Goal: Task Accomplishment & Management: Manage account settings

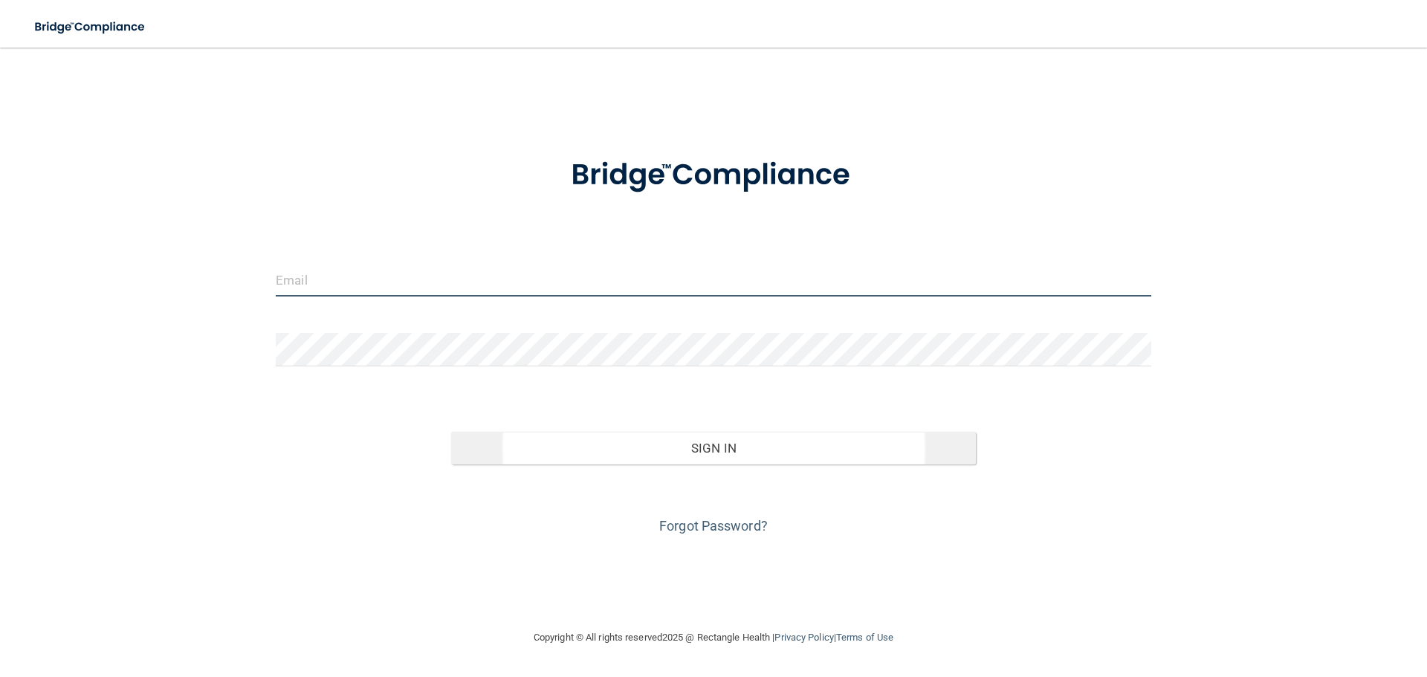
type input "[EMAIL_ADDRESS][DOMAIN_NAME]"
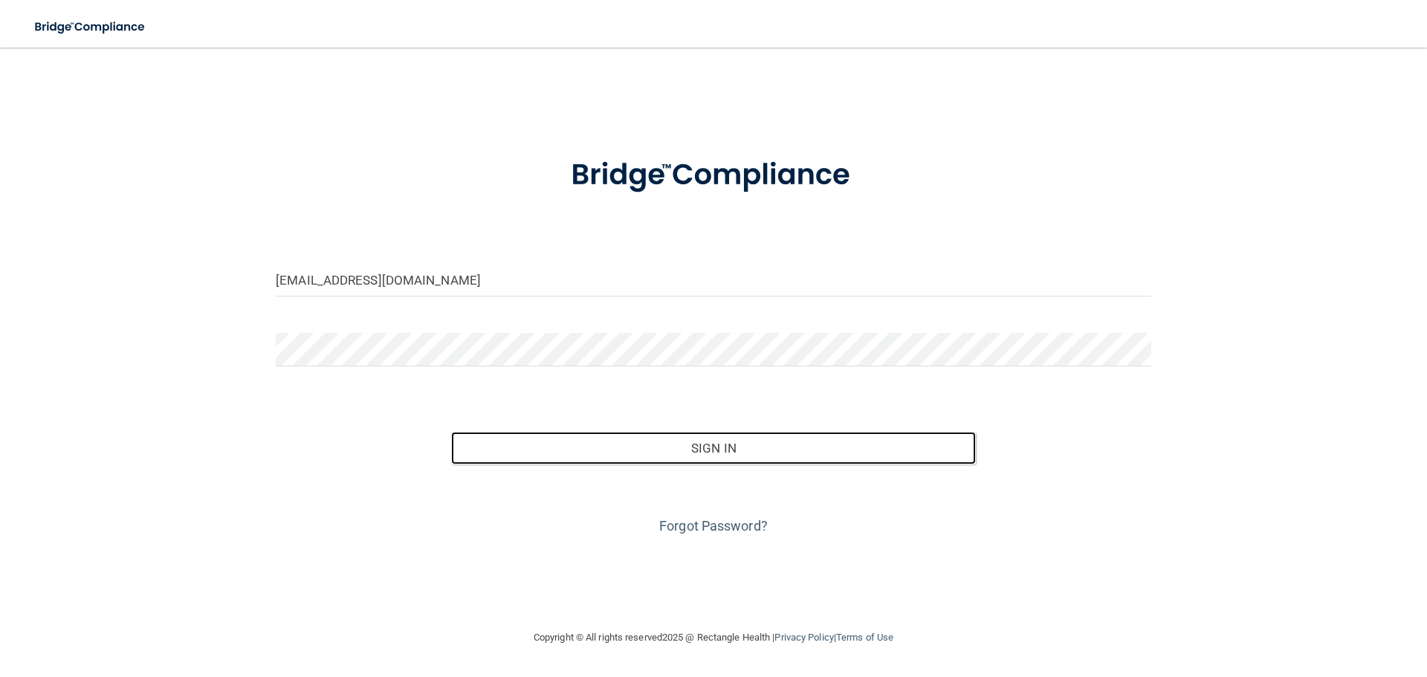
drag, startPoint x: 646, startPoint y: 458, endPoint x: 633, endPoint y: 387, distance: 71.8
click at [646, 456] on button "Sign In" at bounding box center [713, 448] width 525 height 33
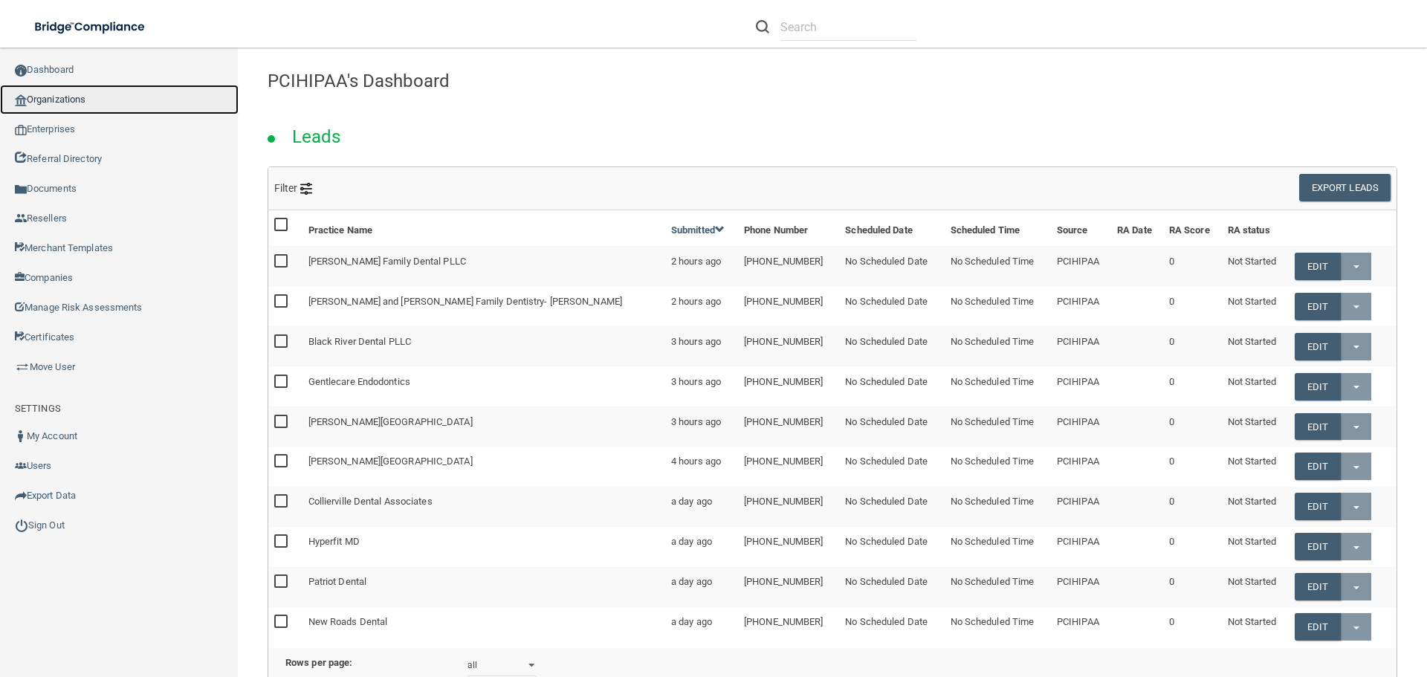
click at [79, 94] on link "Organizations" at bounding box center [119, 100] width 239 height 30
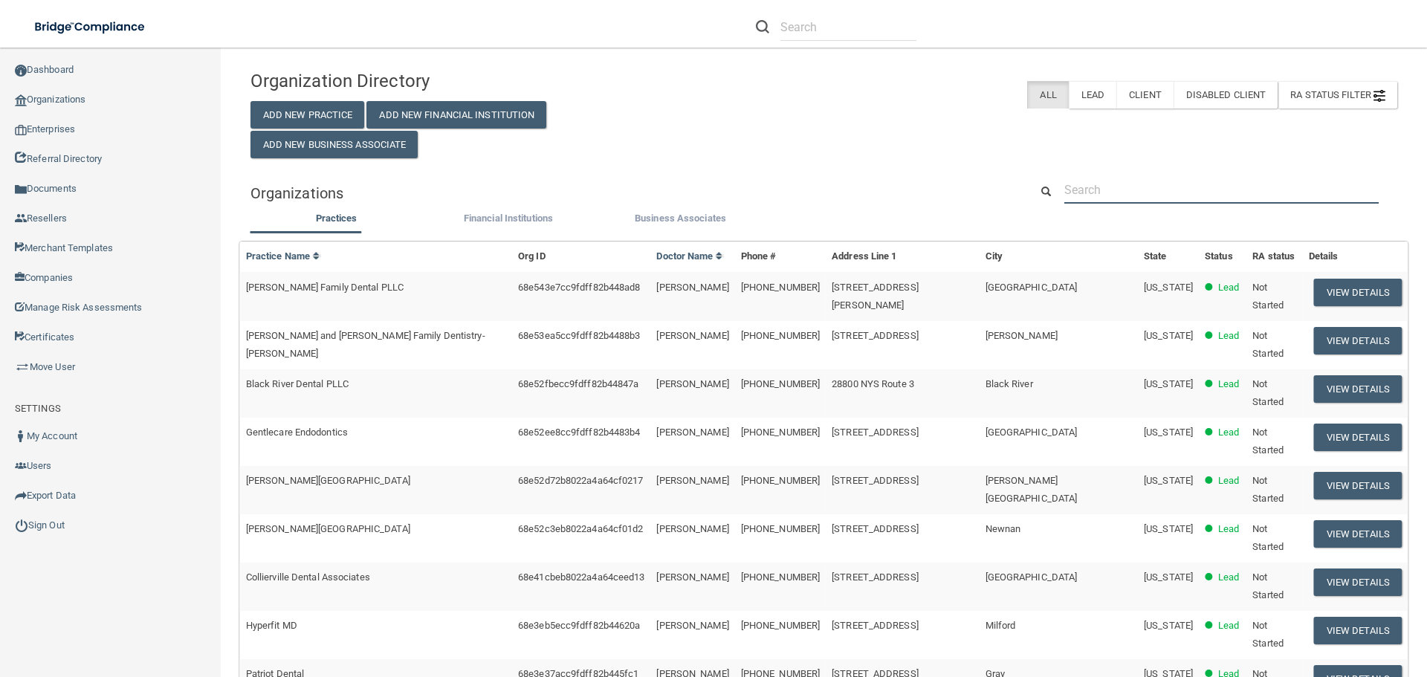
click at [1103, 185] on input "text" at bounding box center [1221, 189] width 314 height 27
paste input "Center for Pain & Rehabilitation Medicine"
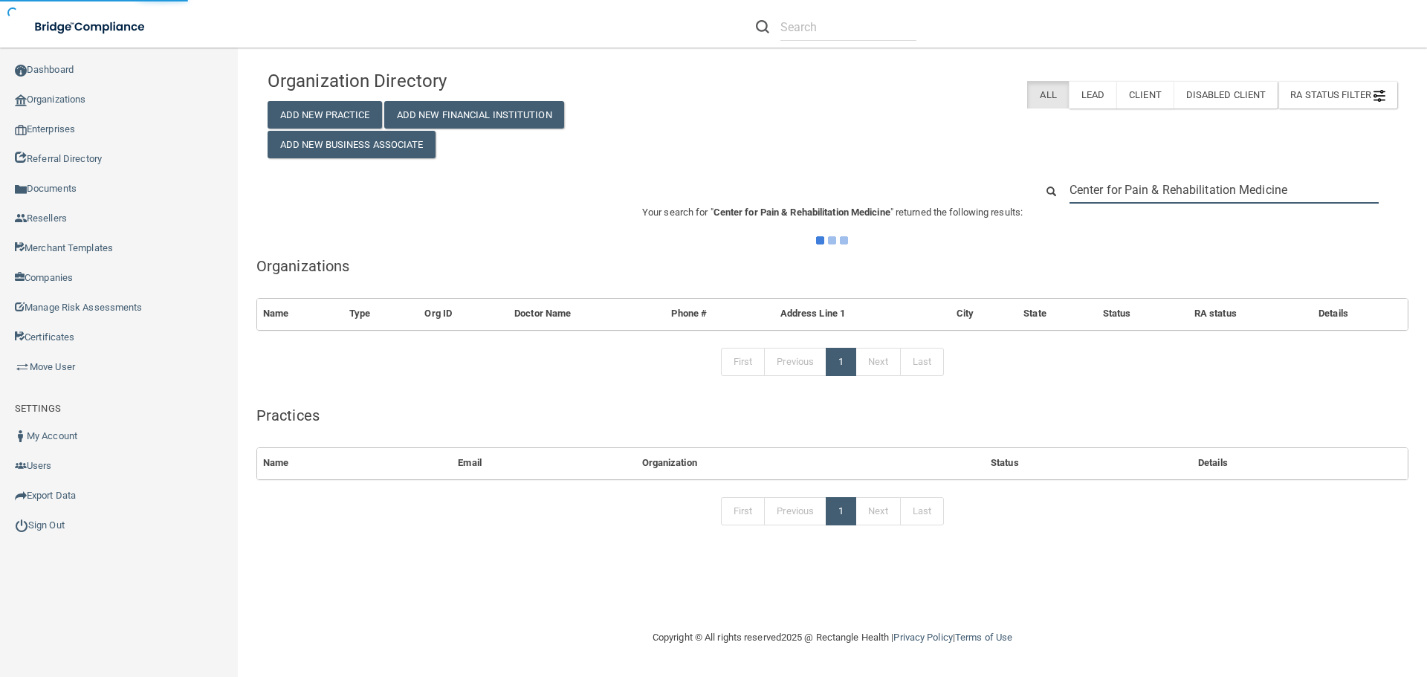
type input "Center for Pain & Rehabilitation Medicine"
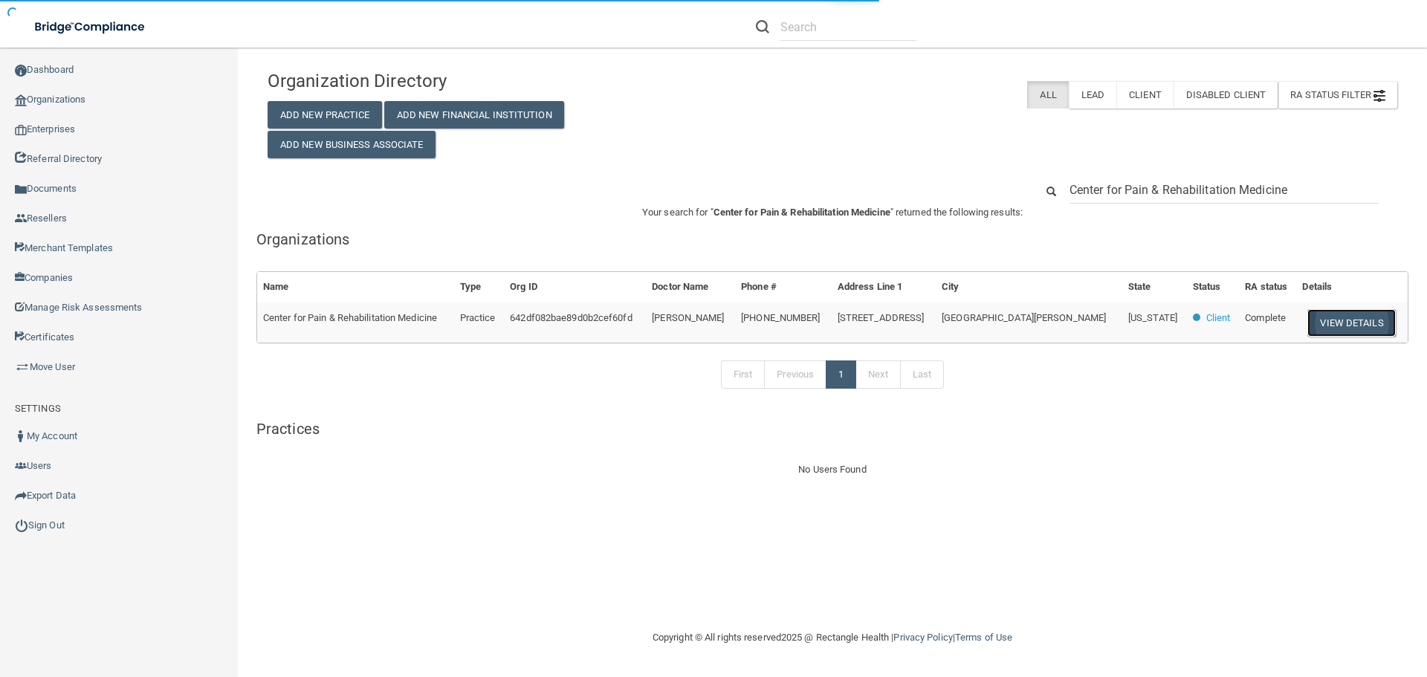
click at [1338, 328] on button "View Details" at bounding box center [1351, 322] width 88 height 27
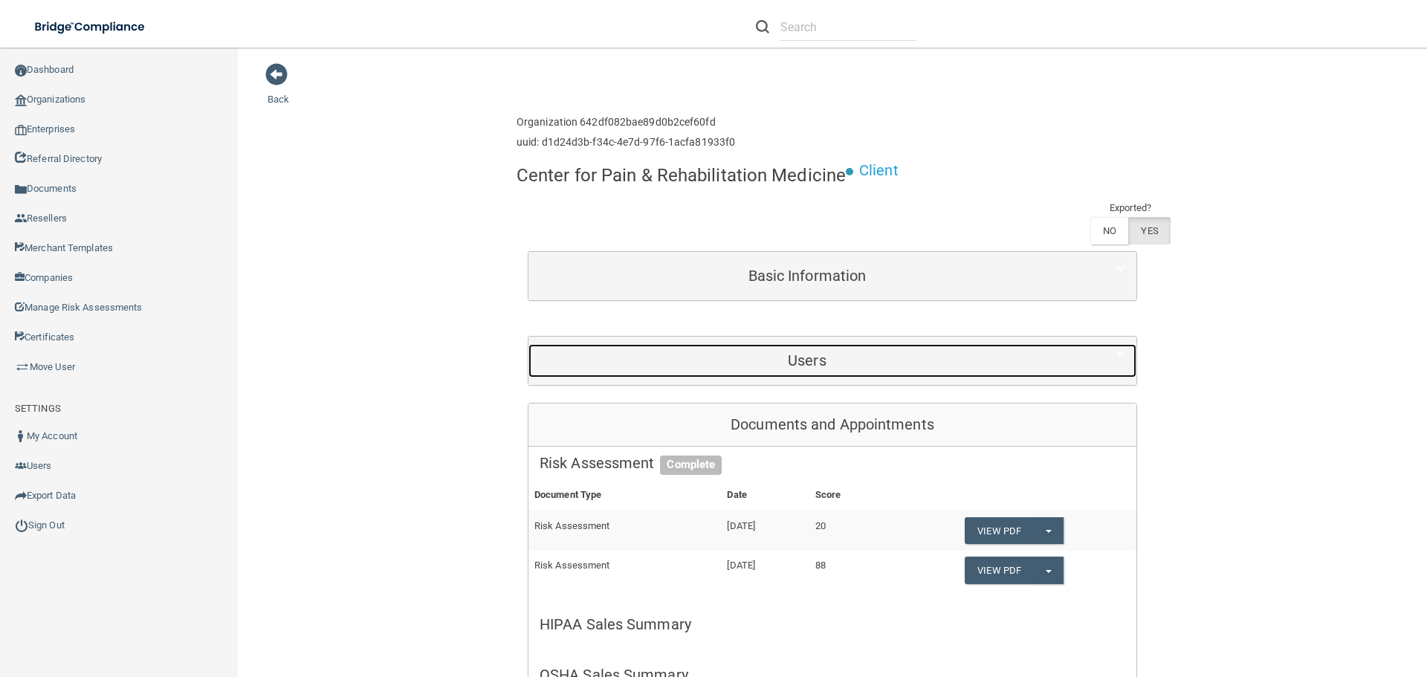
click at [844, 369] on h5 "Users" at bounding box center [806, 360] width 535 height 16
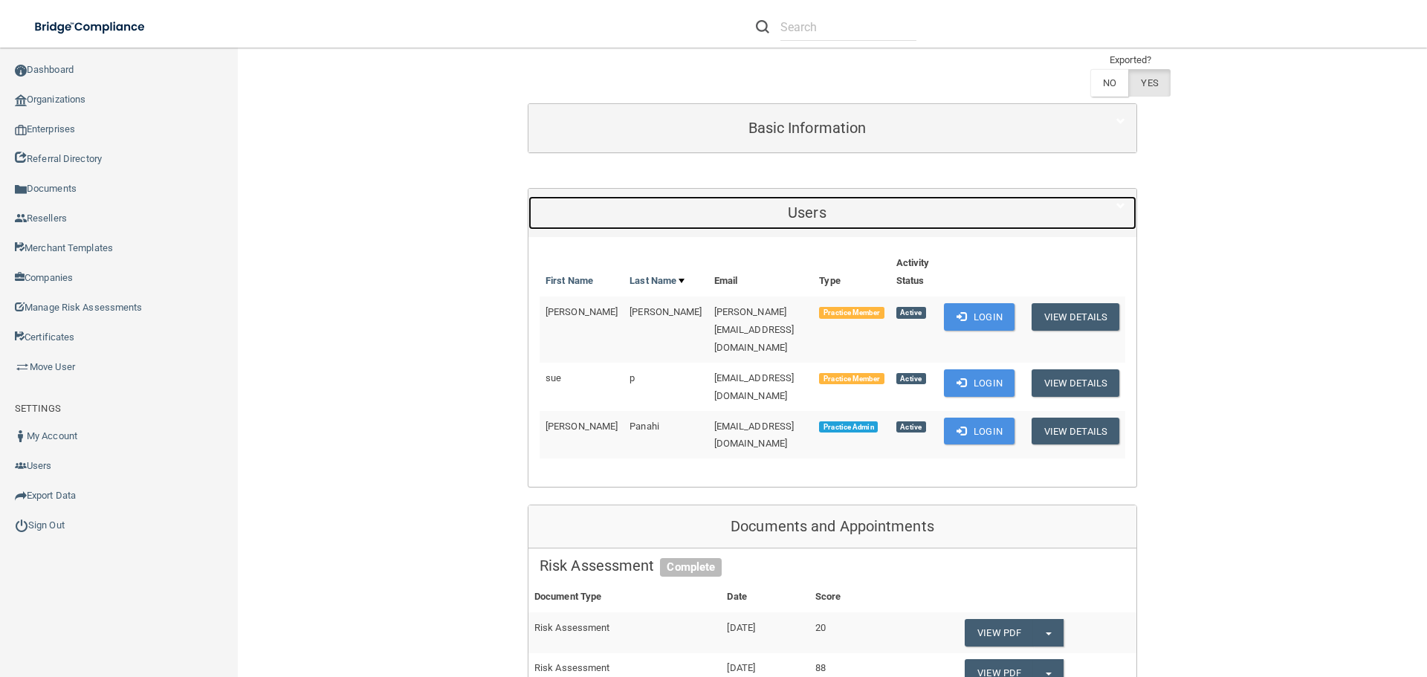
scroll to position [149, 0]
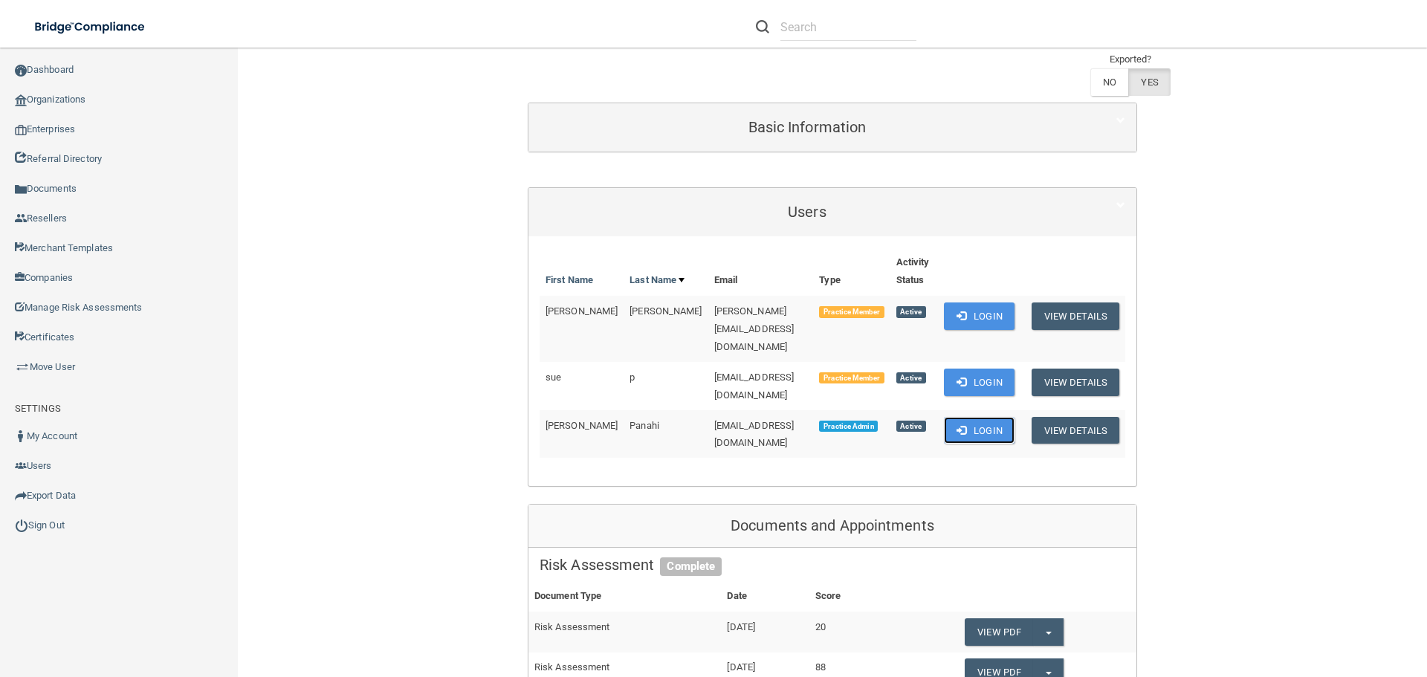
click at [956, 425] on span at bounding box center [961, 430] width 10 height 10
click at [972, 417] on button "Login" at bounding box center [979, 430] width 71 height 27
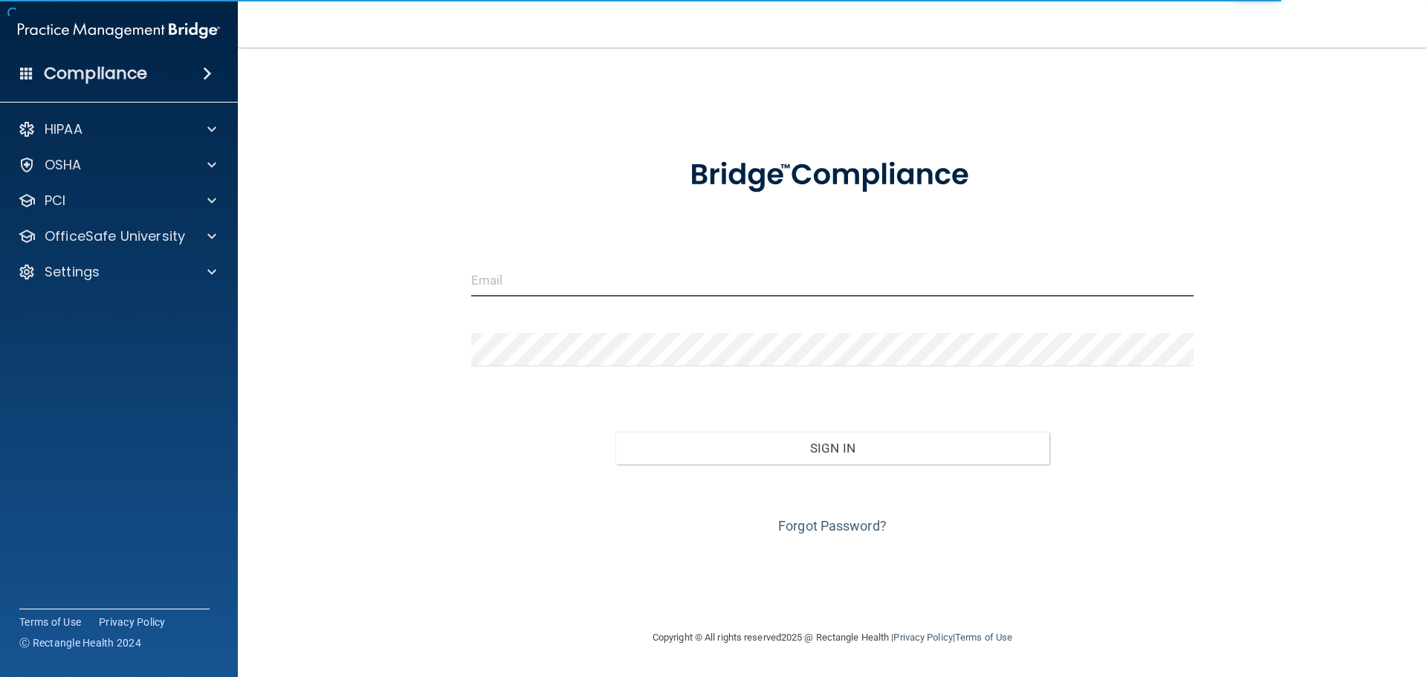
type input "jtisbe@rectanglehealth.com"
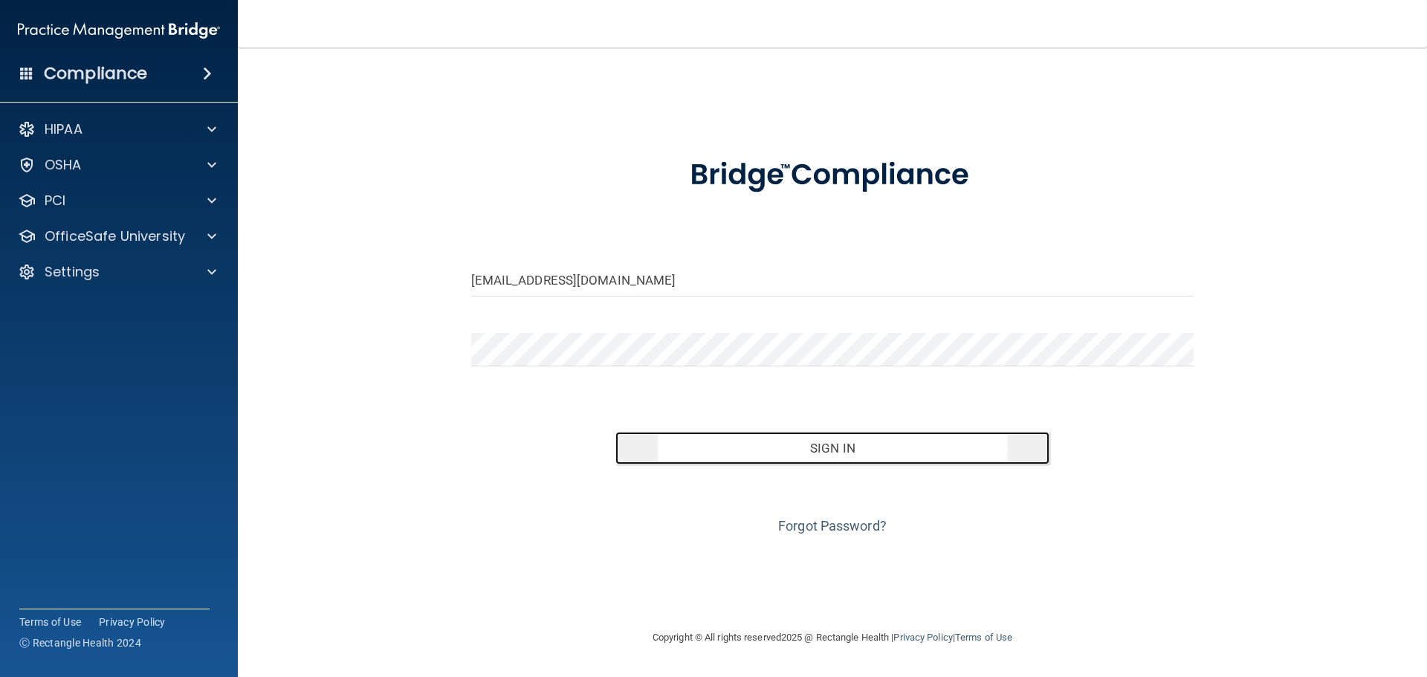
click at [889, 448] on button "Sign In" at bounding box center [832, 448] width 434 height 33
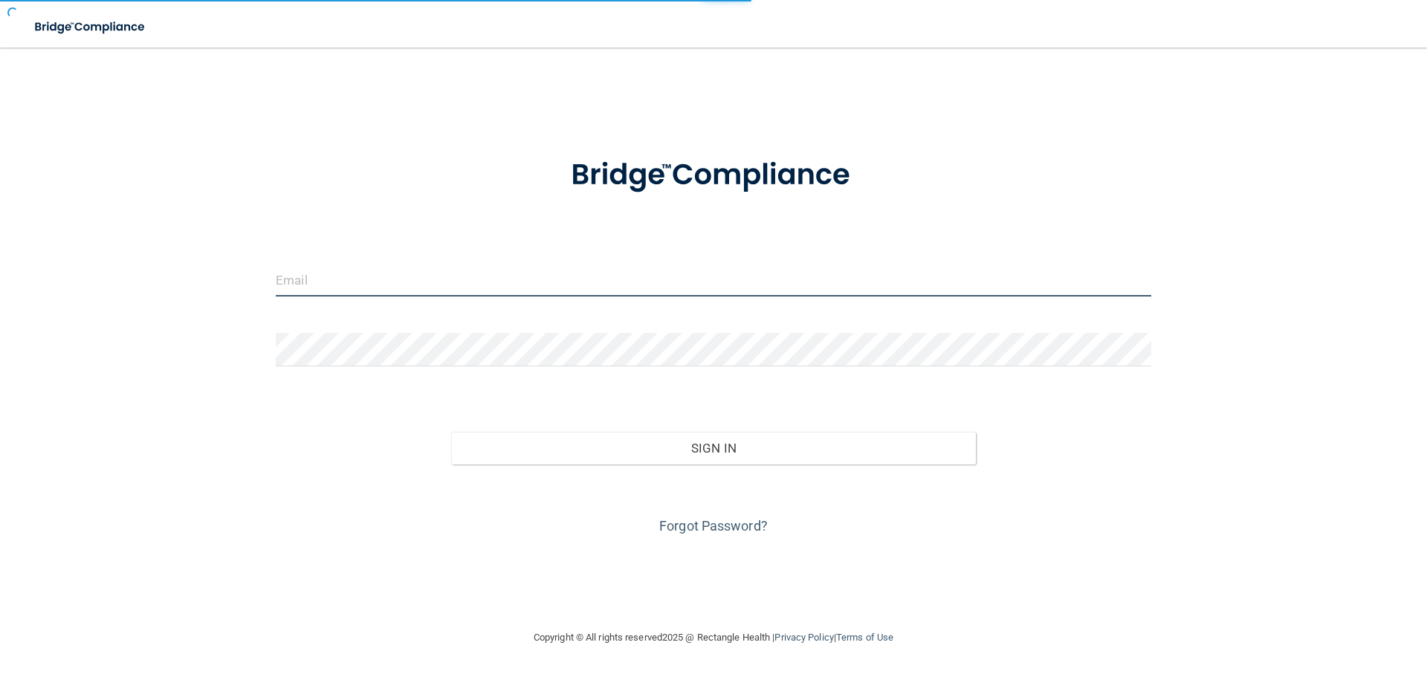
type input "jtisbe@rectanglehealth.com"
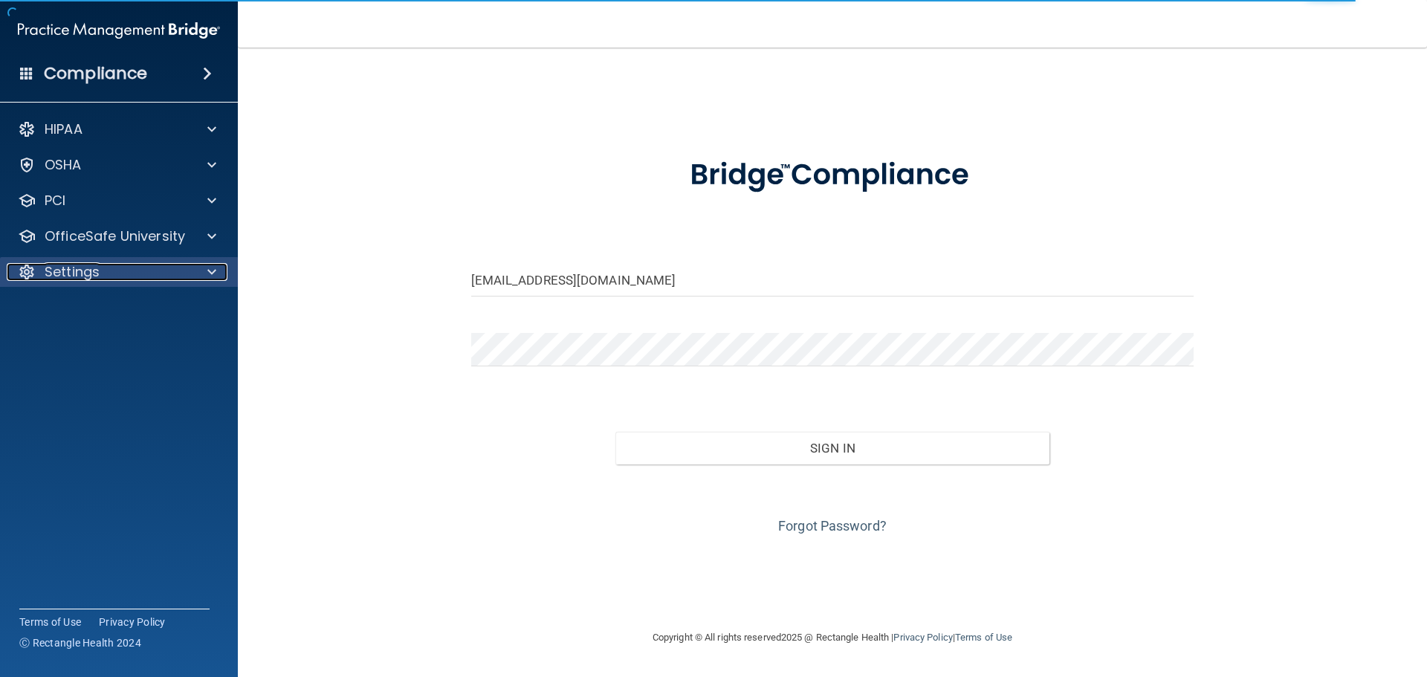
click at [200, 271] on div at bounding box center [209, 272] width 37 height 18
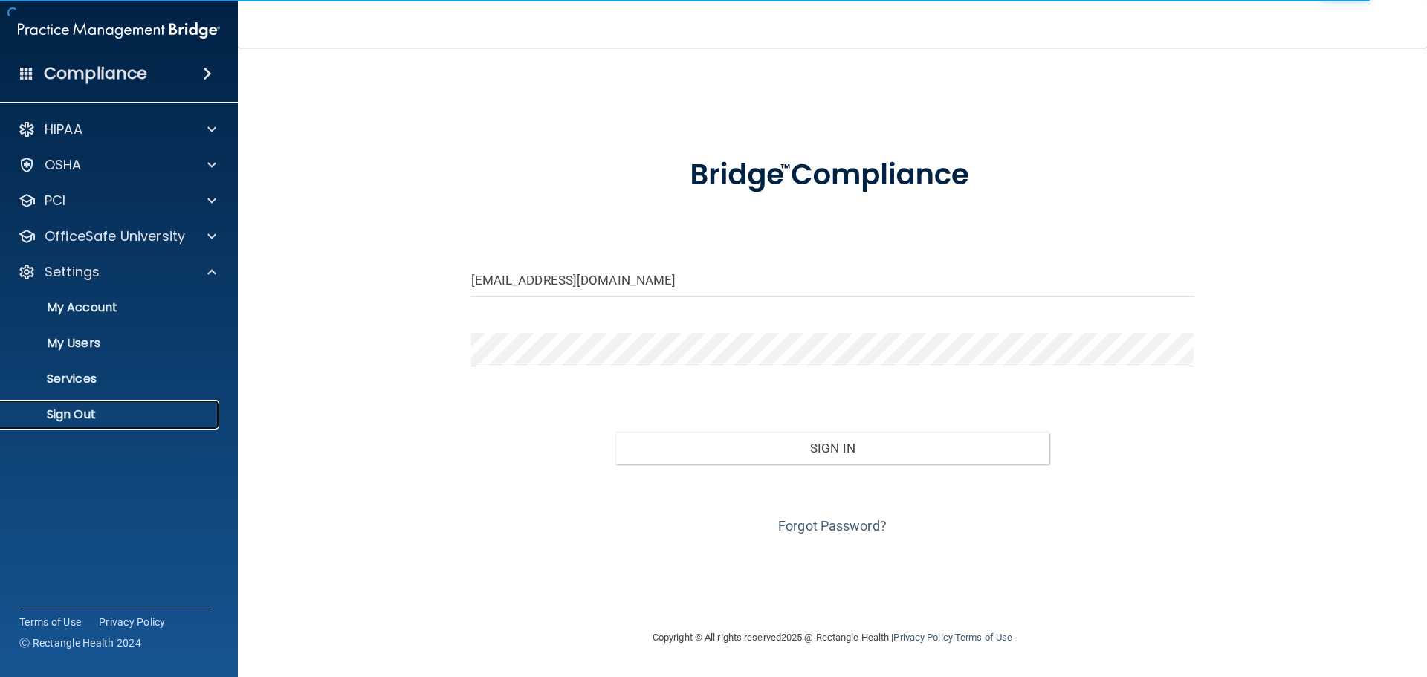
click at [104, 419] on p "Sign Out" at bounding box center [111, 414] width 203 height 15
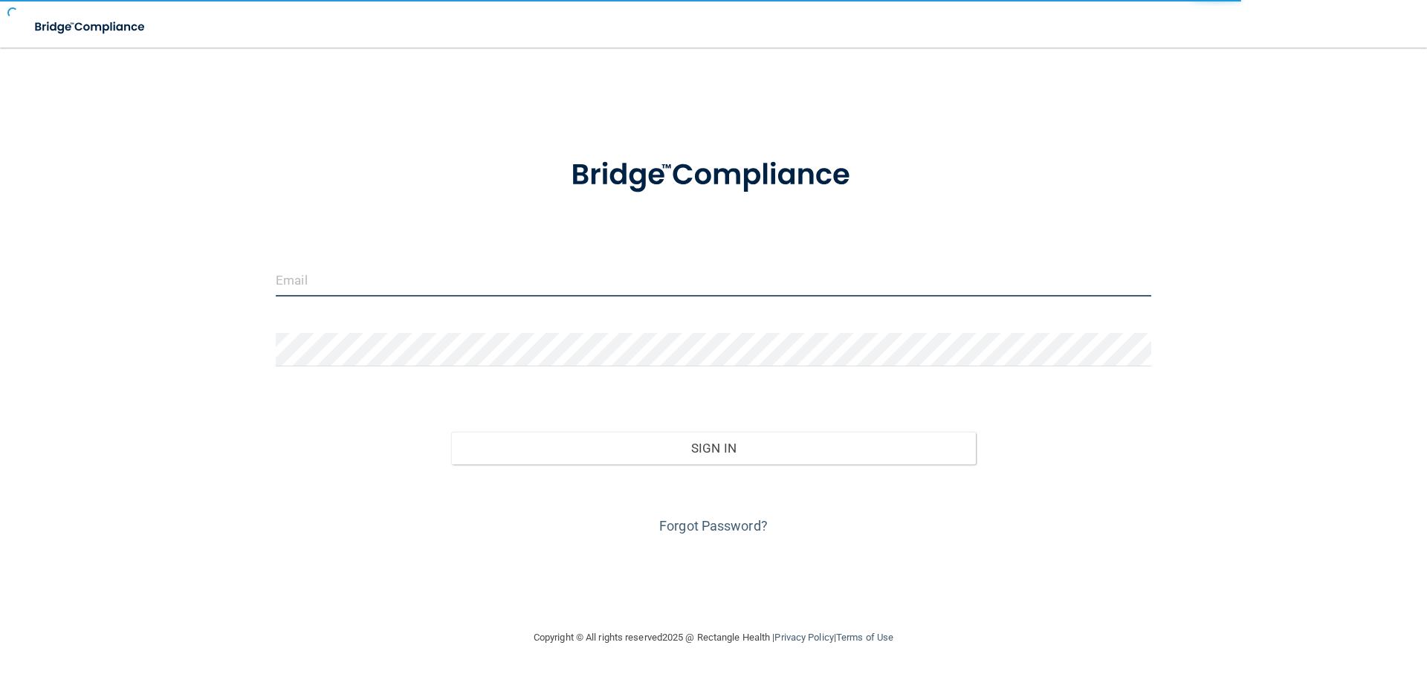
type input "jtisbe@rectanglehealth.com"
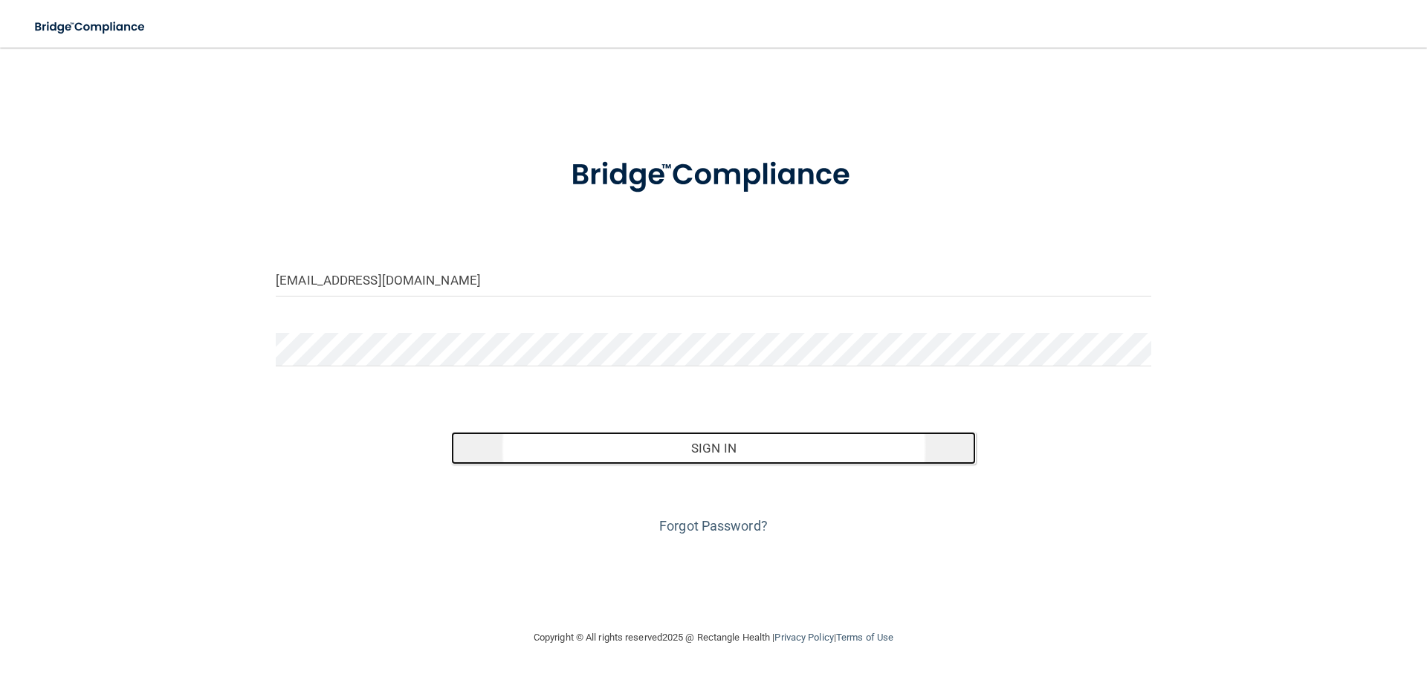
click at [612, 454] on button "Sign In" at bounding box center [713, 448] width 525 height 33
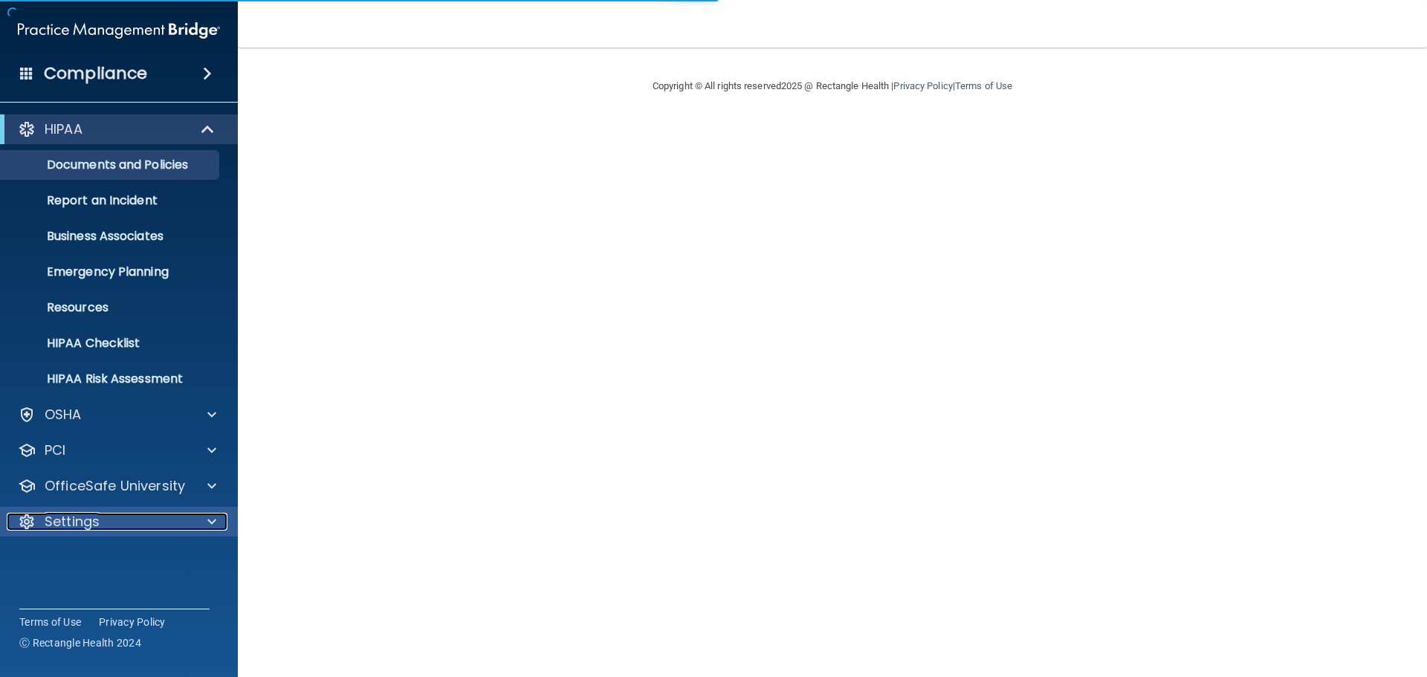
drag, startPoint x: 211, startPoint y: 525, endPoint x: 206, endPoint y: 517, distance: 9.7
click at [212, 526] on span at bounding box center [211, 522] width 9 height 18
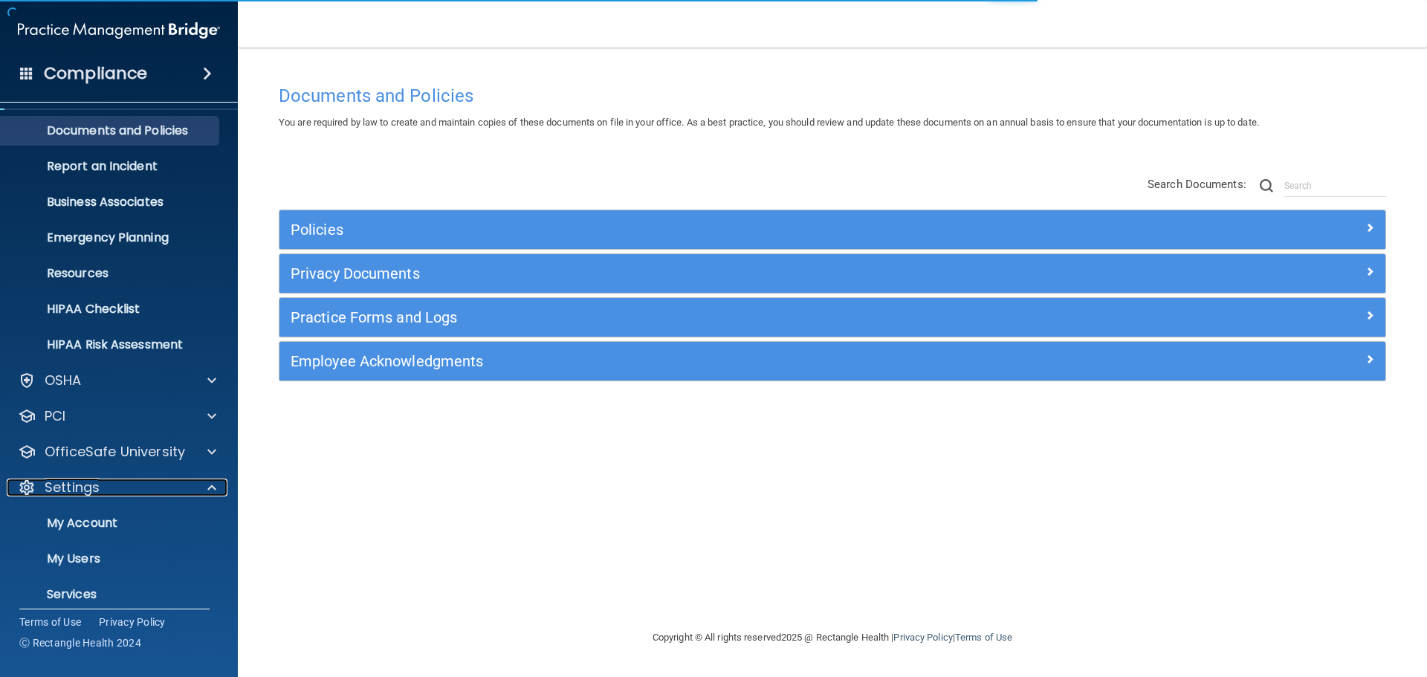
scroll to position [68, 0]
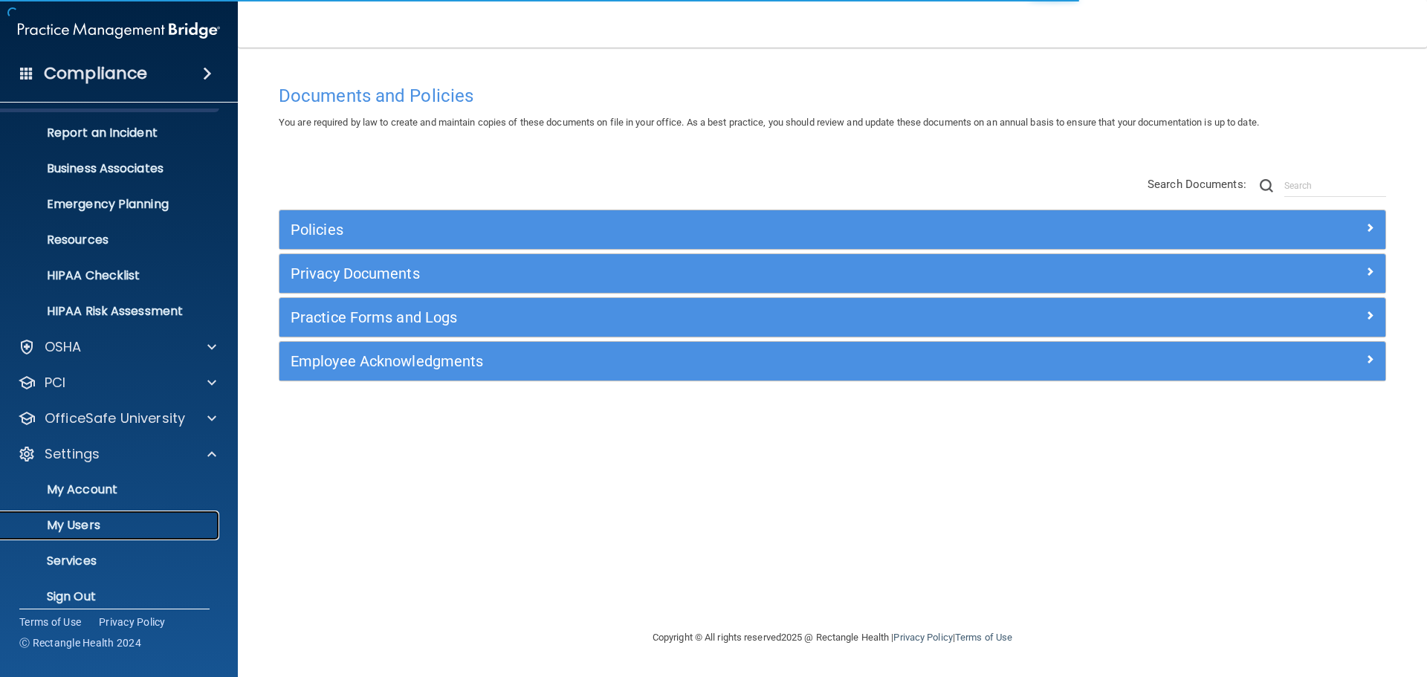
click at [97, 530] on p "My Users" at bounding box center [111, 525] width 203 height 15
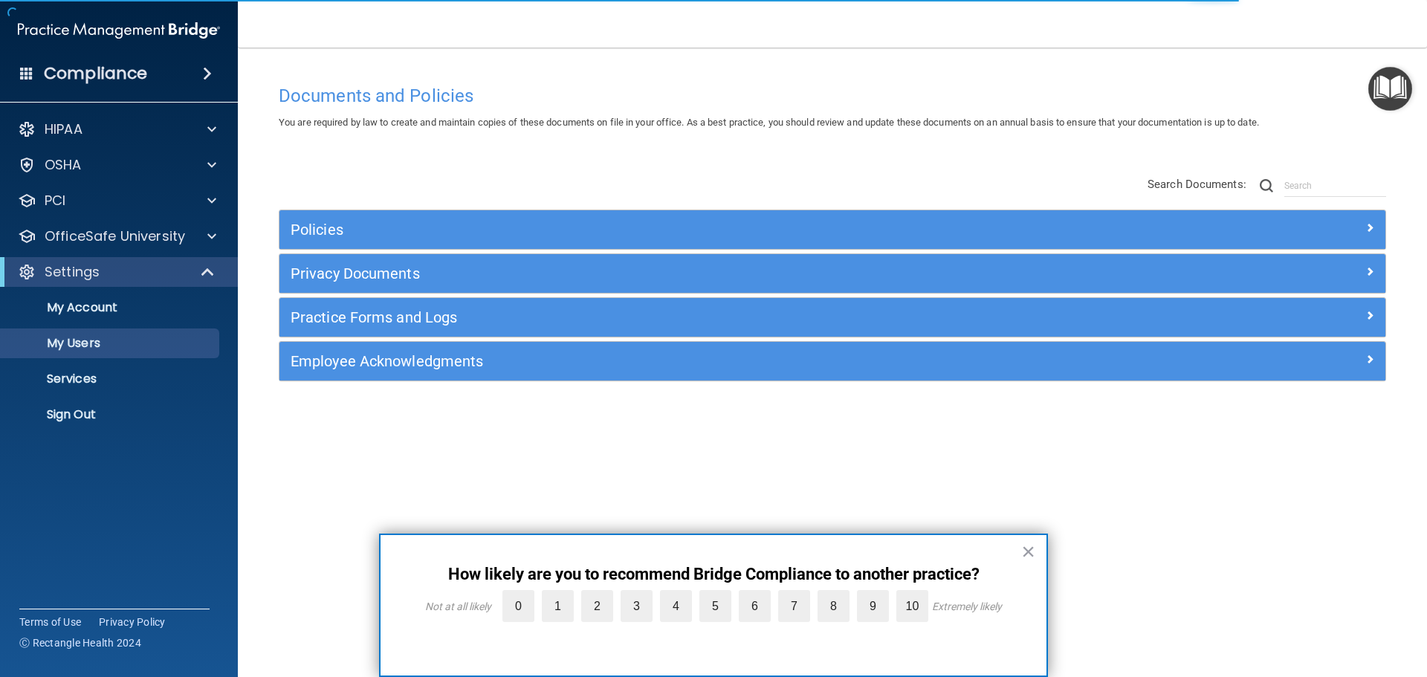
select select "20"
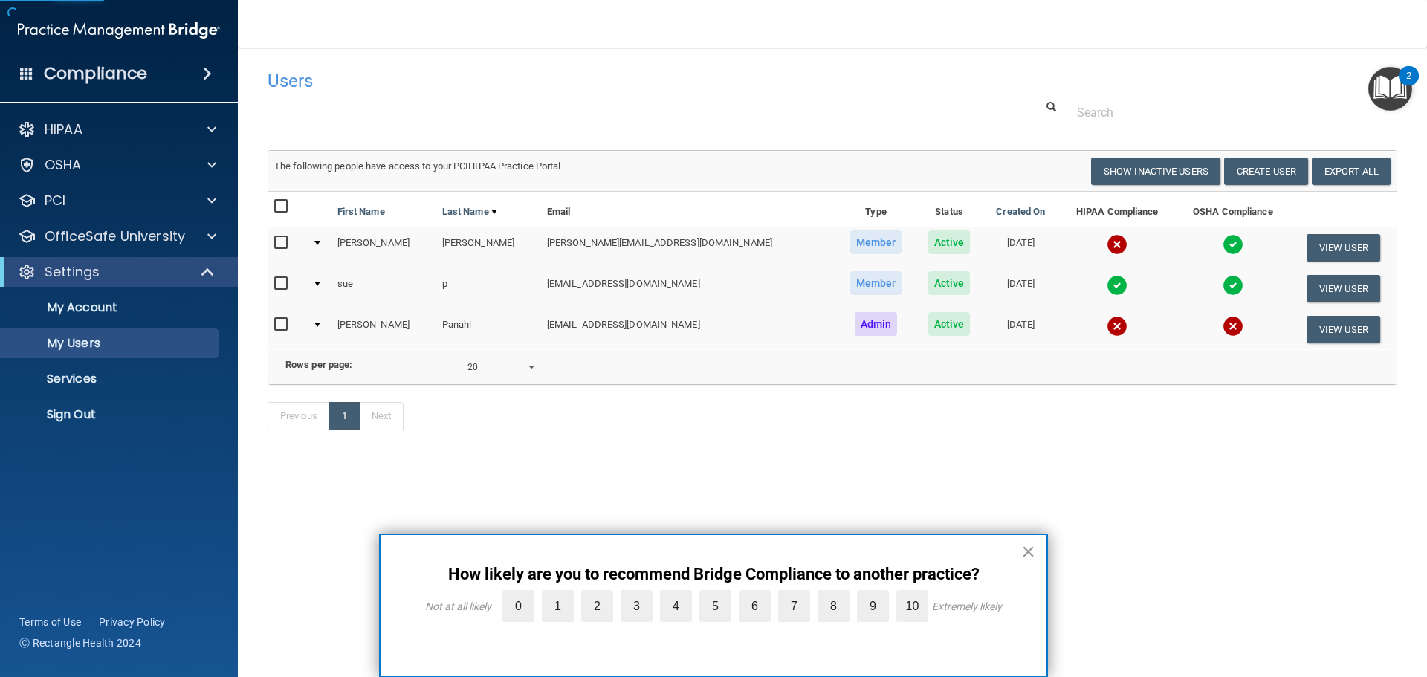
click at [1031, 550] on button "×" at bounding box center [1028, 551] width 14 height 24
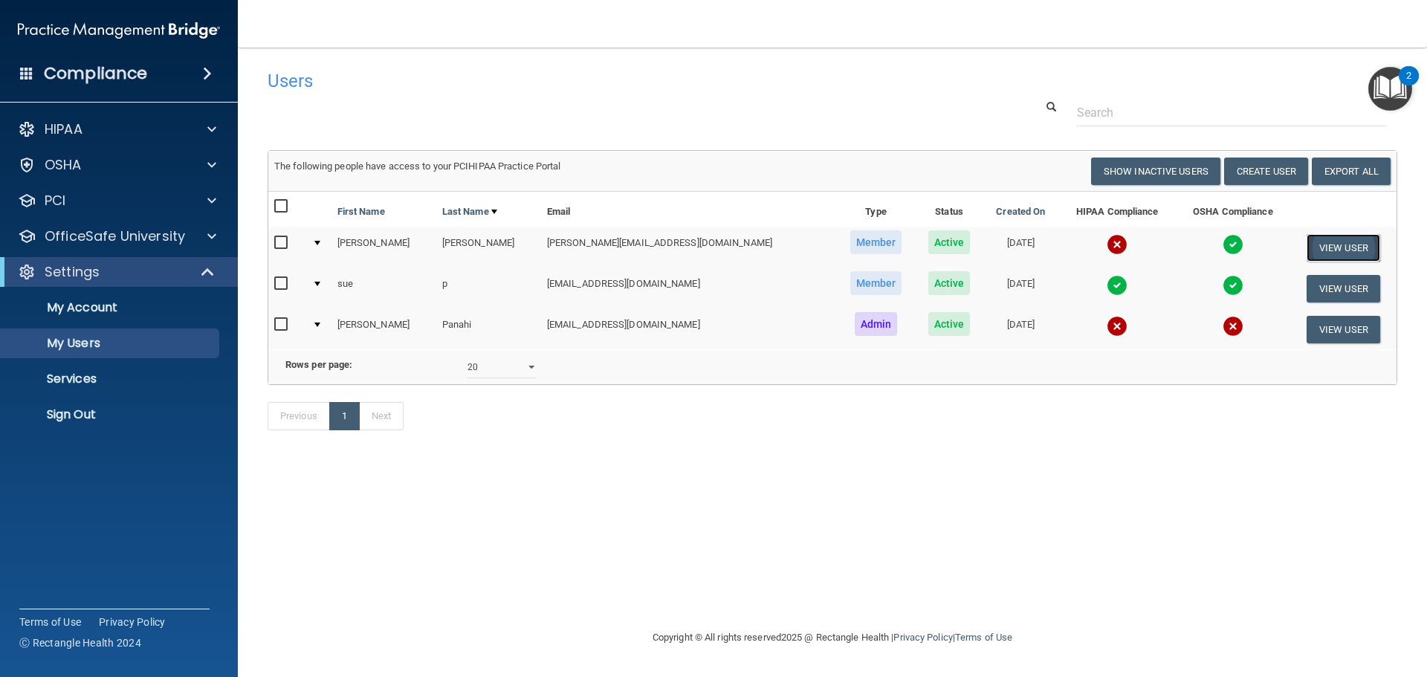
click at [1313, 239] on button "View User" at bounding box center [1343, 247] width 74 height 27
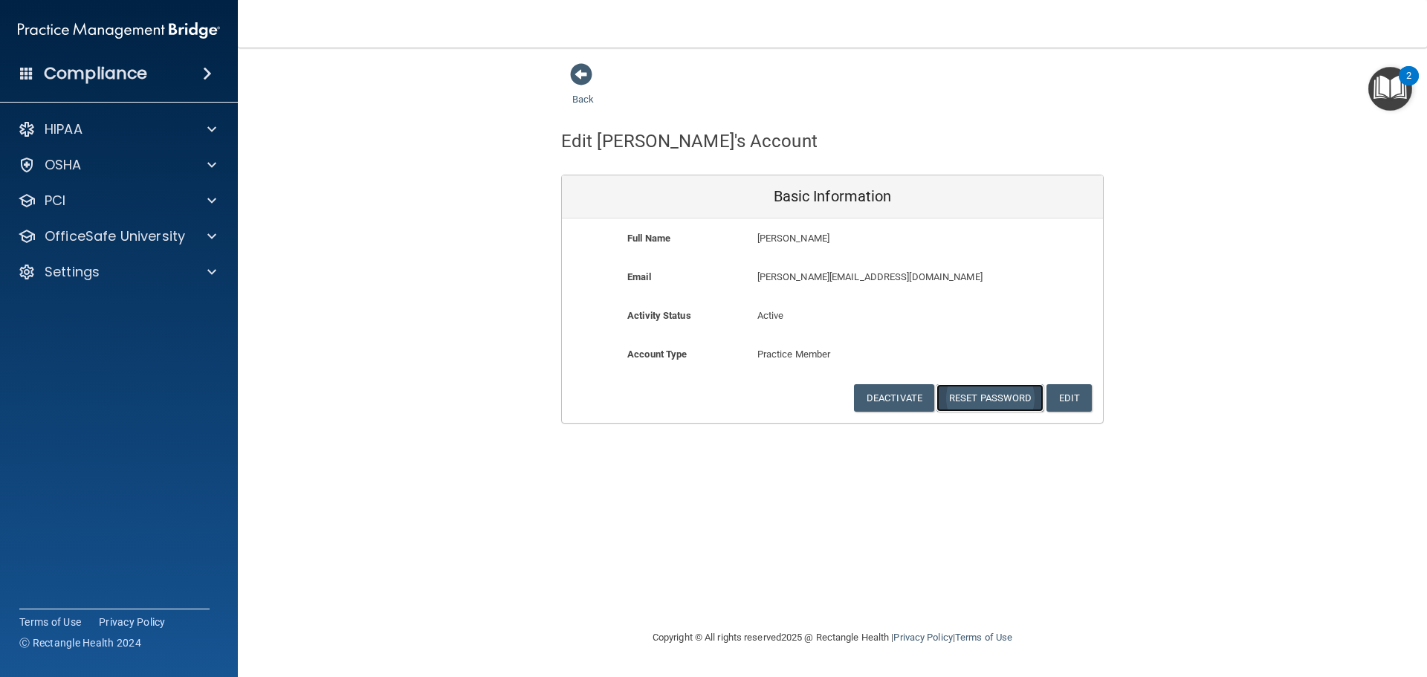
click at [982, 404] on button "Reset Password" at bounding box center [989, 397] width 107 height 27
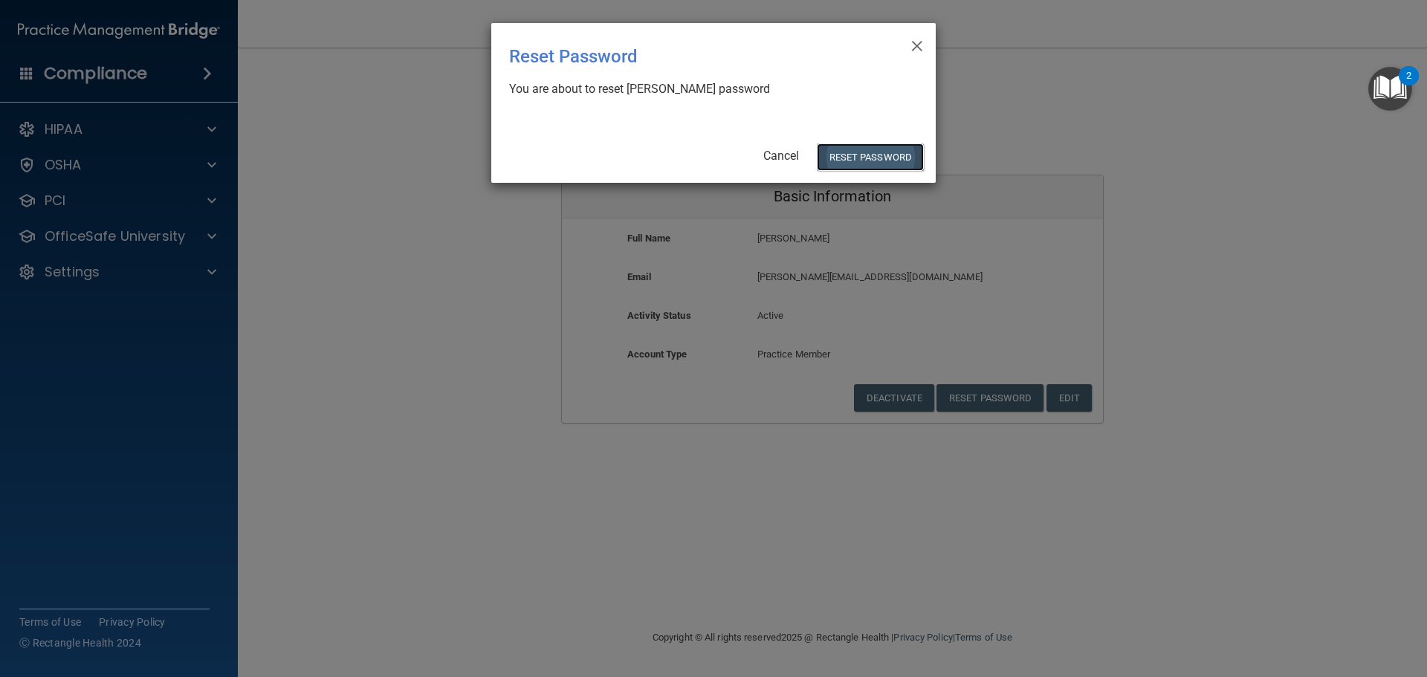
click at [860, 163] on button "Reset Password" at bounding box center [870, 156] width 107 height 27
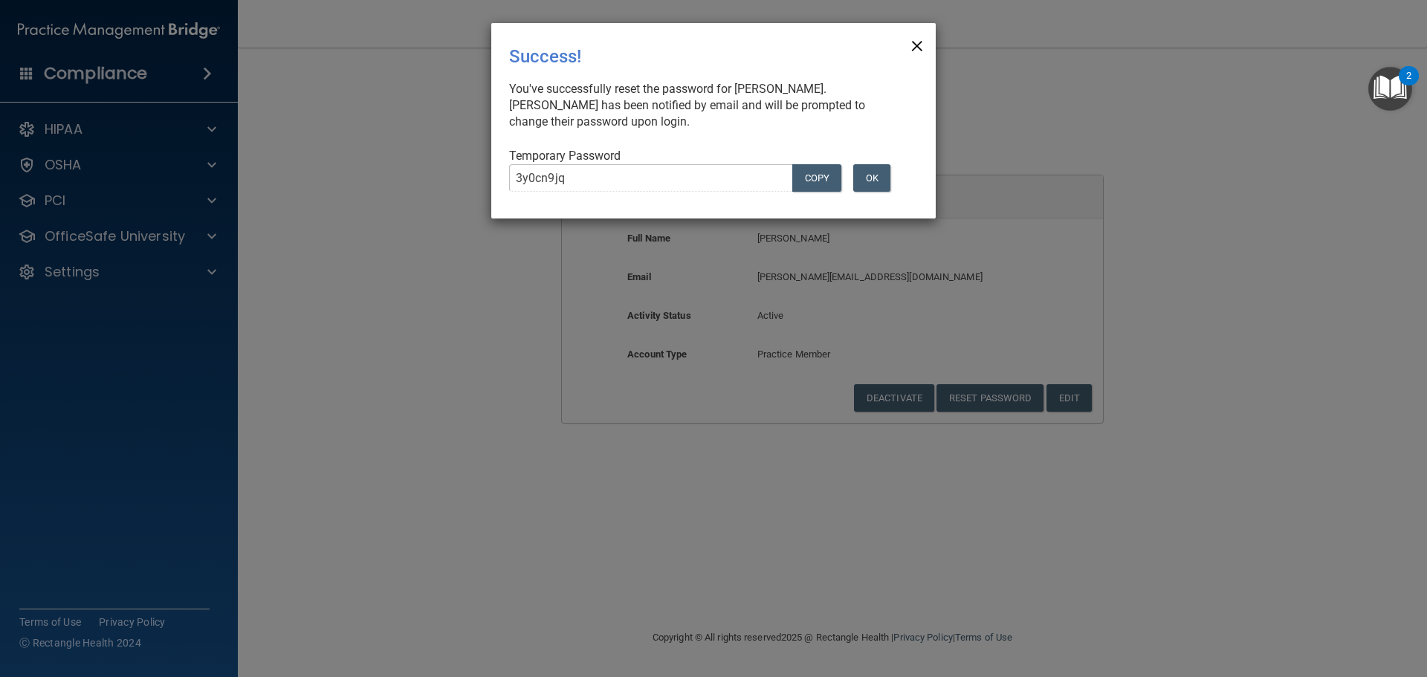
click at [914, 48] on span "×" at bounding box center [916, 44] width 13 height 30
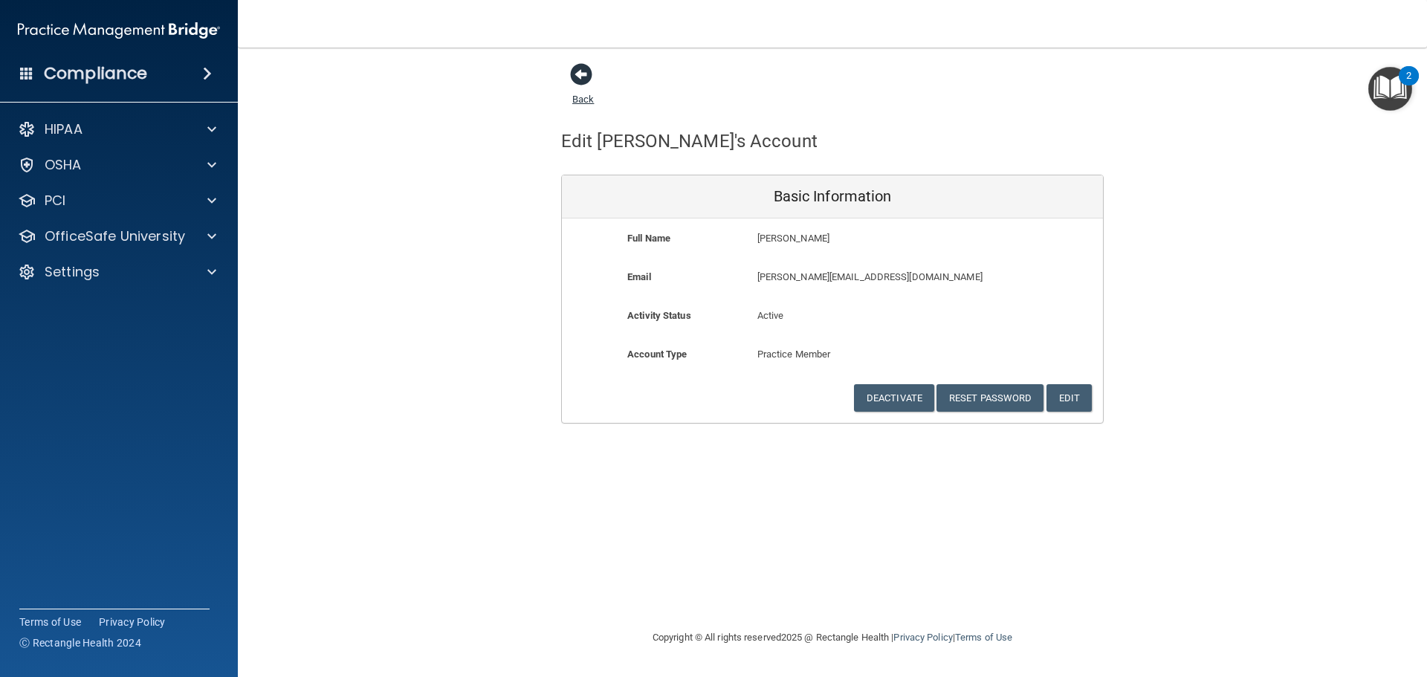
click at [584, 66] on span at bounding box center [581, 74] width 22 height 22
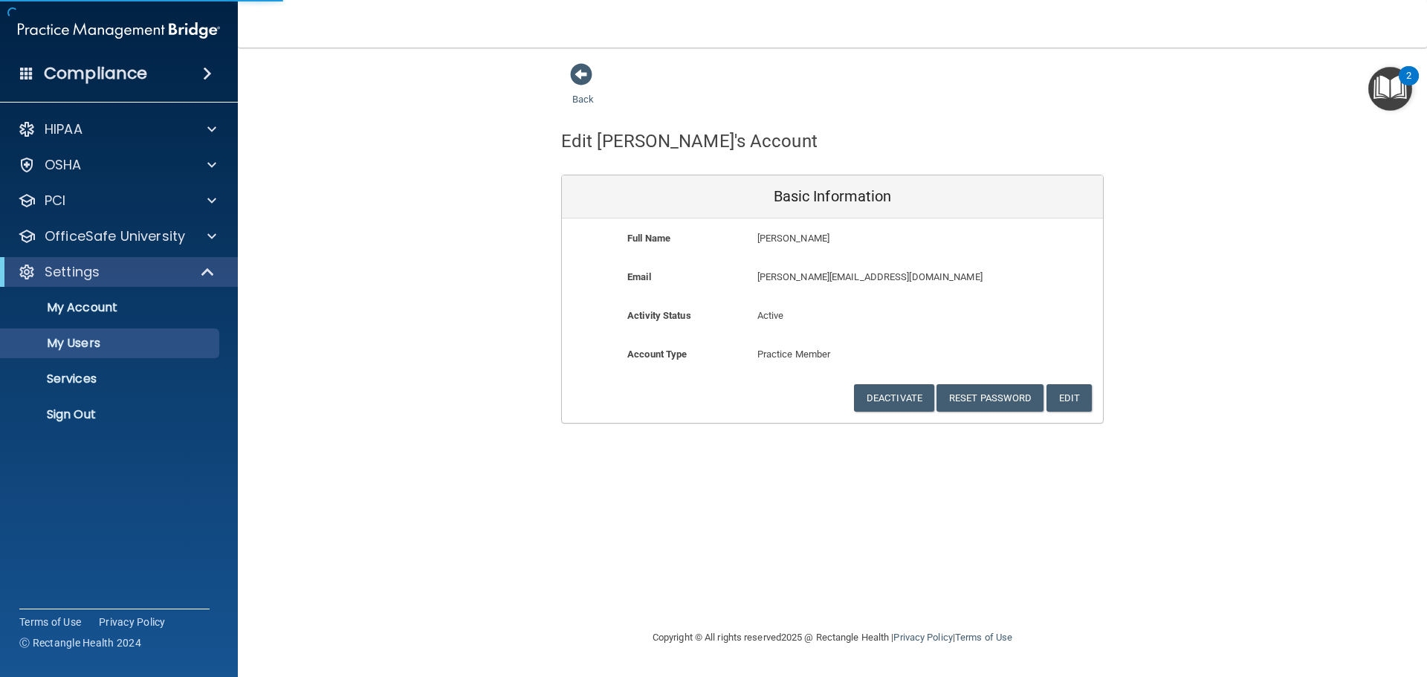
select select "20"
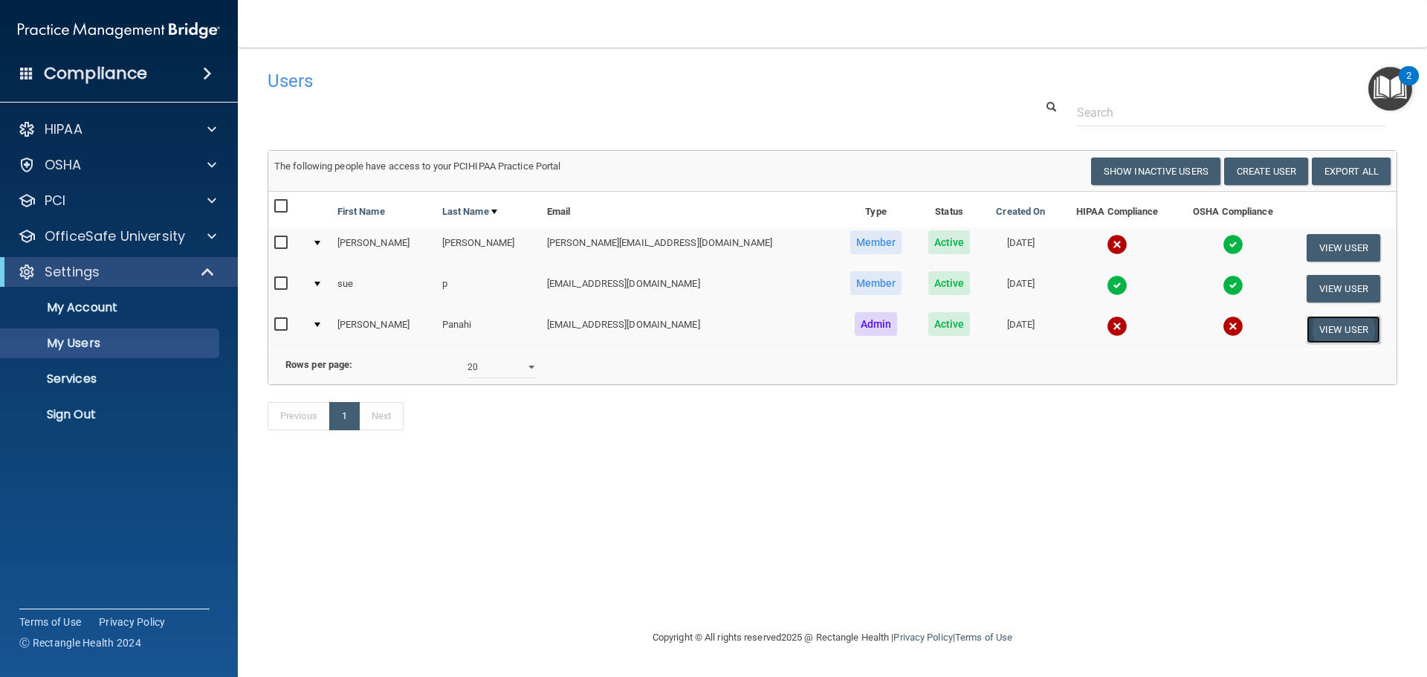
click at [1309, 334] on button "View User" at bounding box center [1343, 329] width 74 height 27
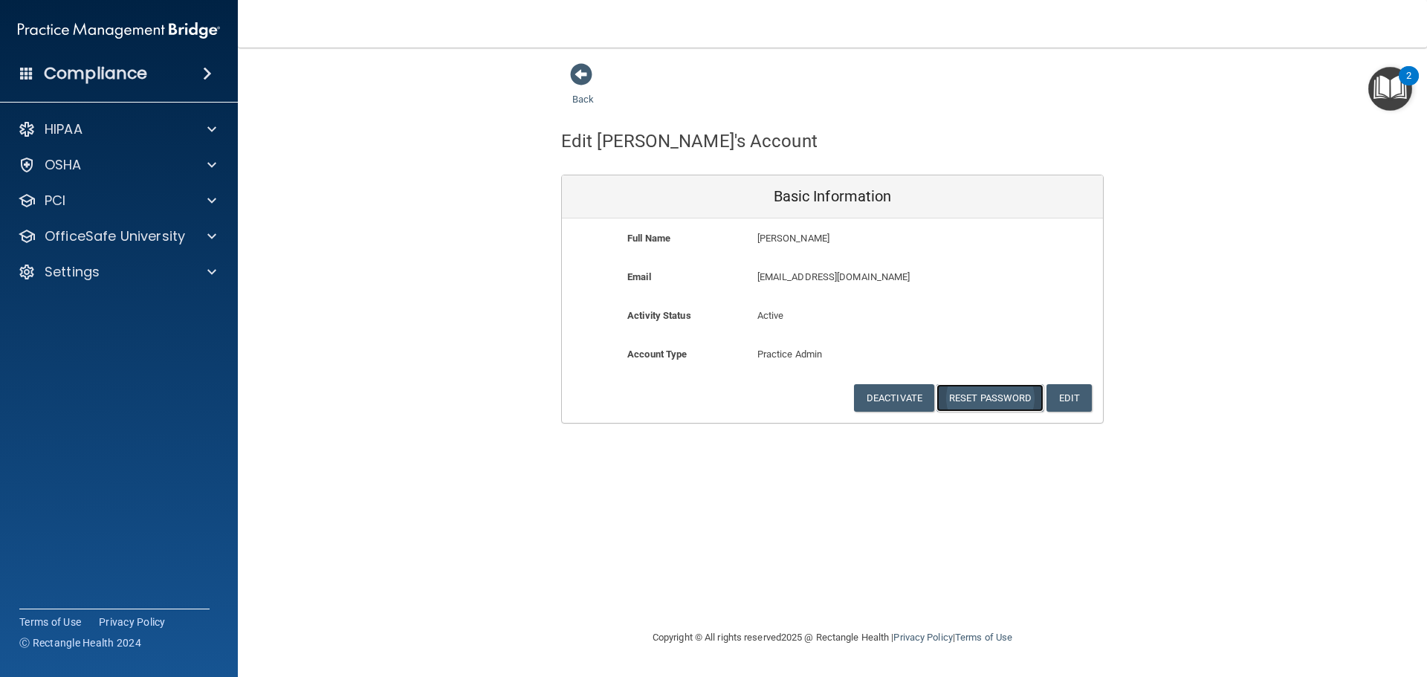
click at [1014, 392] on button "Reset Password" at bounding box center [989, 397] width 107 height 27
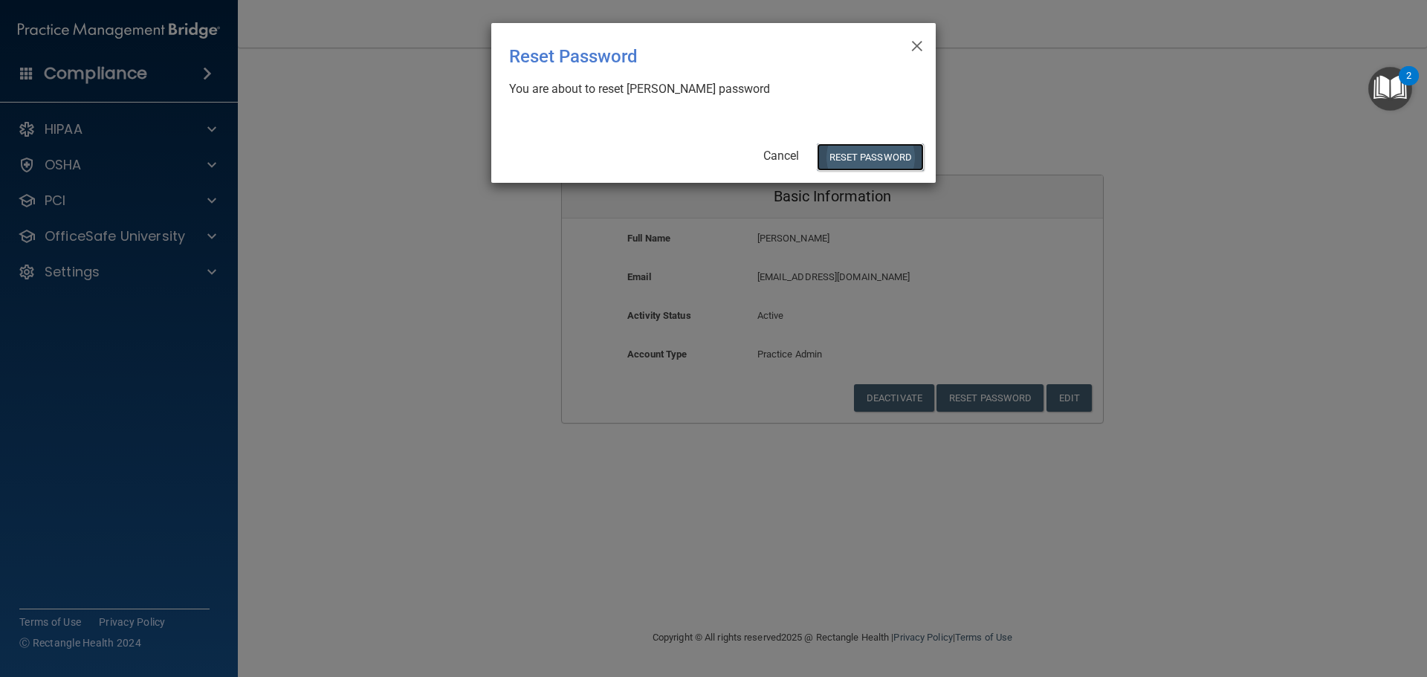
click at [875, 157] on button "Reset Password" at bounding box center [870, 156] width 107 height 27
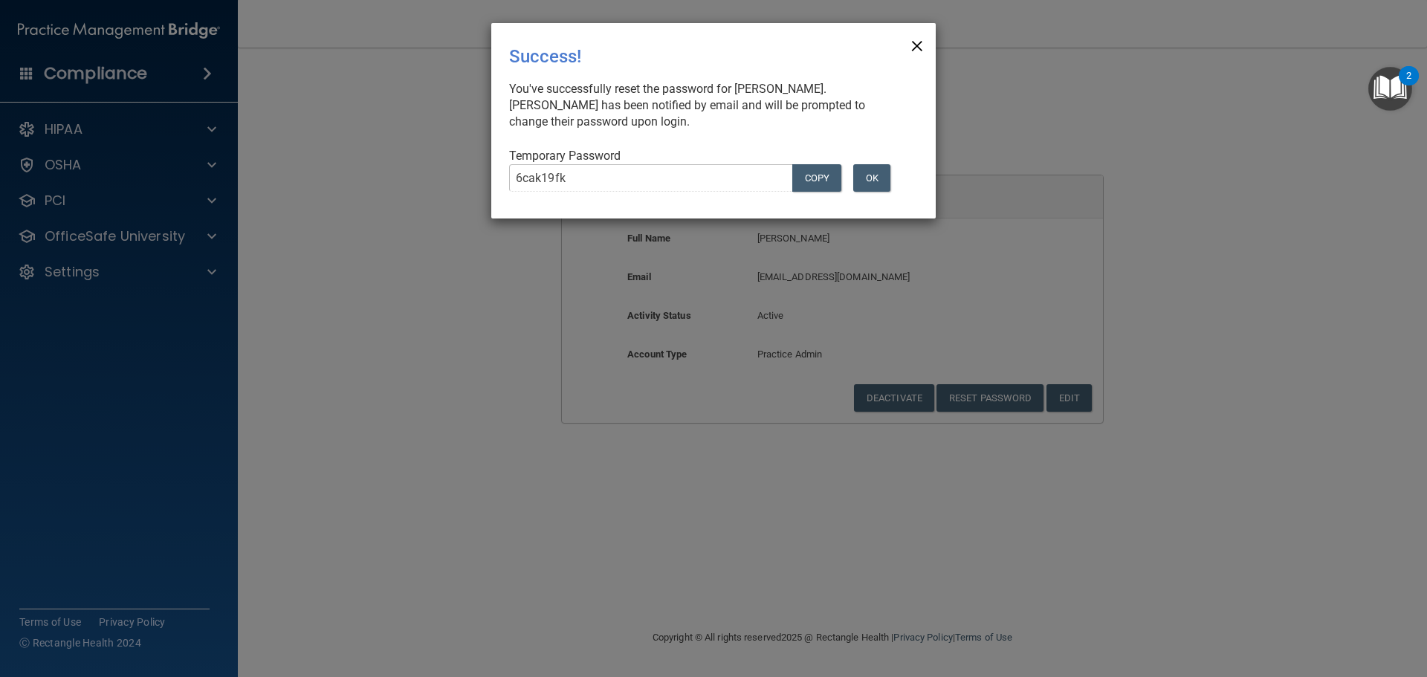
click at [922, 44] on span "×" at bounding box center [916, 44] width 13 height 30
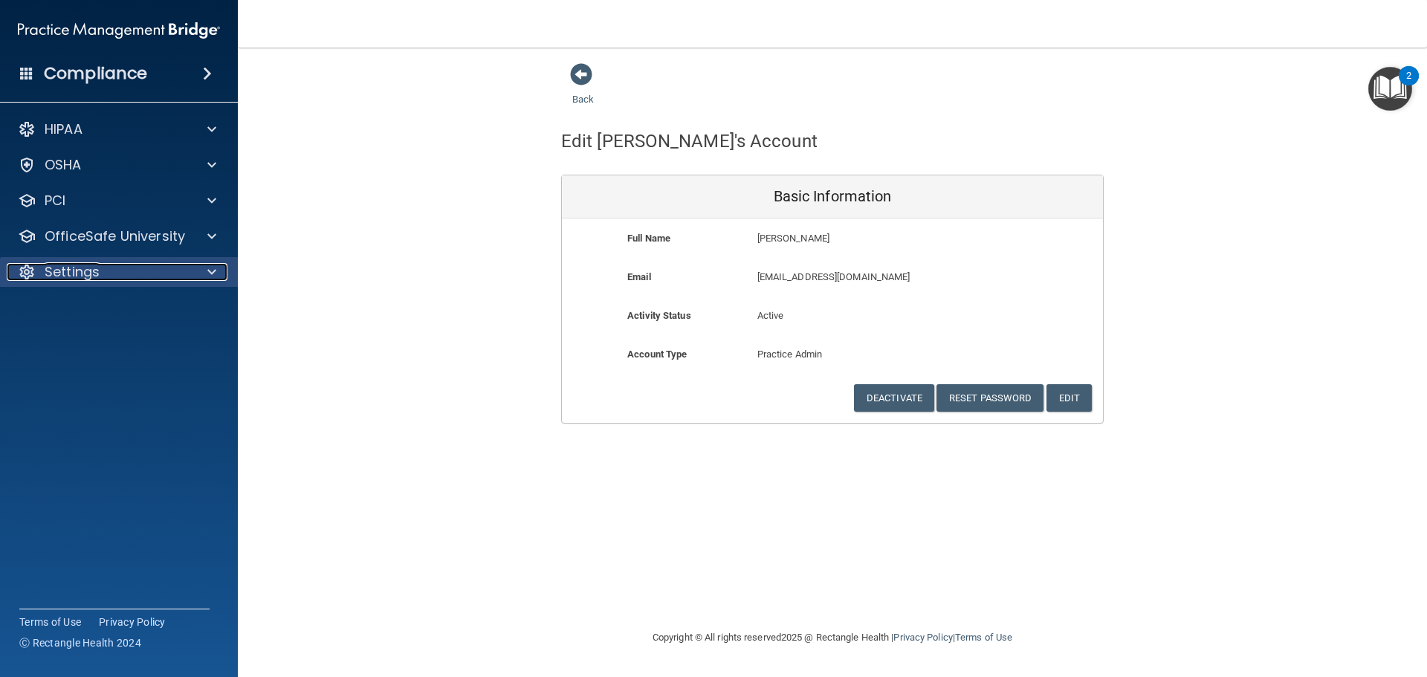
click at [221, 270] on div at bounding box center [209, 272] width 37 height 18
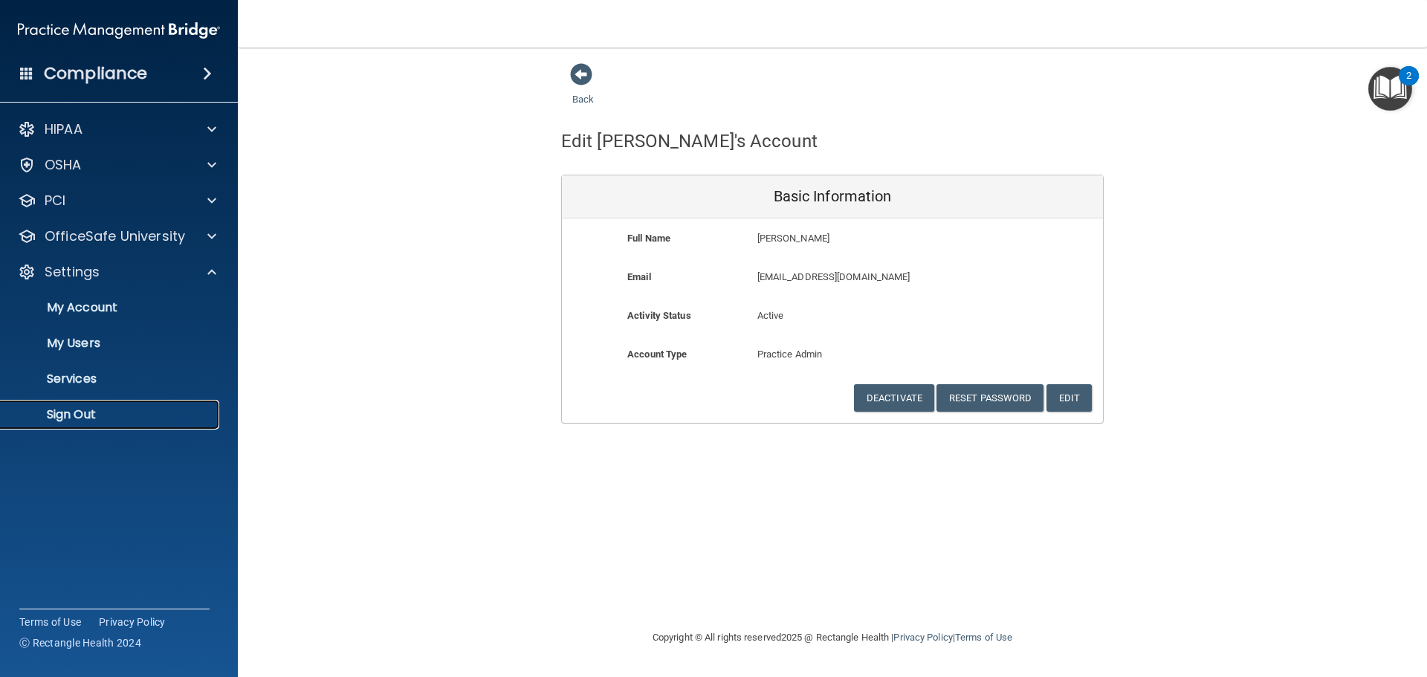
click at [95, 417] on p "Sign Out" at bounding box center [111, 414] width 203 height 15
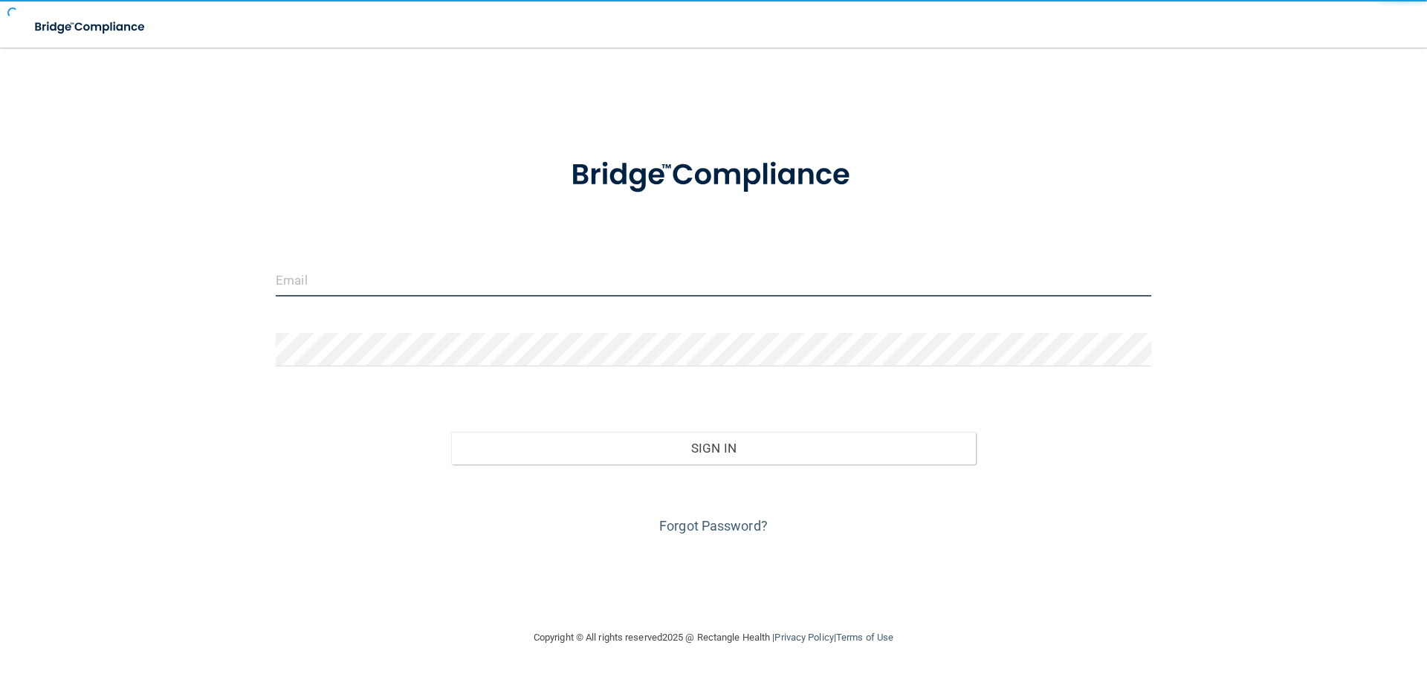
type input "jtisbe@rectanglehealth.com"
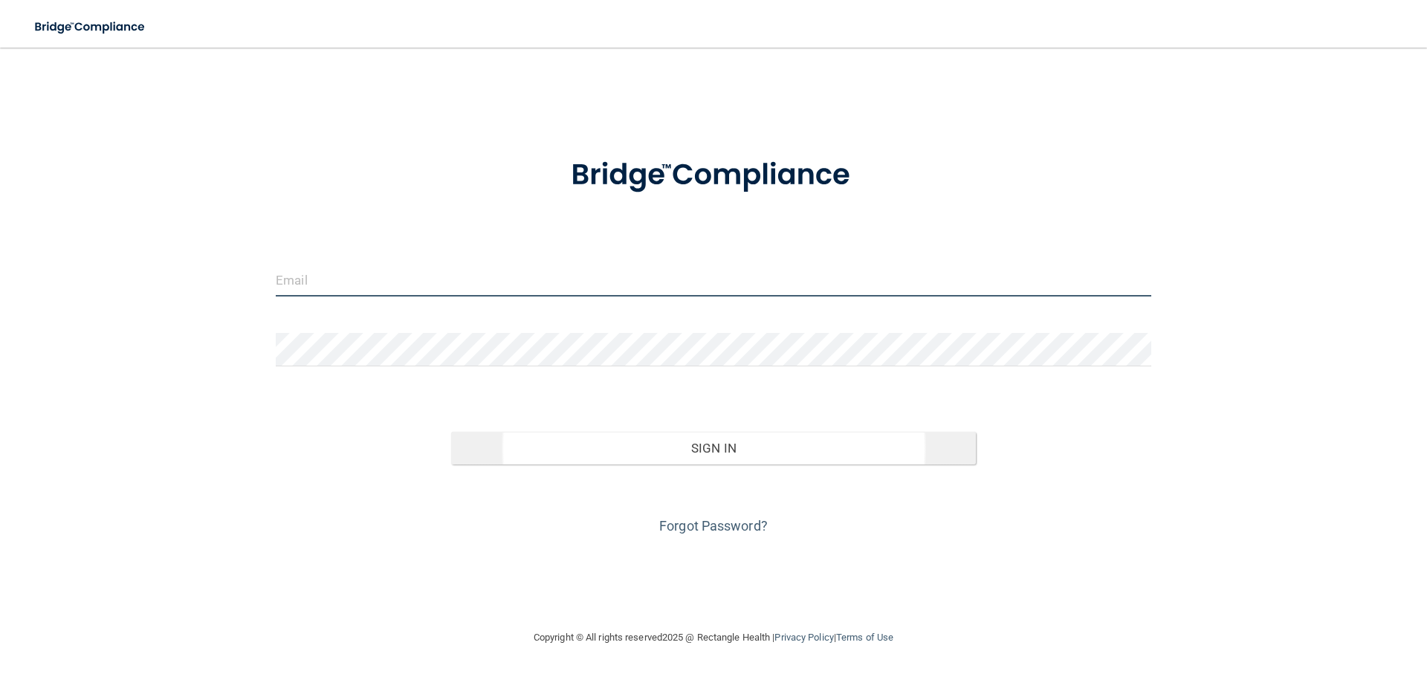
type input "[EMAIL_ADDRESS][DOMAIN_NAME]"
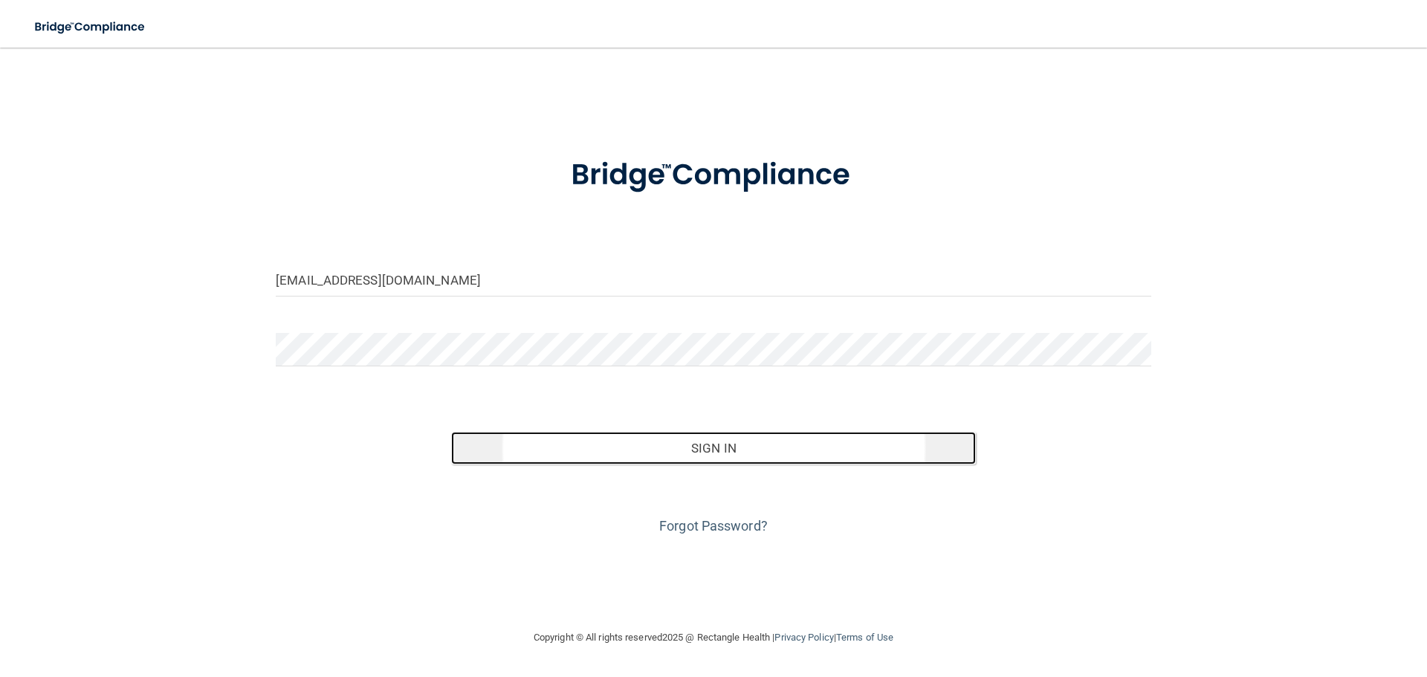
click at [656, 450] on button "Sign In" at bounding box center [713, 448] width 525 height 33
click at [676, 459] on button "Sign In" at bounding box center [713, 448] width 525 height 33
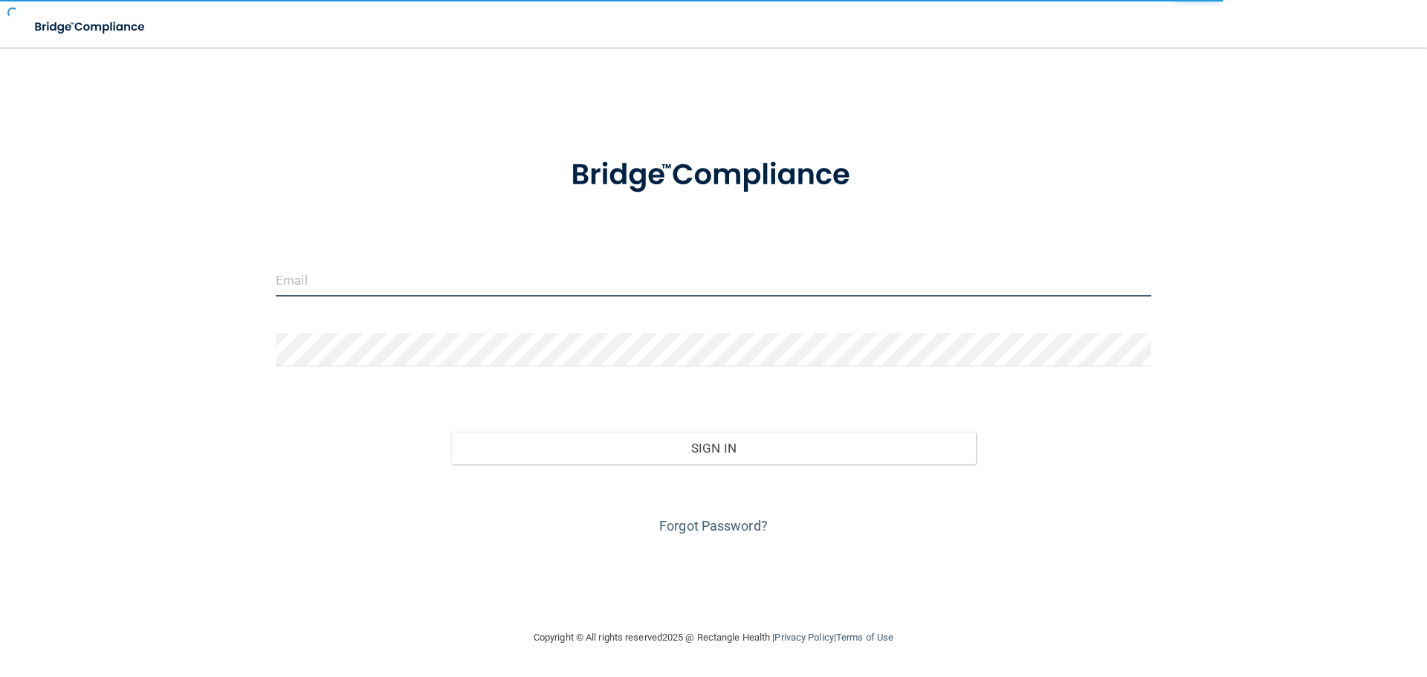
type input "[EMAIL_ADDRESS][DOMAIN_NAME]"
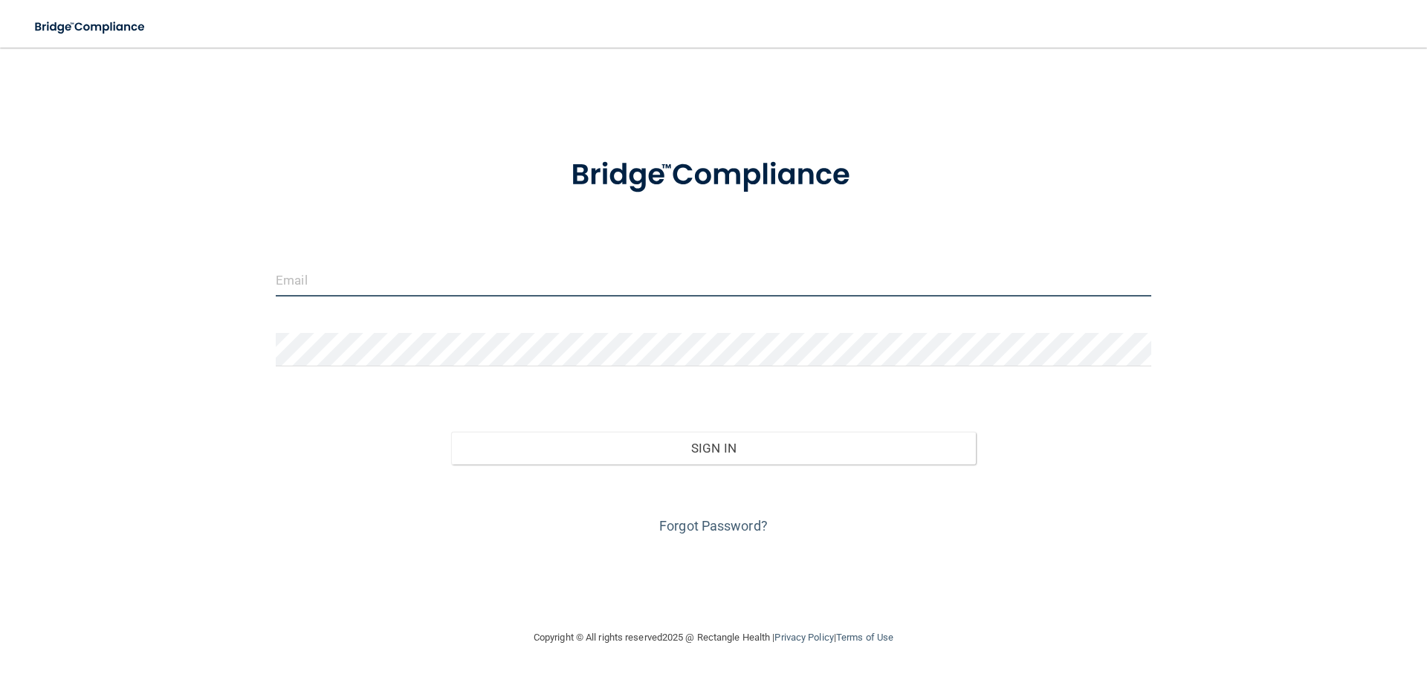
type input "[EMAIL_ADDRESS][DOMAIN_NAME]"
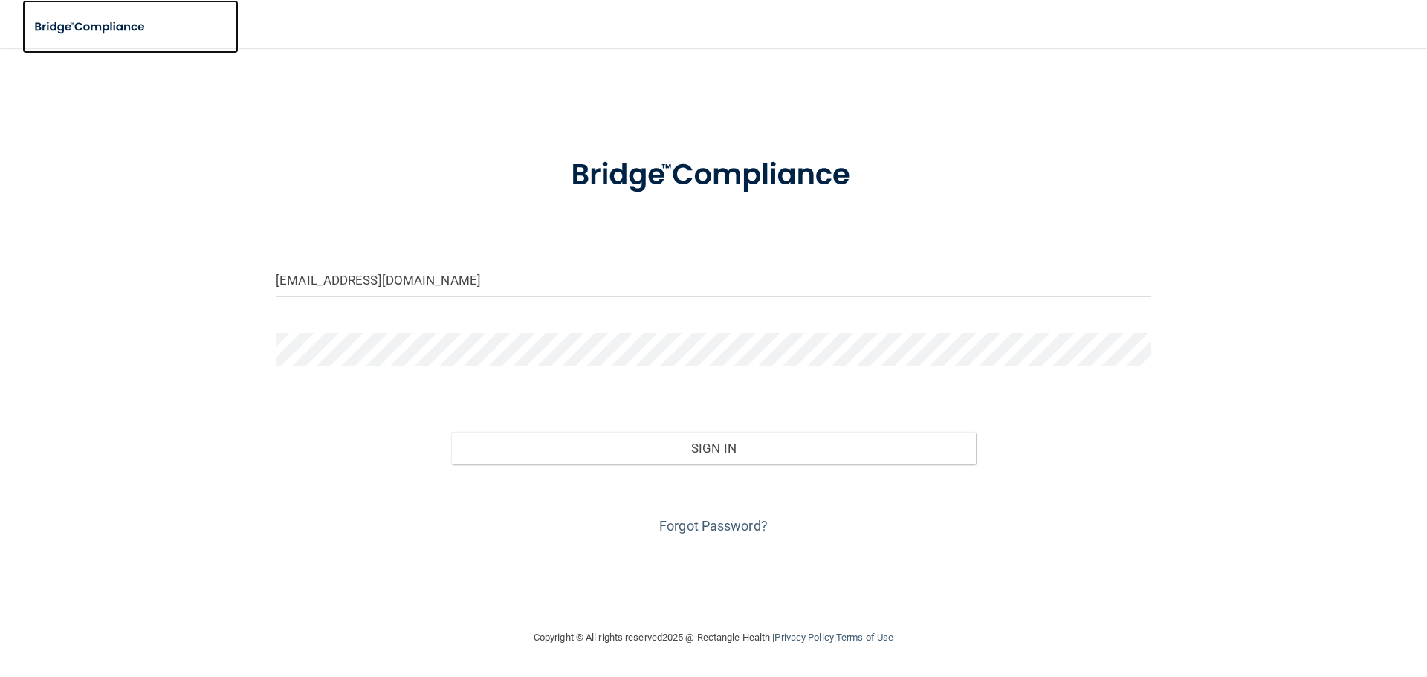
click at [233, 27] on link at bounding box center [130, 27] width 216 height 54
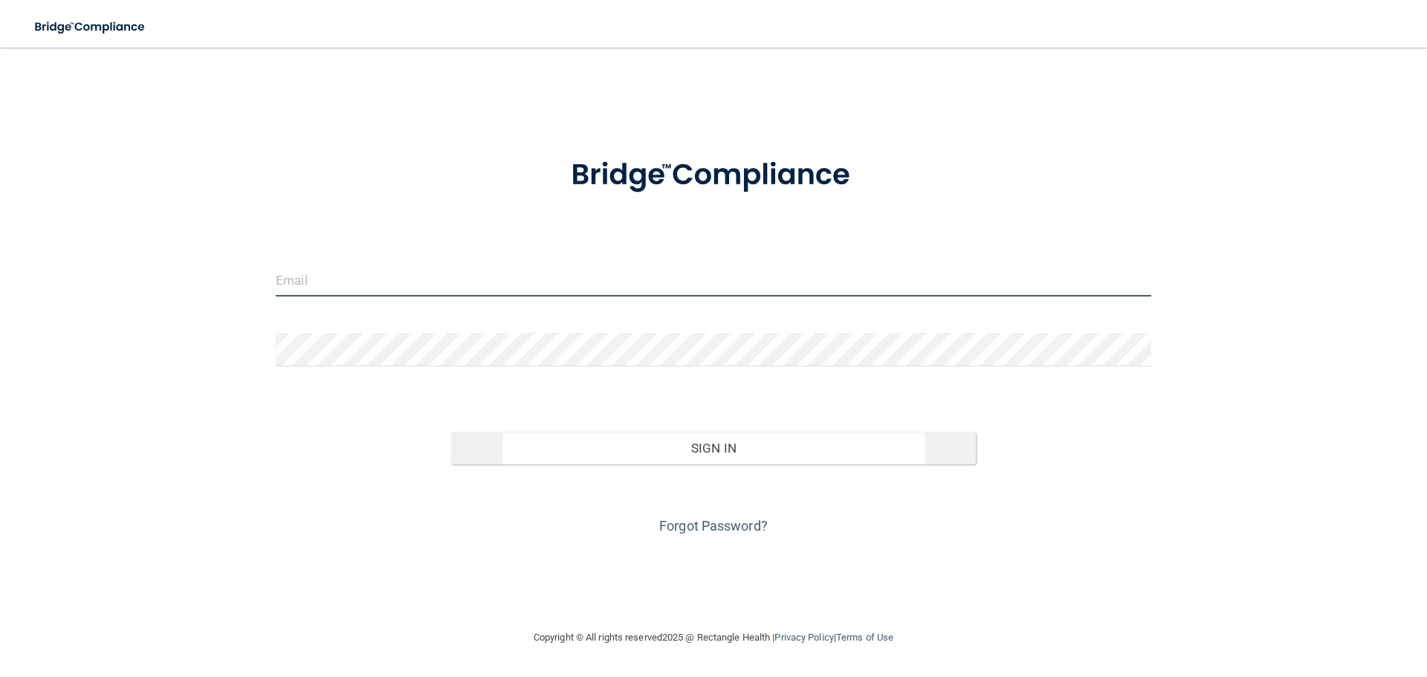
type input "[EMAIL_ADDRESS][DOMAIN_NAME]"
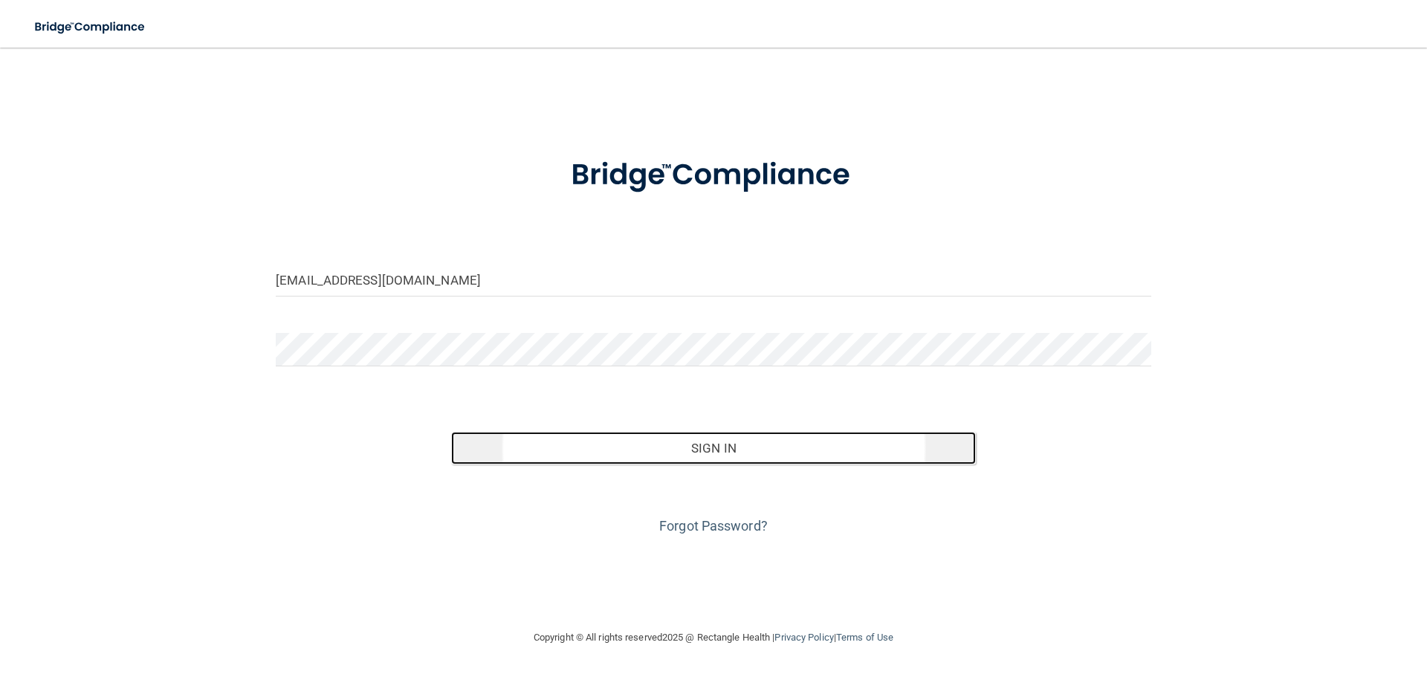
click at [678, 441] on button "Sign In" at bounding box center [713, 448] width 525 height 33
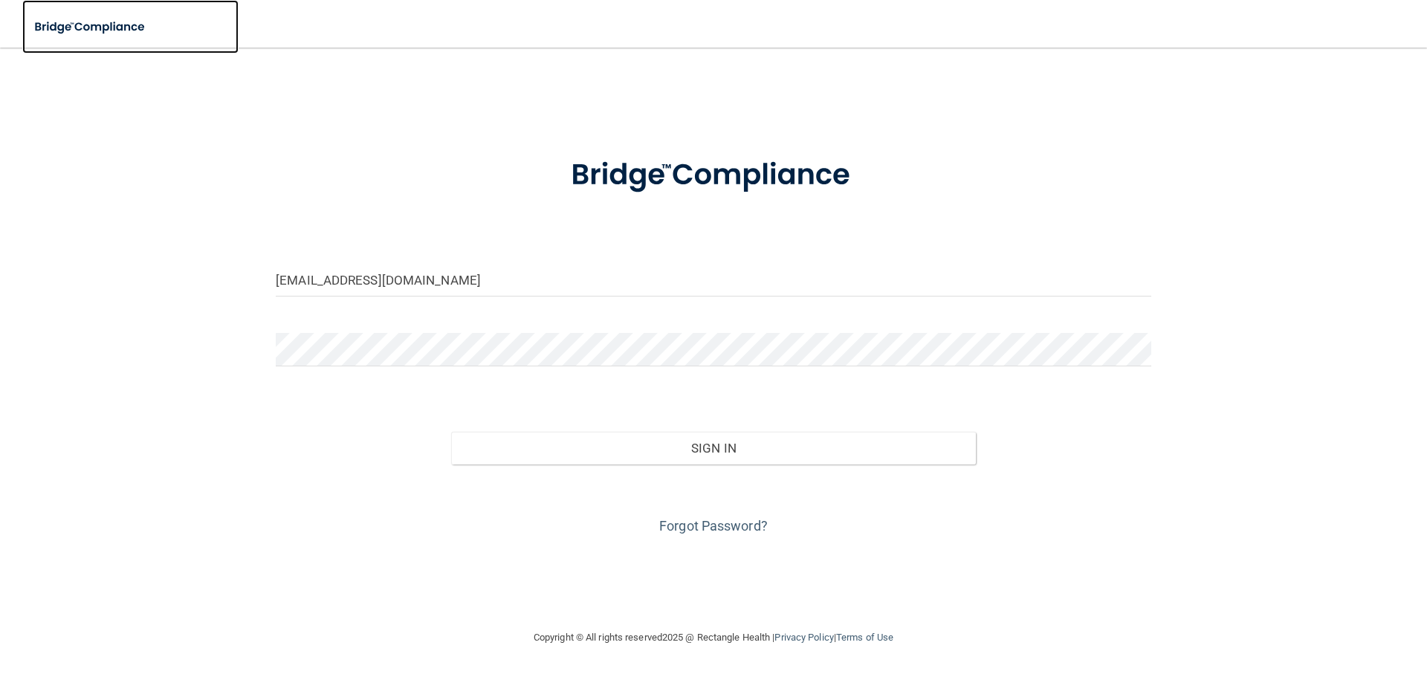
click at [110, 29] on img at bounding box center [90, 27] width 137 height 30
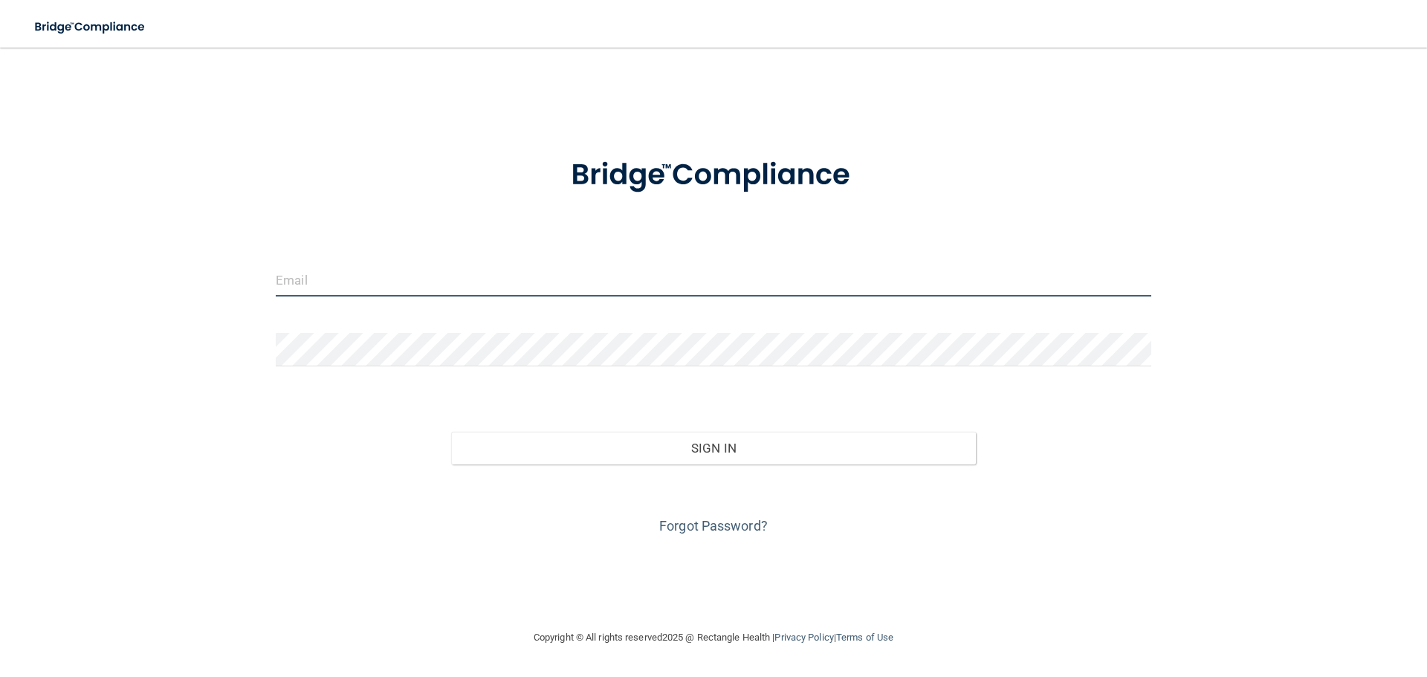
type input "[EMAIL_ADDRESS][DOMAIN_NAME]"
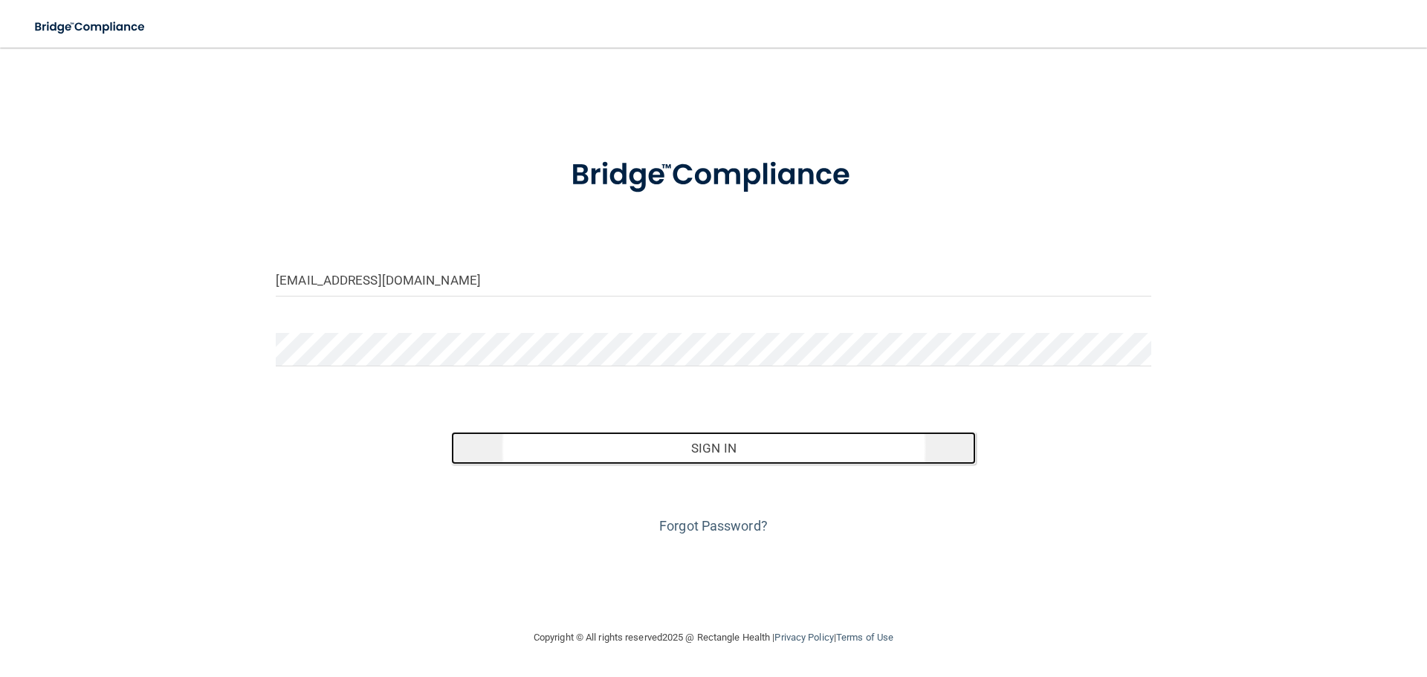
click at [743, 445] on button "Sign In" at bounding box center [713, 448] width 525 height 33
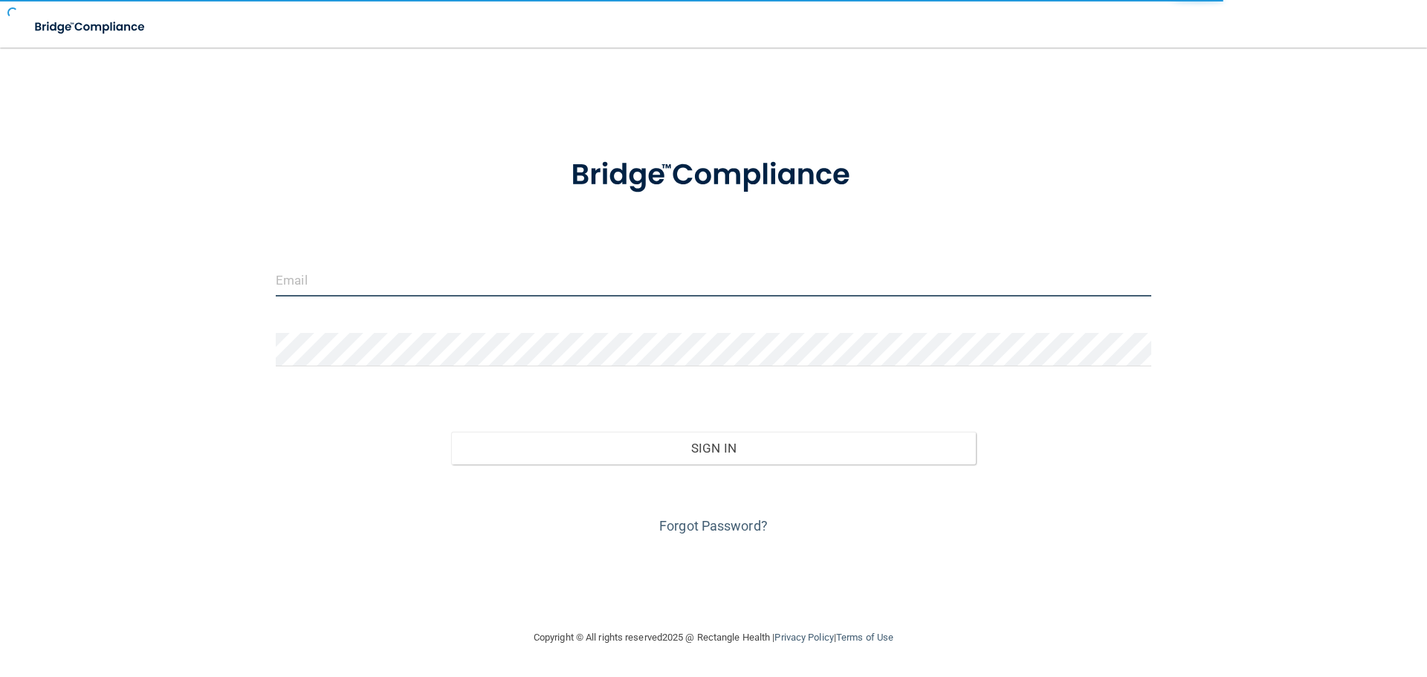
type input "[EMAIL_ADDRESS][DOMAIN_NAME]"
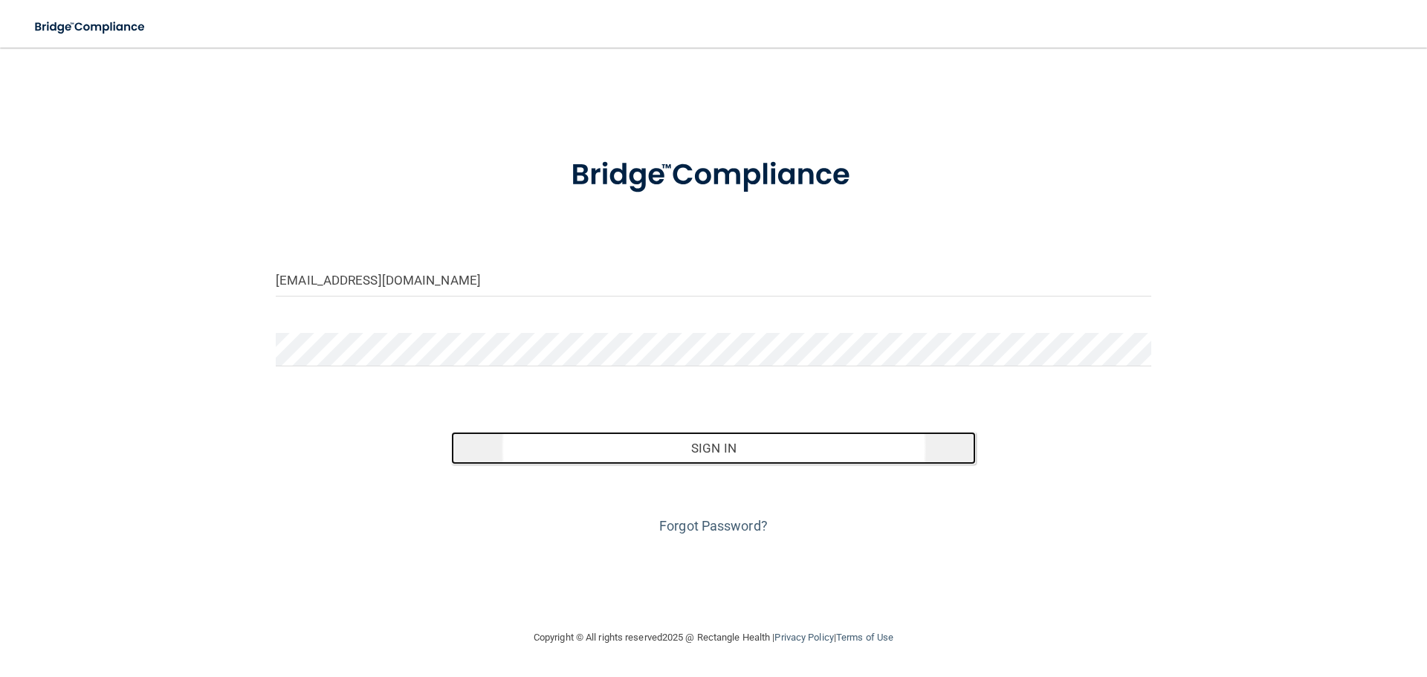
click at [747, 454] on button "Sign In" at bounding box center [713, 448] width 525 height 33
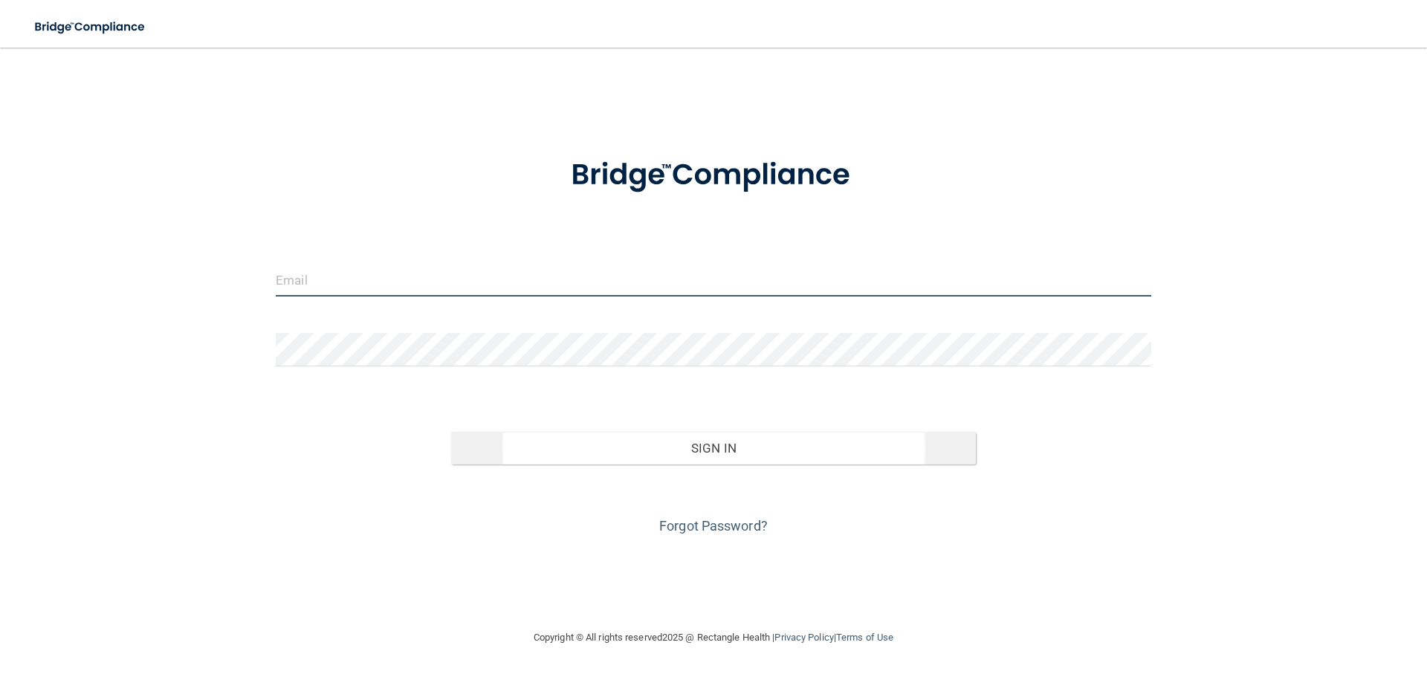
type input "[EMAIL_ADDRESS][DOMAIN_NAME]"
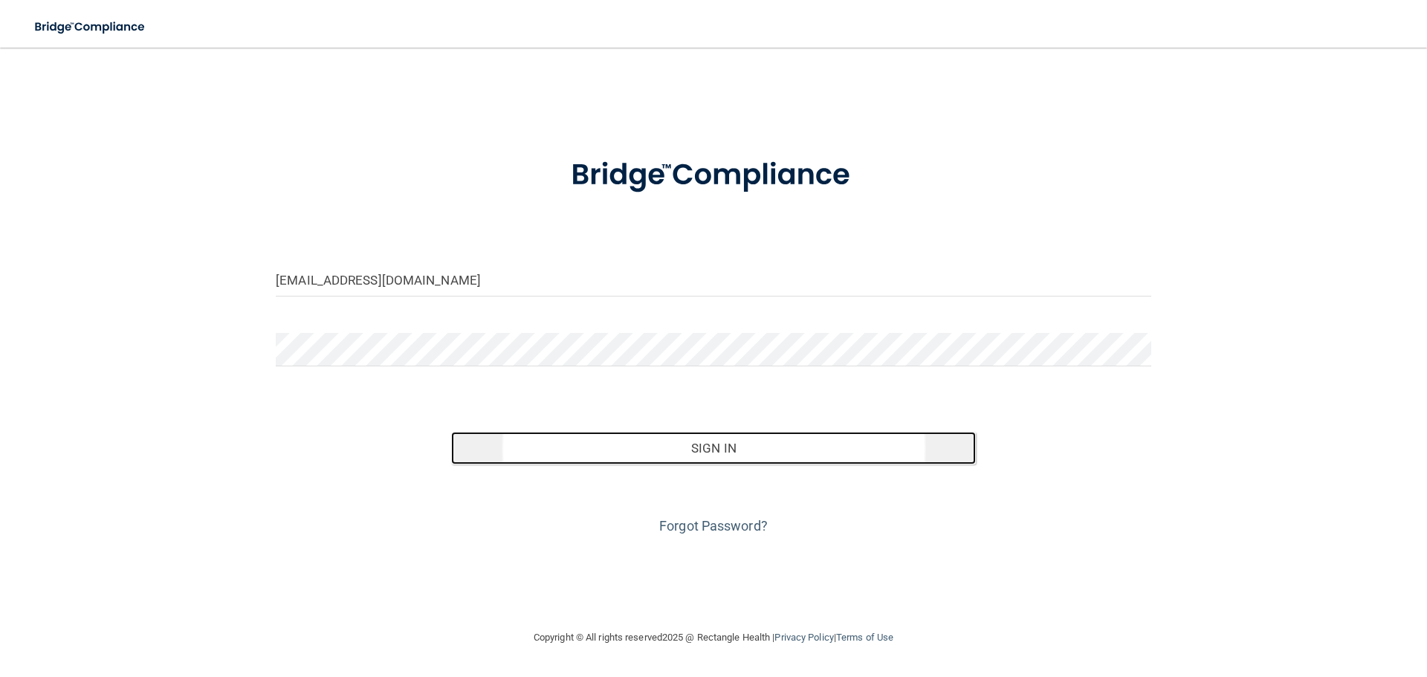
click at [729, 453] on button "Sign In" at bounding box center [713, 448] width 525 height 33
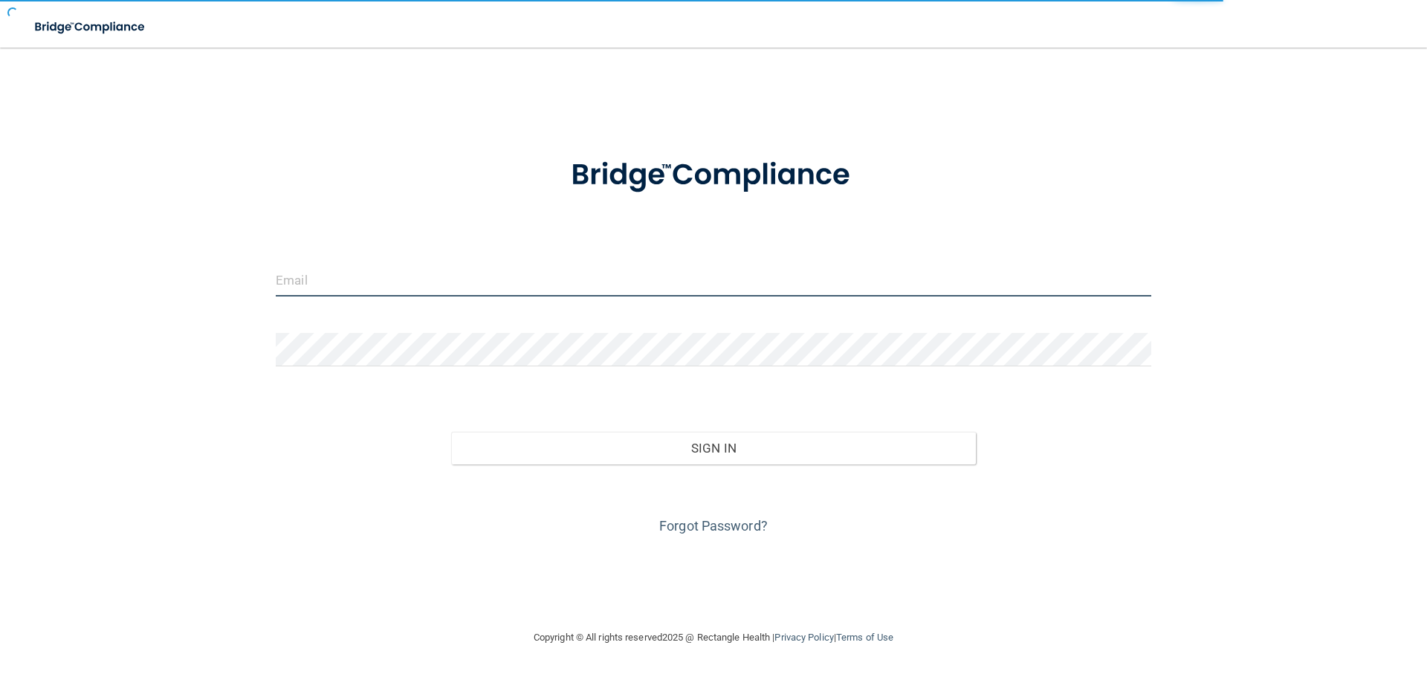
type input "[EMAIL_ADDRESS][DOMAIN_NAME]"
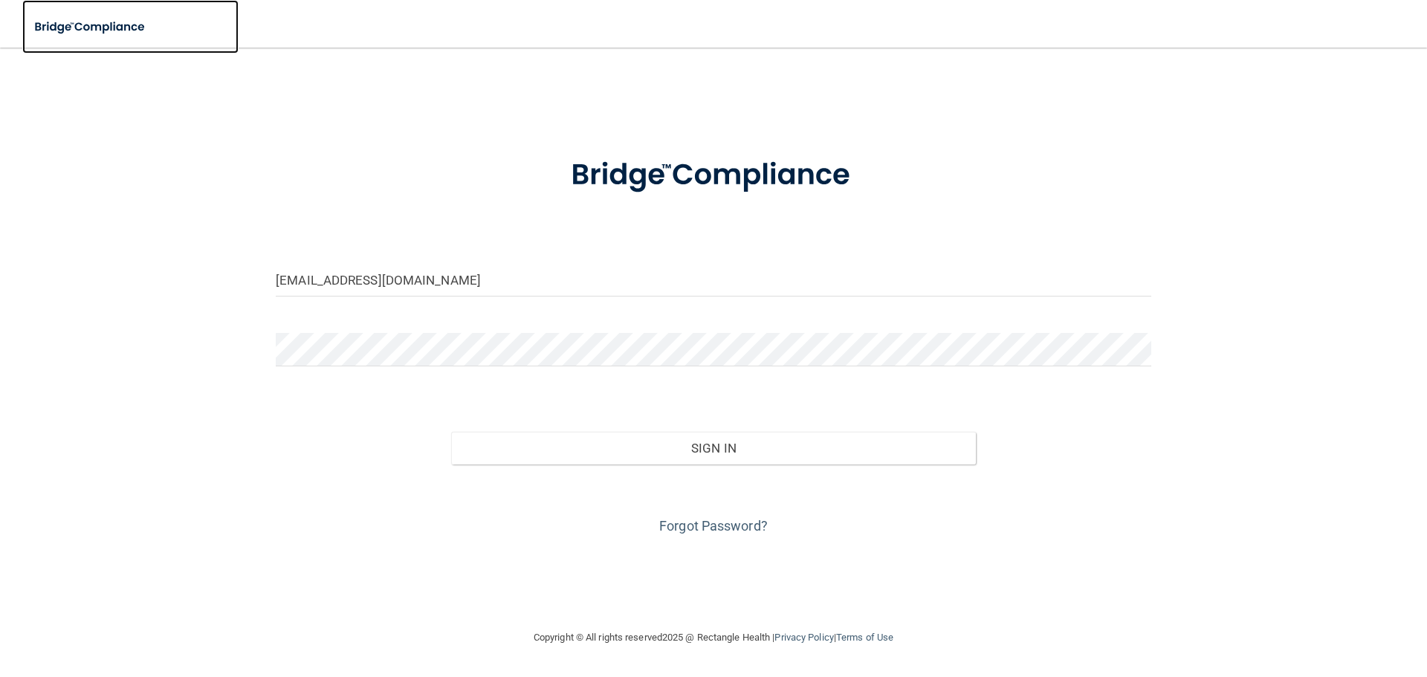
click at [100, 20] on img at bounding box center [90, 27] width 137 height 30
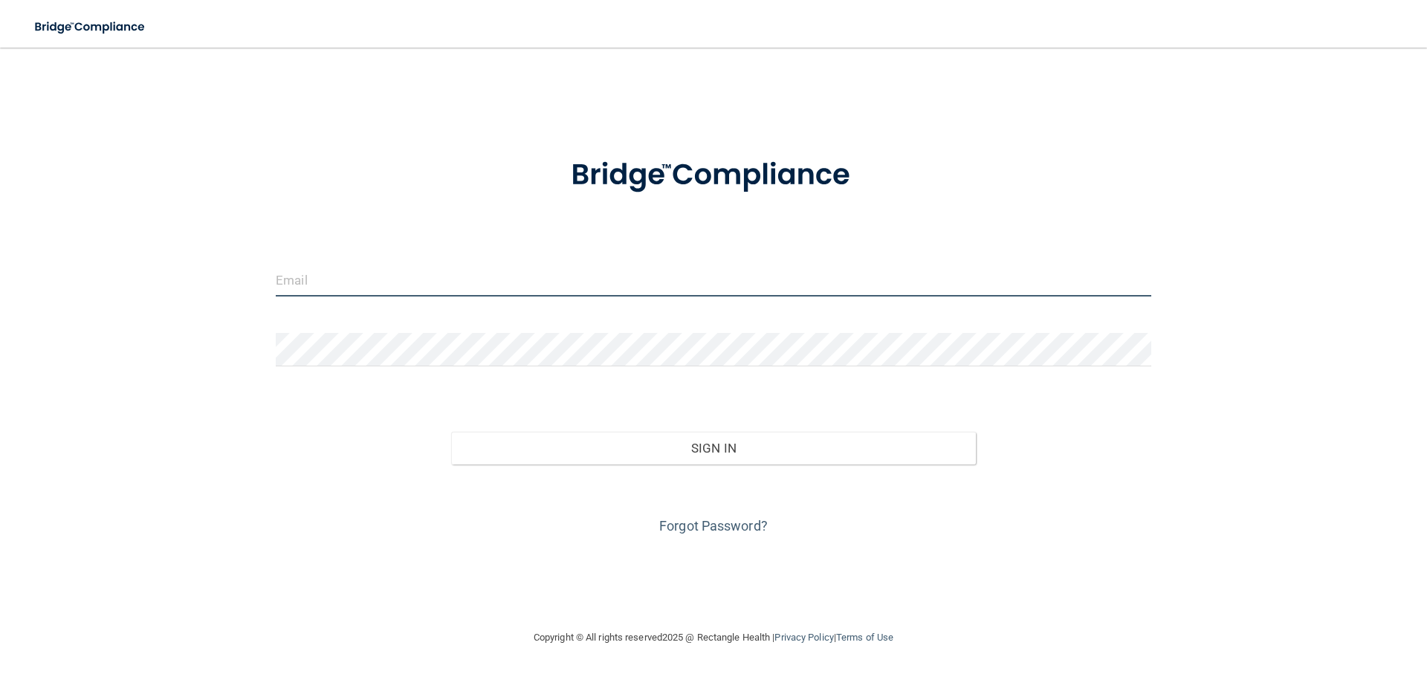
type input "[EMAIL_ADDRESS][DOMAIN_NAME]"
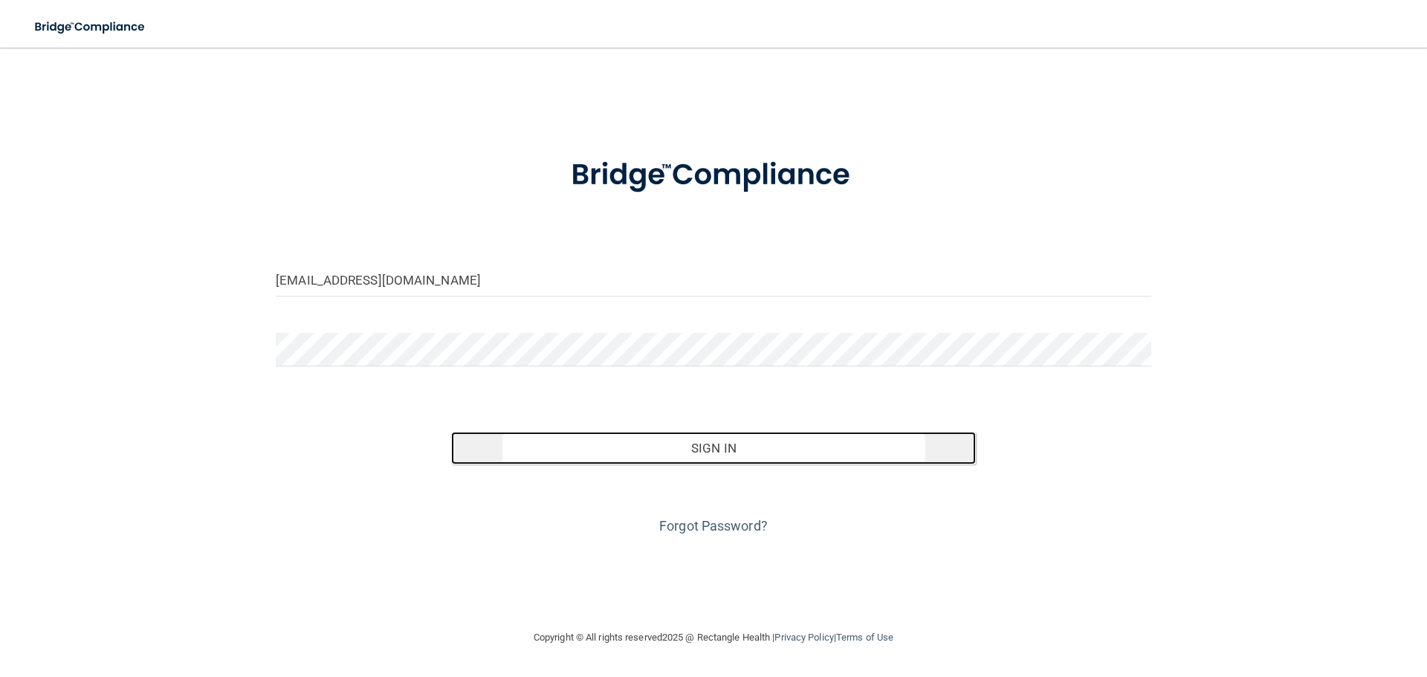
click at [649, 446] on button "Sign In" at bounding box center [713, 448] width 525 height 33
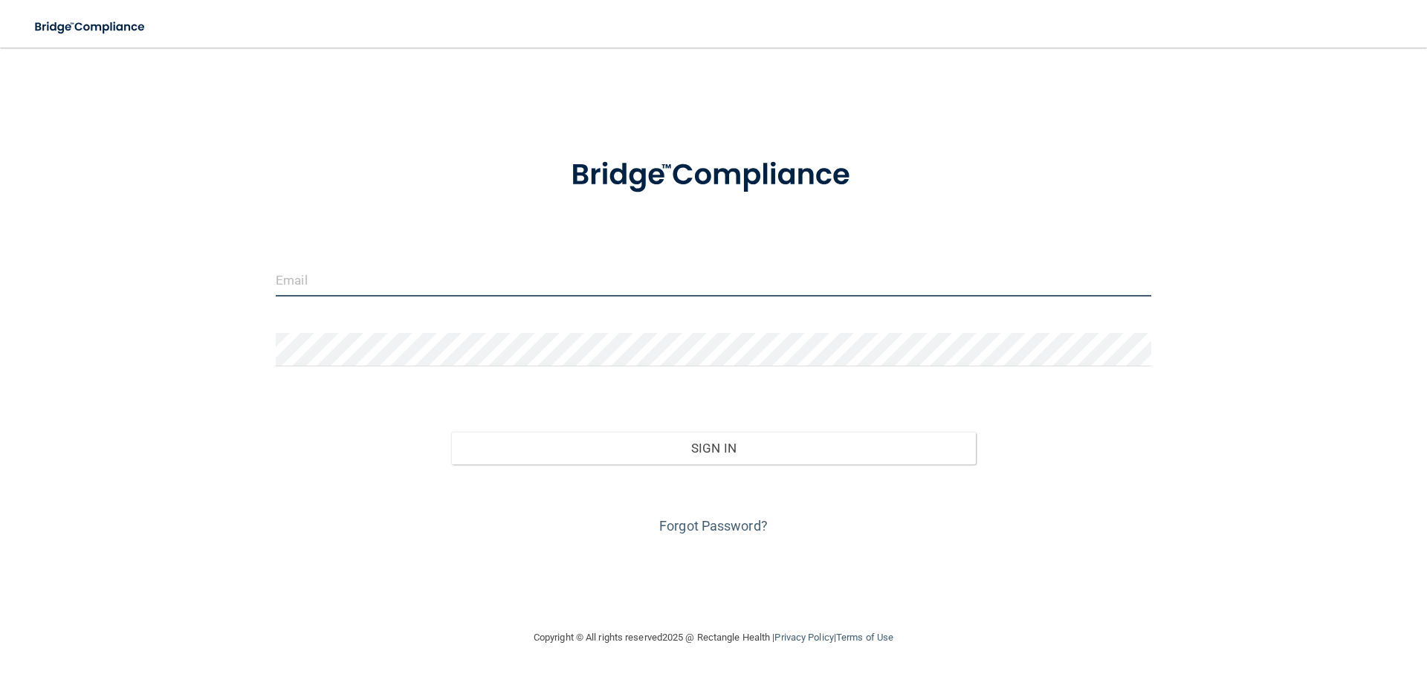
type input "[EMAIL_ADDRESS][DOMAIN_NAME]"
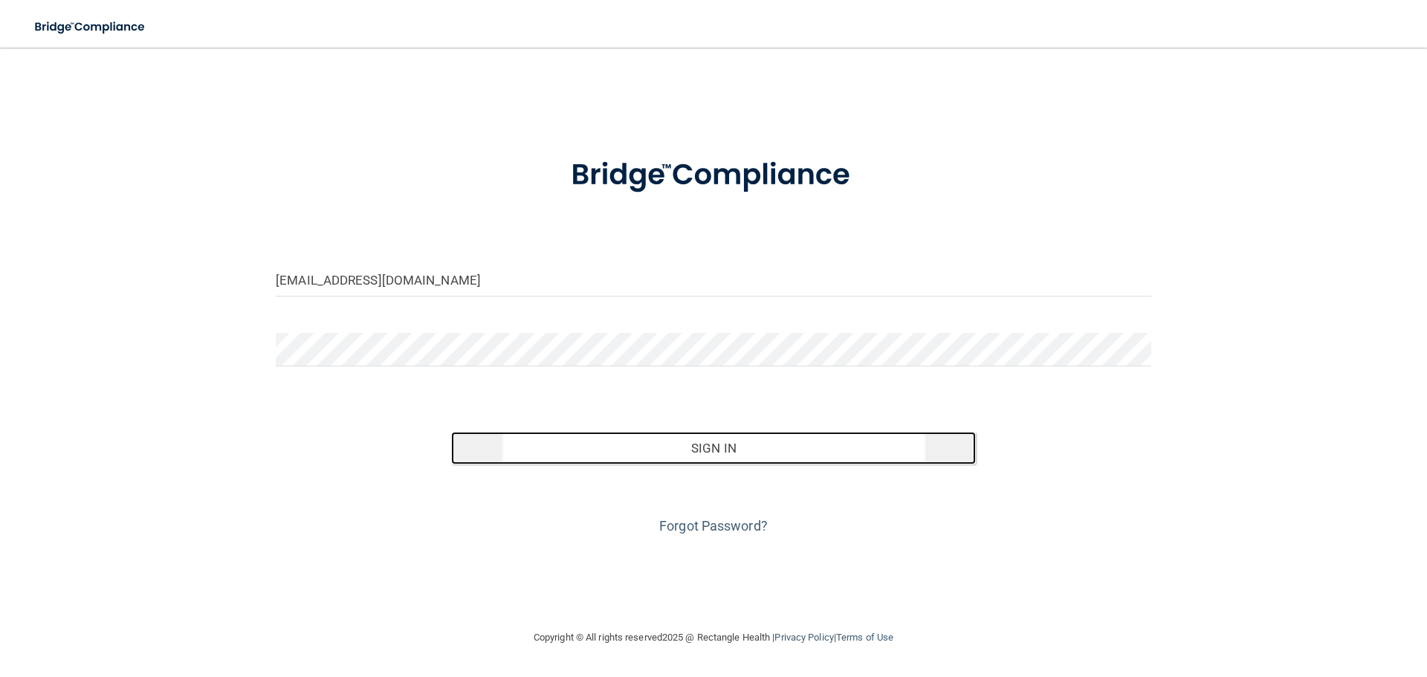
click at [579, 456] on button "Sign In" at bounding box center [713, 448] width 525 height 33
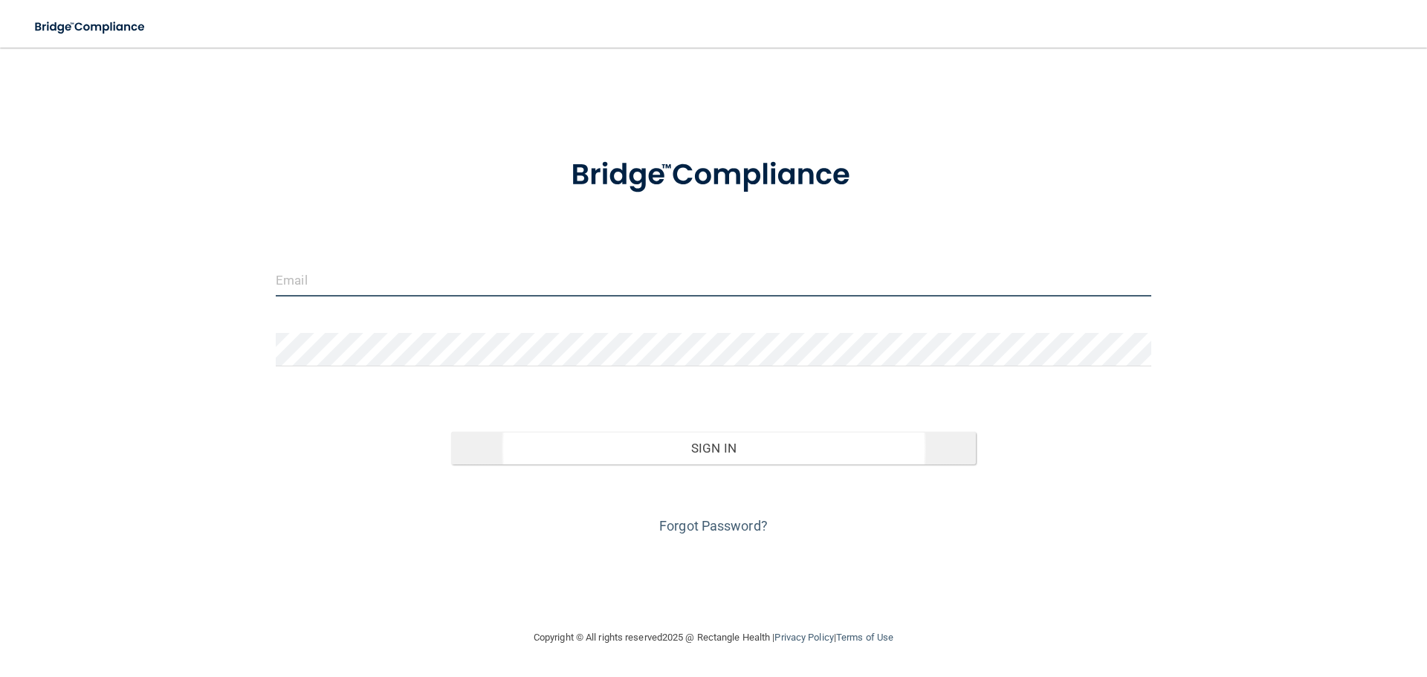
type input "jtisbe@rectanglehealth.com"
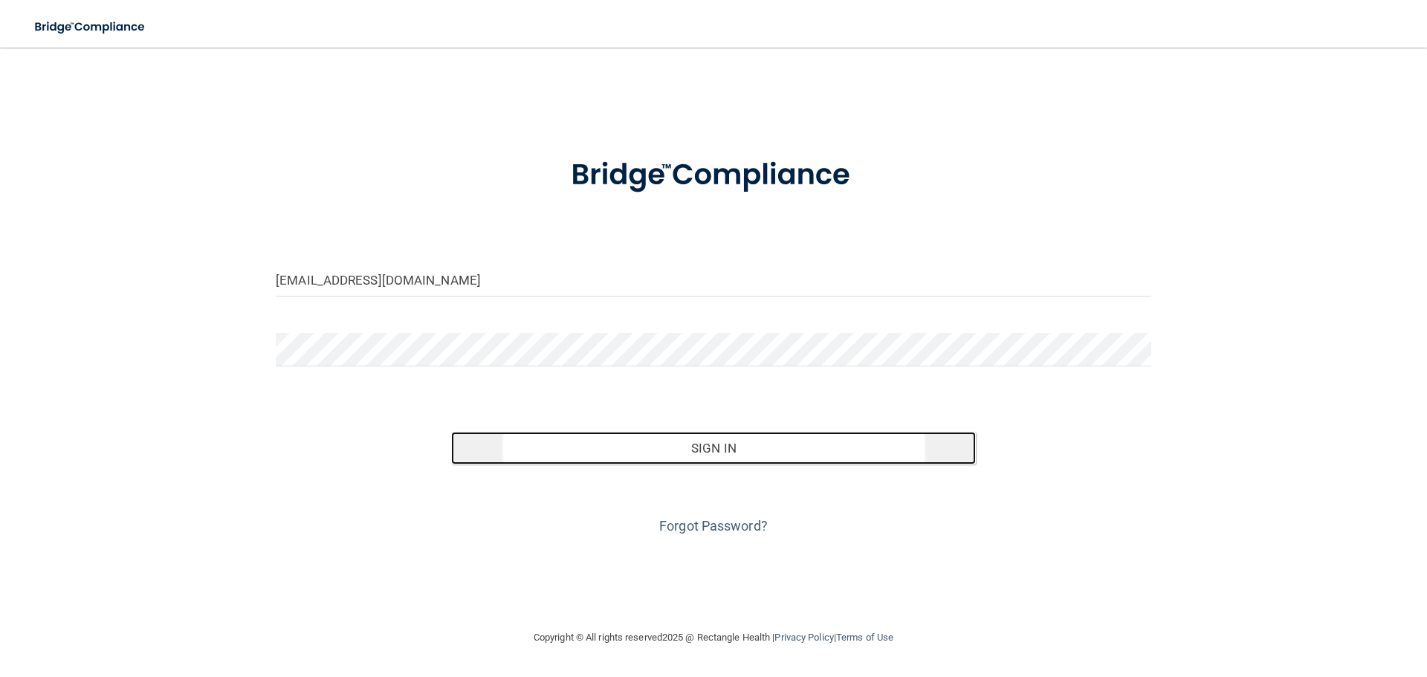
click at [736, 456] on button "Sign In" at bounding box center [713, 448] width 525 height 33
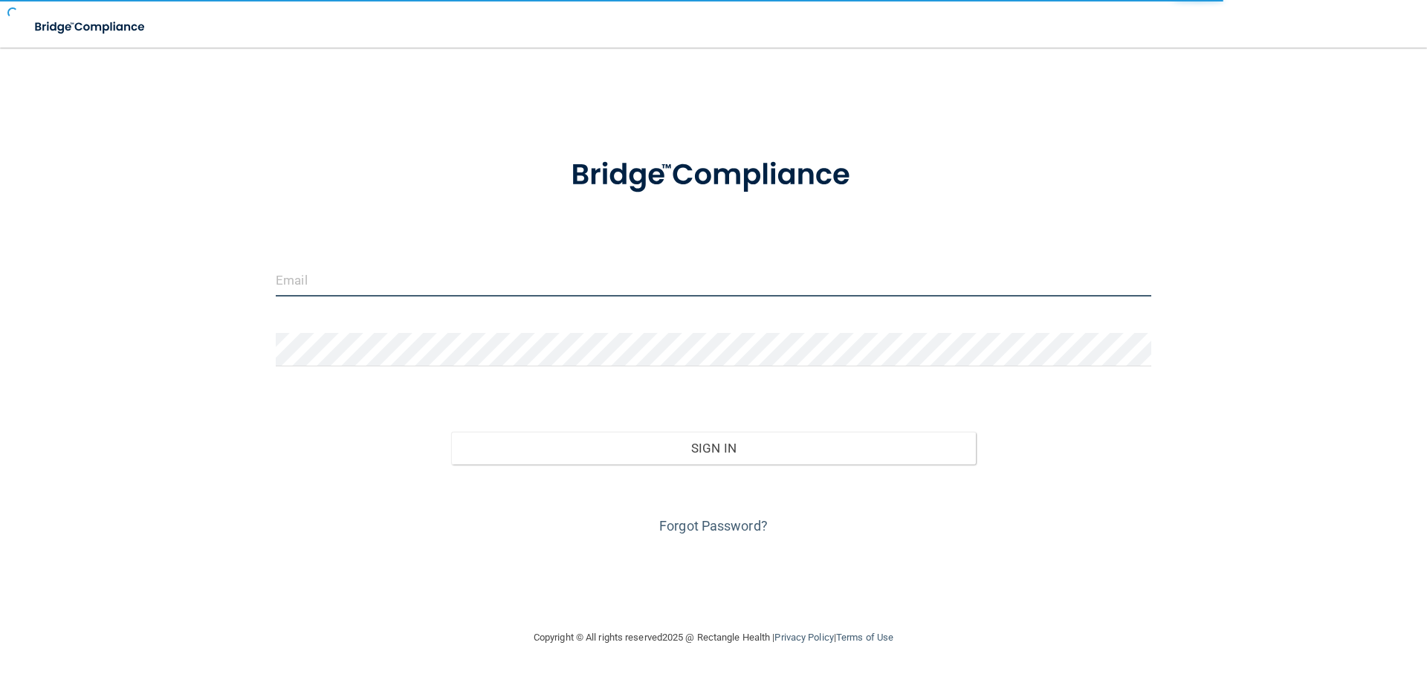
type input "jtisbe@rectanglehealth.com"
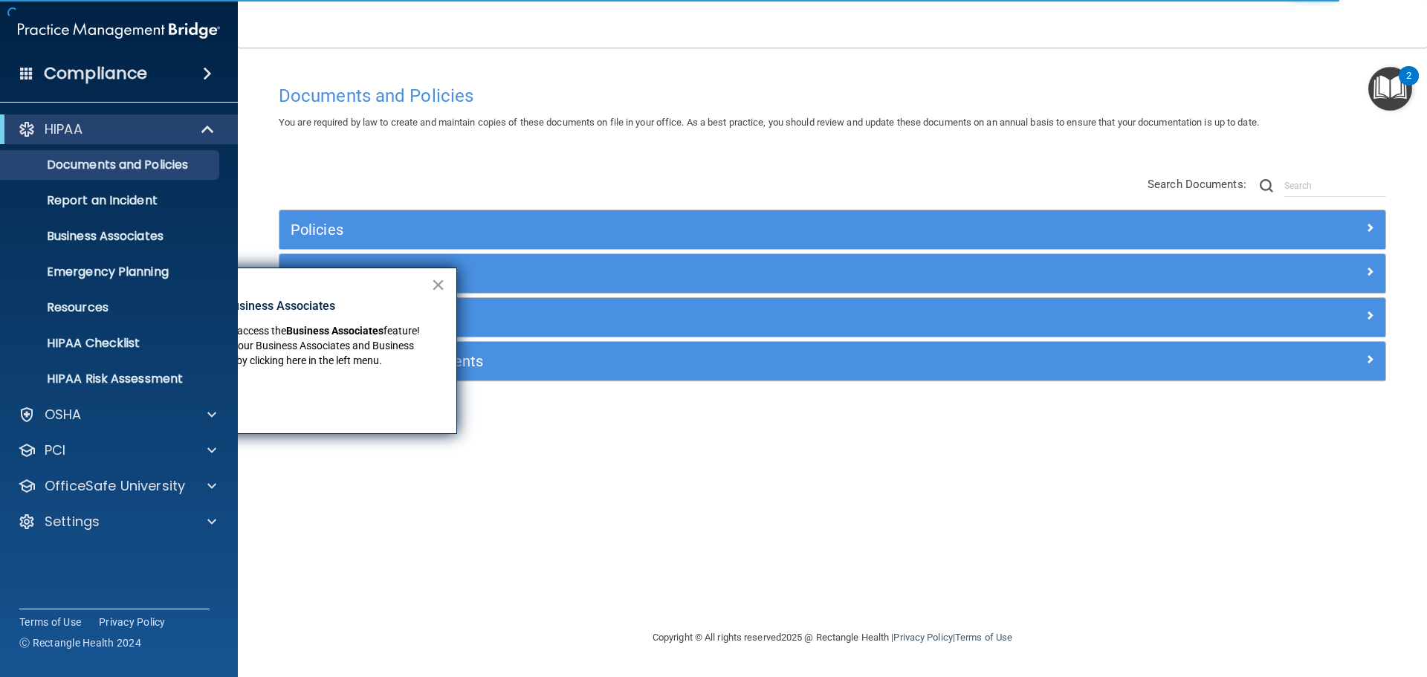
click at [441, 280] on button "×" at bounding box center [438, 285] width 14 height 24
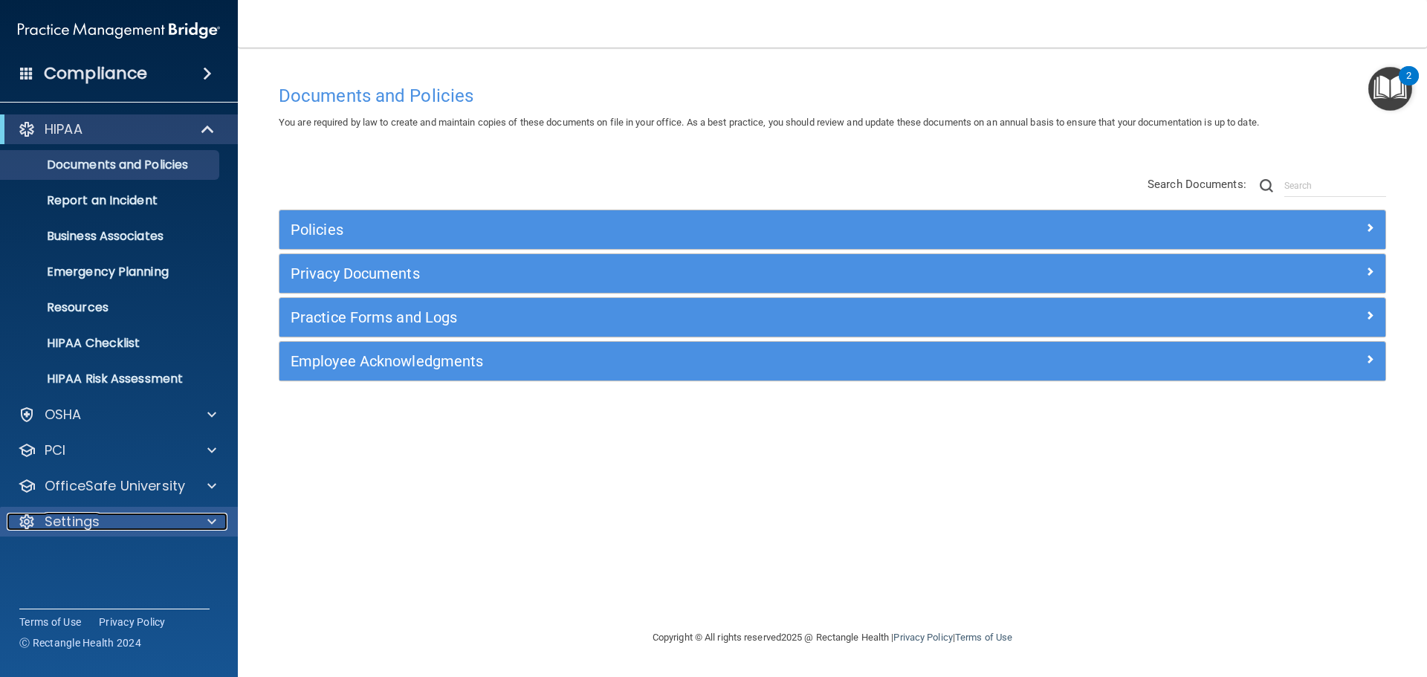
click at [217, 521] on div at bounding box center [209, 522] width 37 height 18
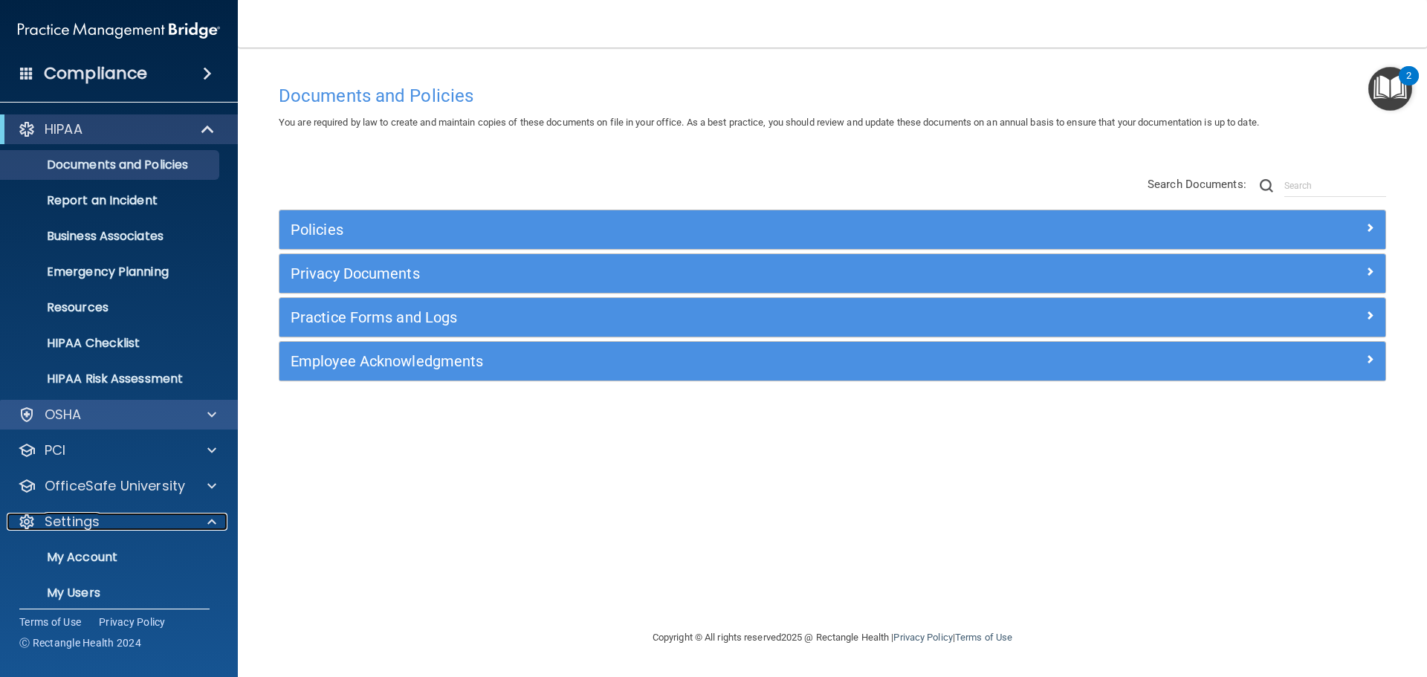
scroll to position [82, 0]
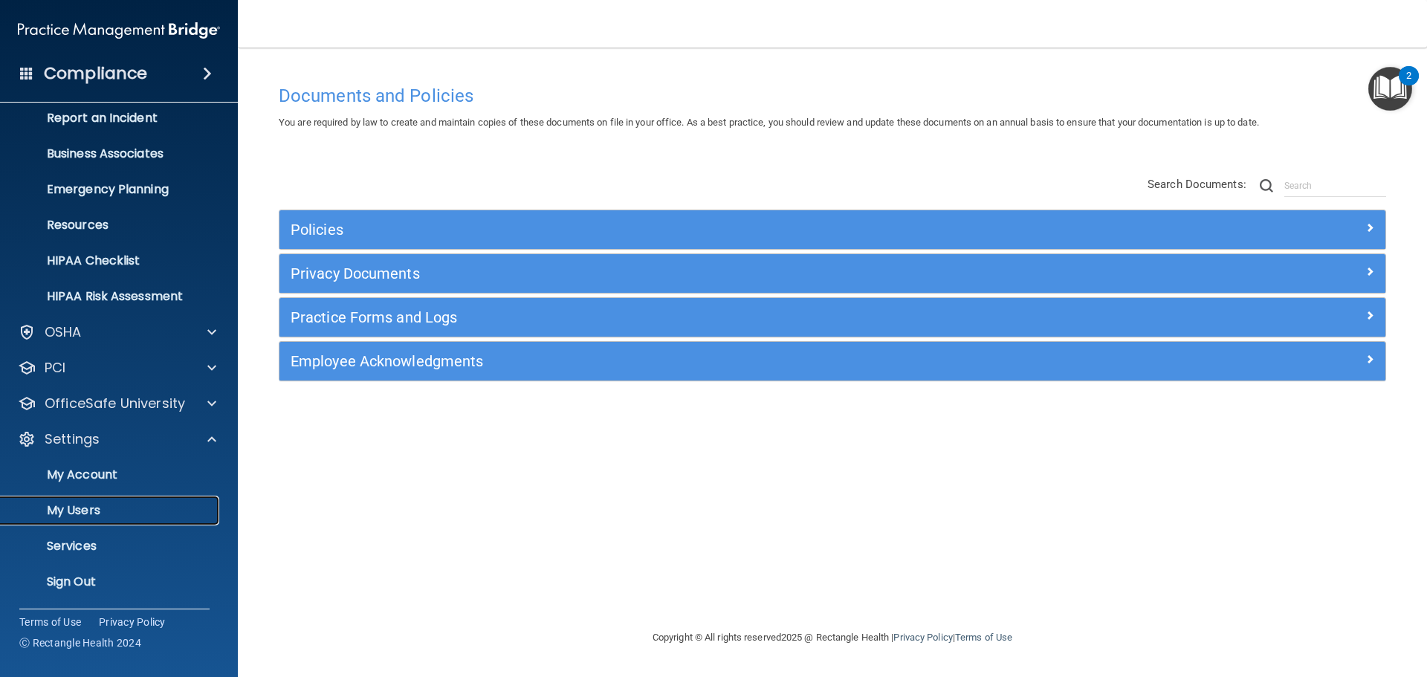
click at [88, 508] on p "My Users" at bounding box center [111, 510] width 203 height 15
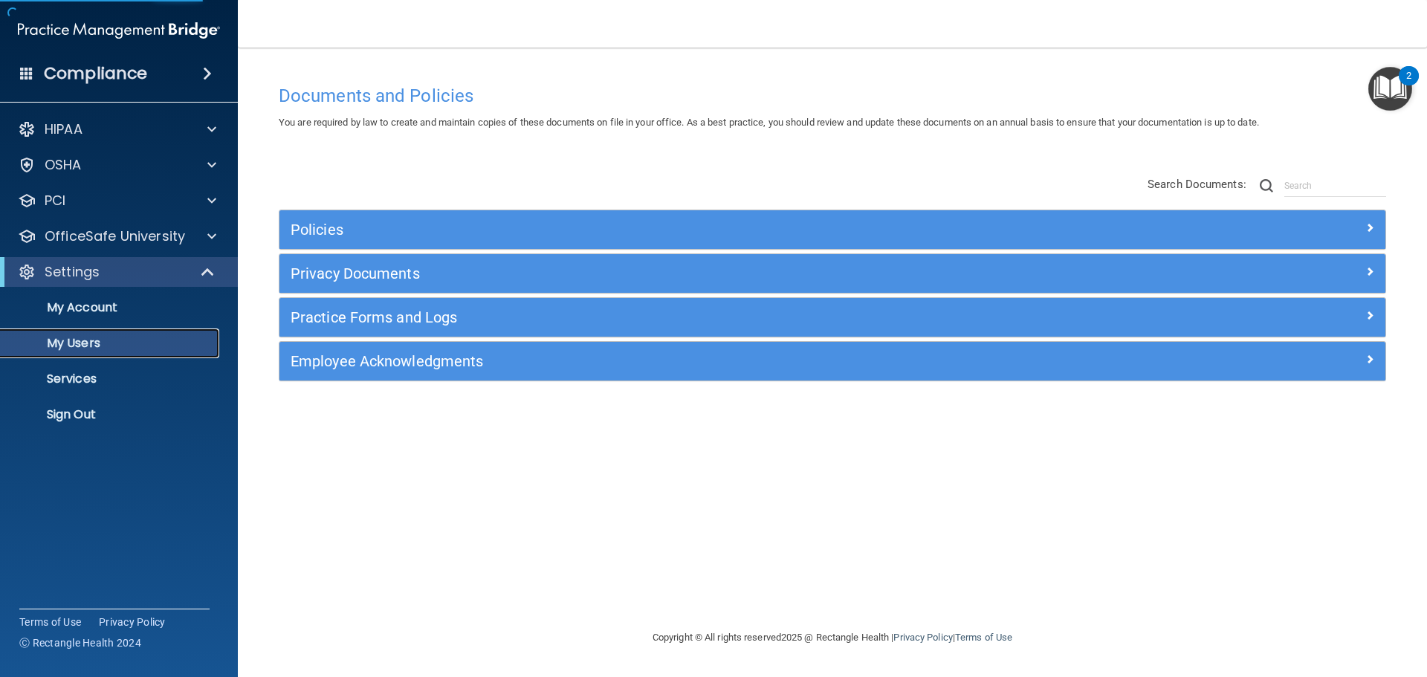
select select "20"
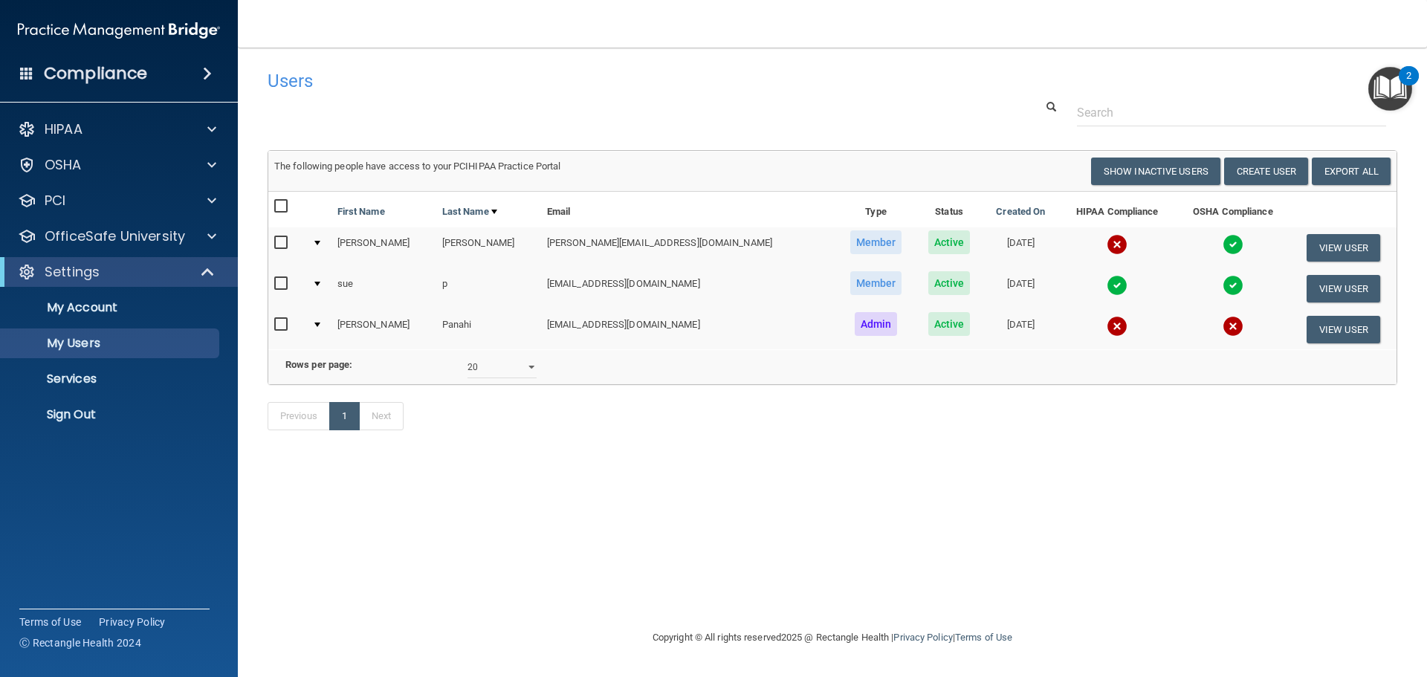
click at [615, 109] on div at bounding box center [832, 112] width 1152 height 27
click at [1404, 94] on img "Open Resource Center, 2 new notifications" at bounding box center [1390, 89] width 44 height 44
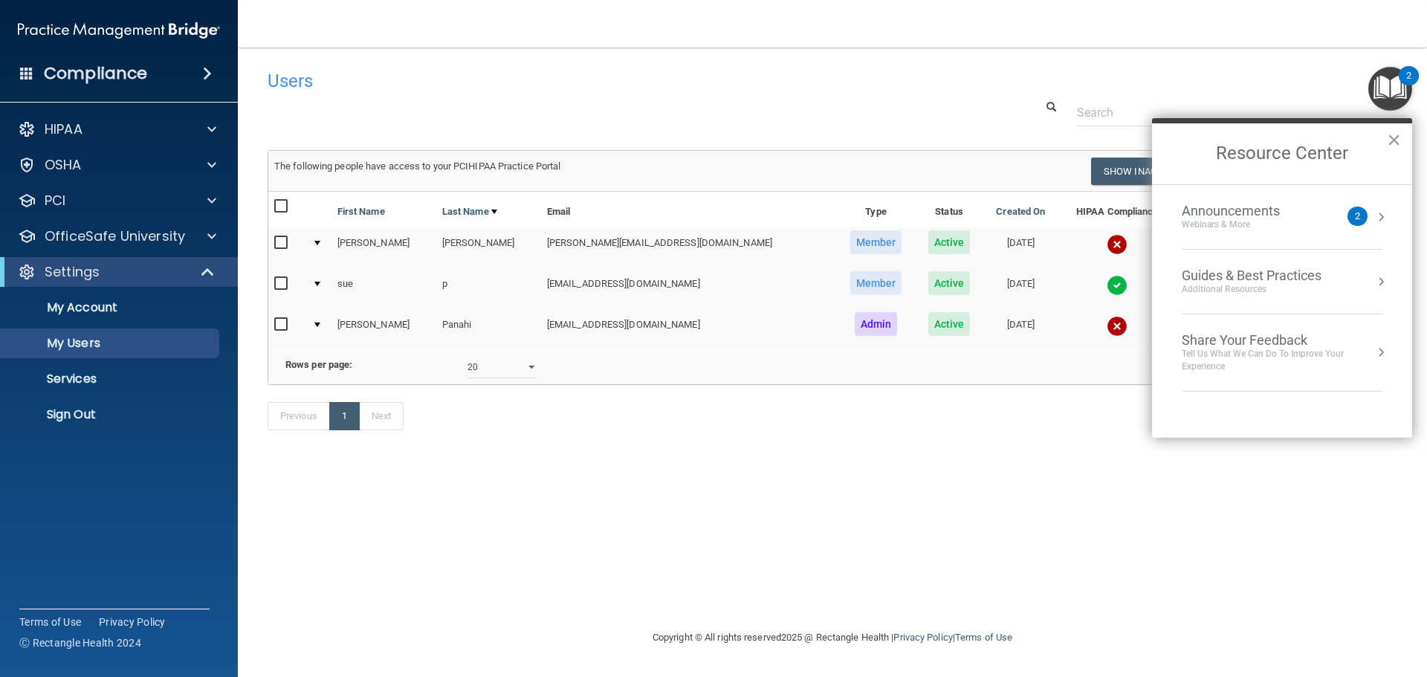
click at [1393, 143] on button "×" at bounding box center [1394, 140] width 14 height 24
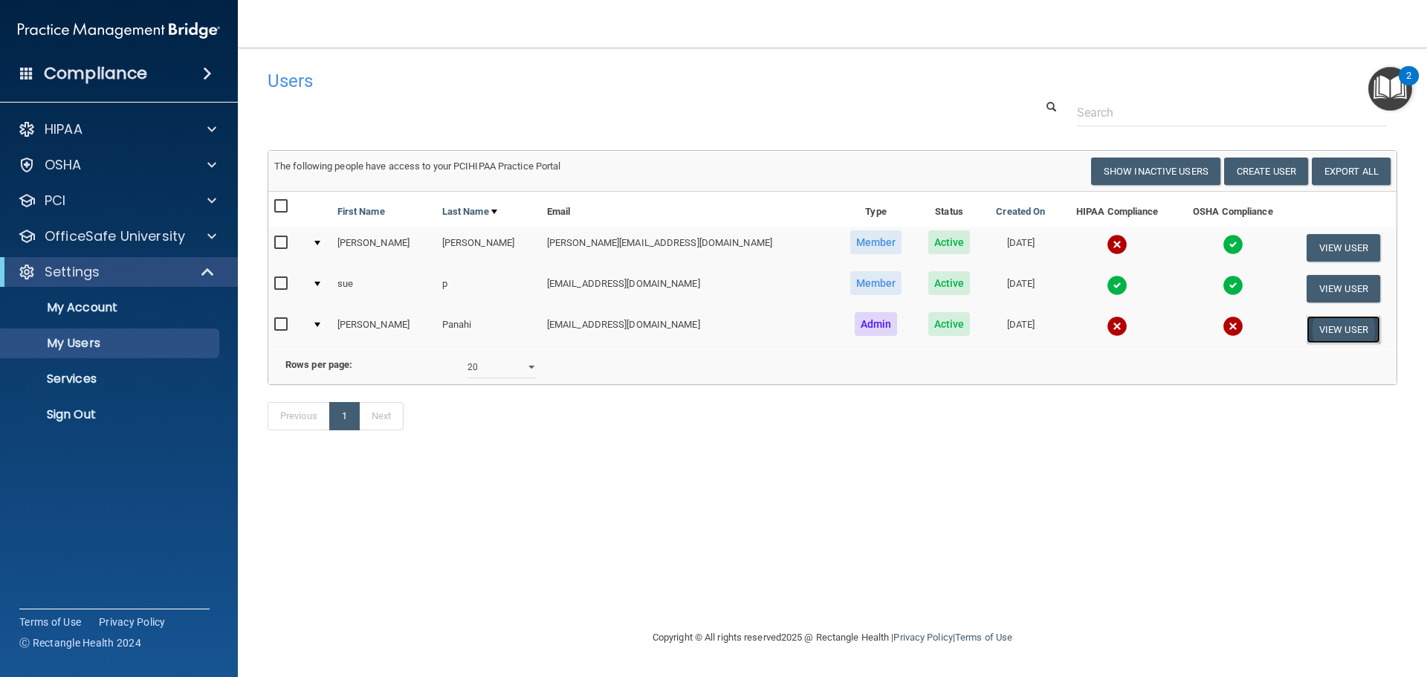
click at [1339, 325] on button "View User" at bounding box center [1343, 329] width 74 height 27
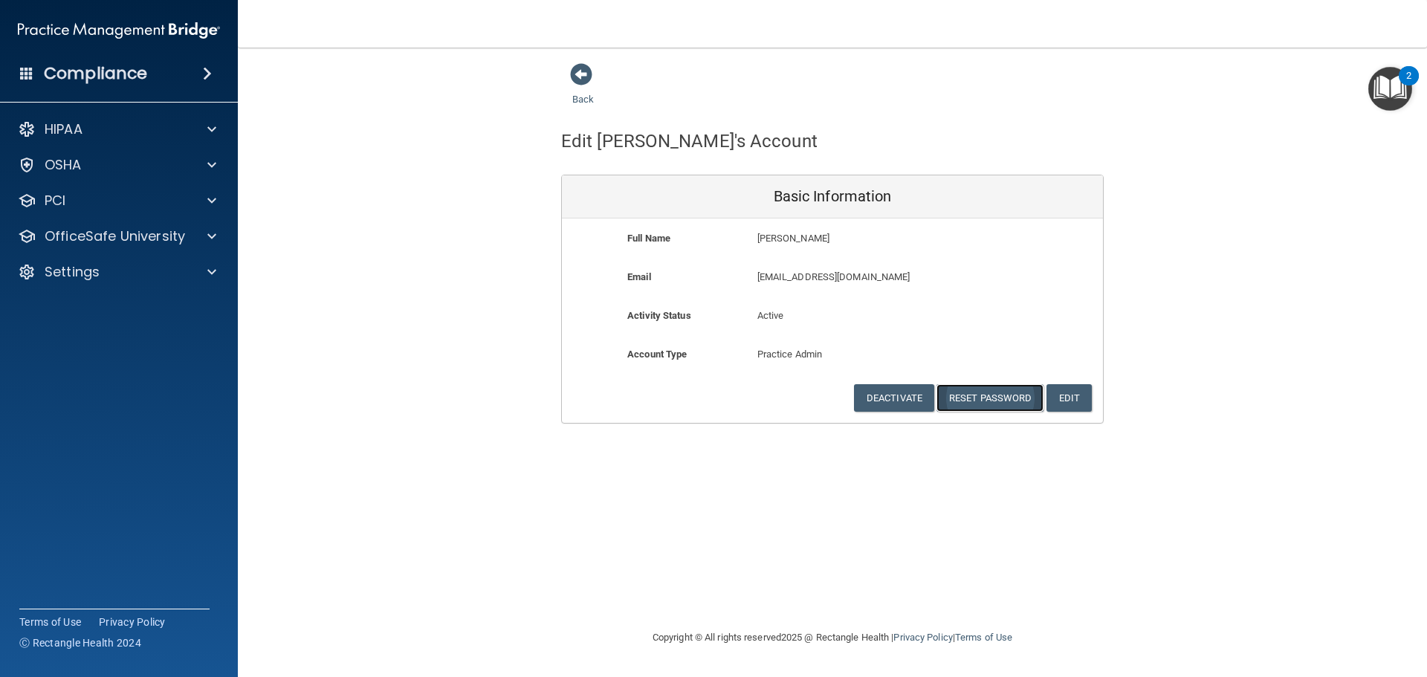
click at [980, 398] on button "Reset Password" at bounding box center [989, 397] width 107 height 27
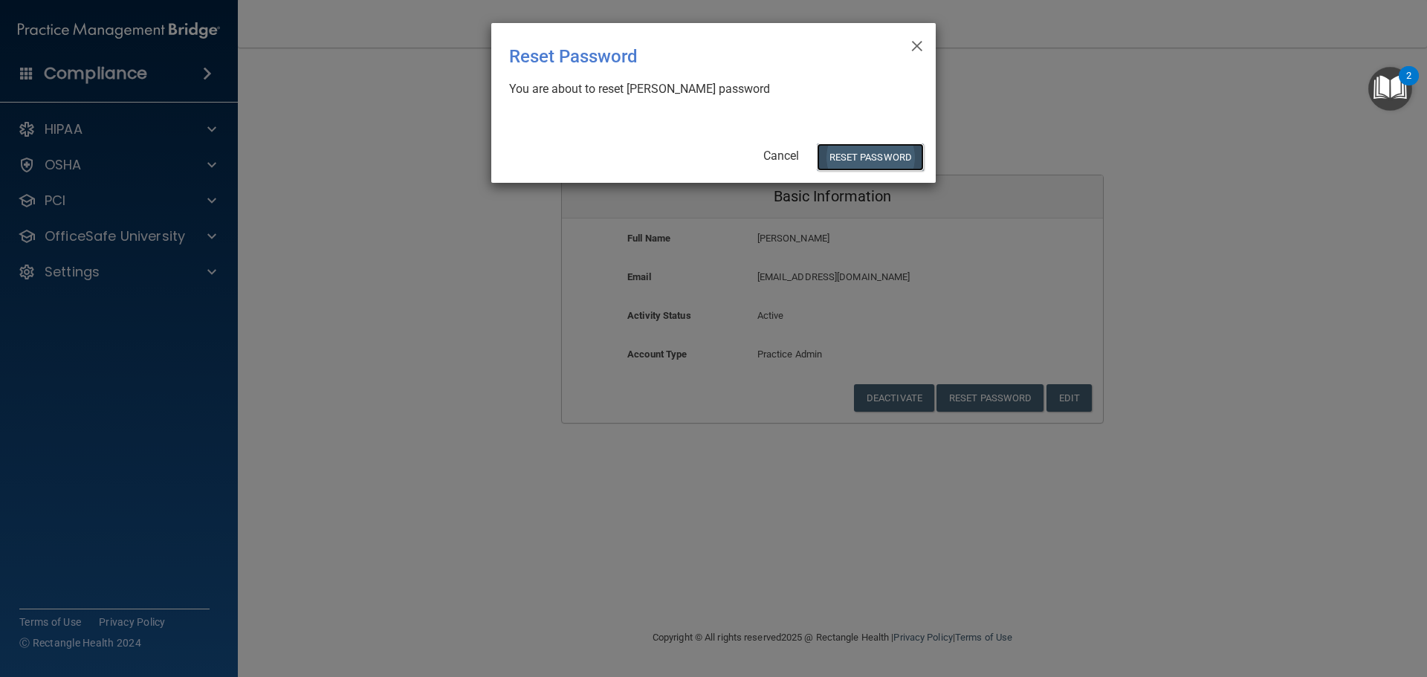
click at [855, 155] on button "Reset Password" at bounding box center [870, 156] width 107 height 27
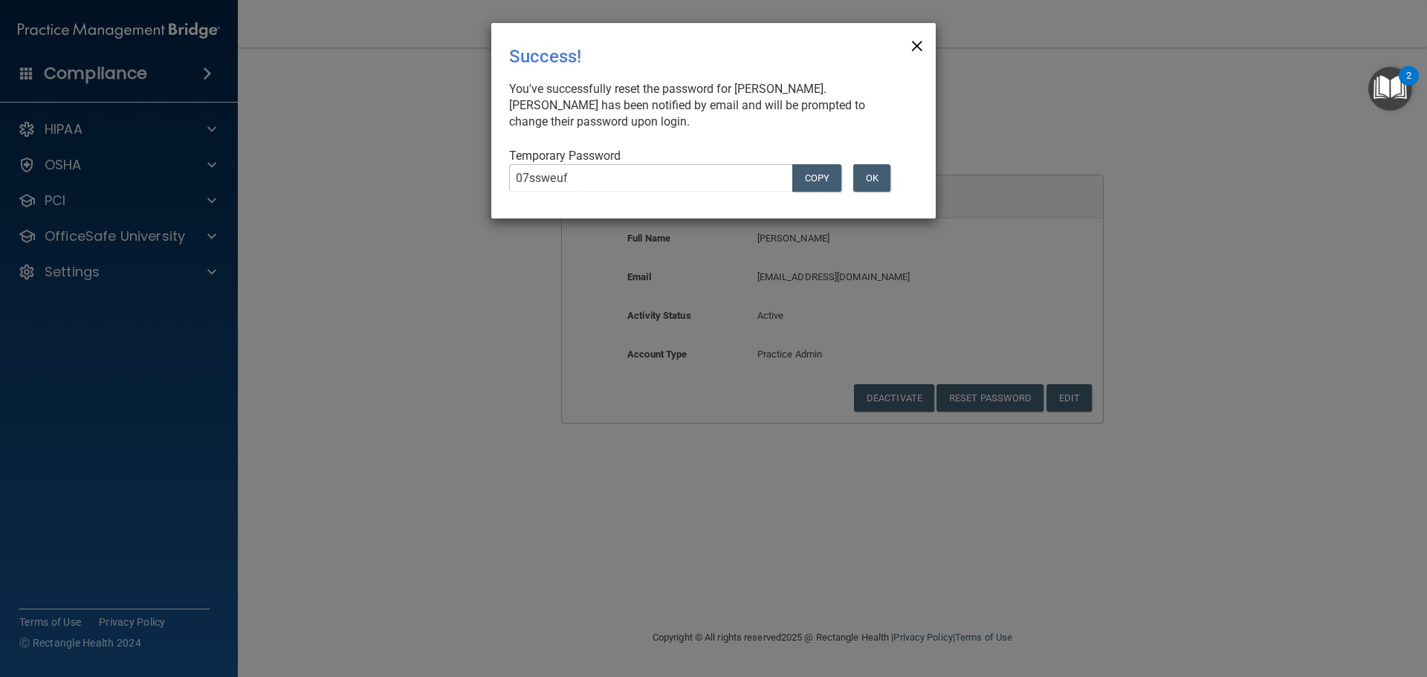
click at [918, 46] on span "×" at bounding box center [916, 44] width 13 height 30
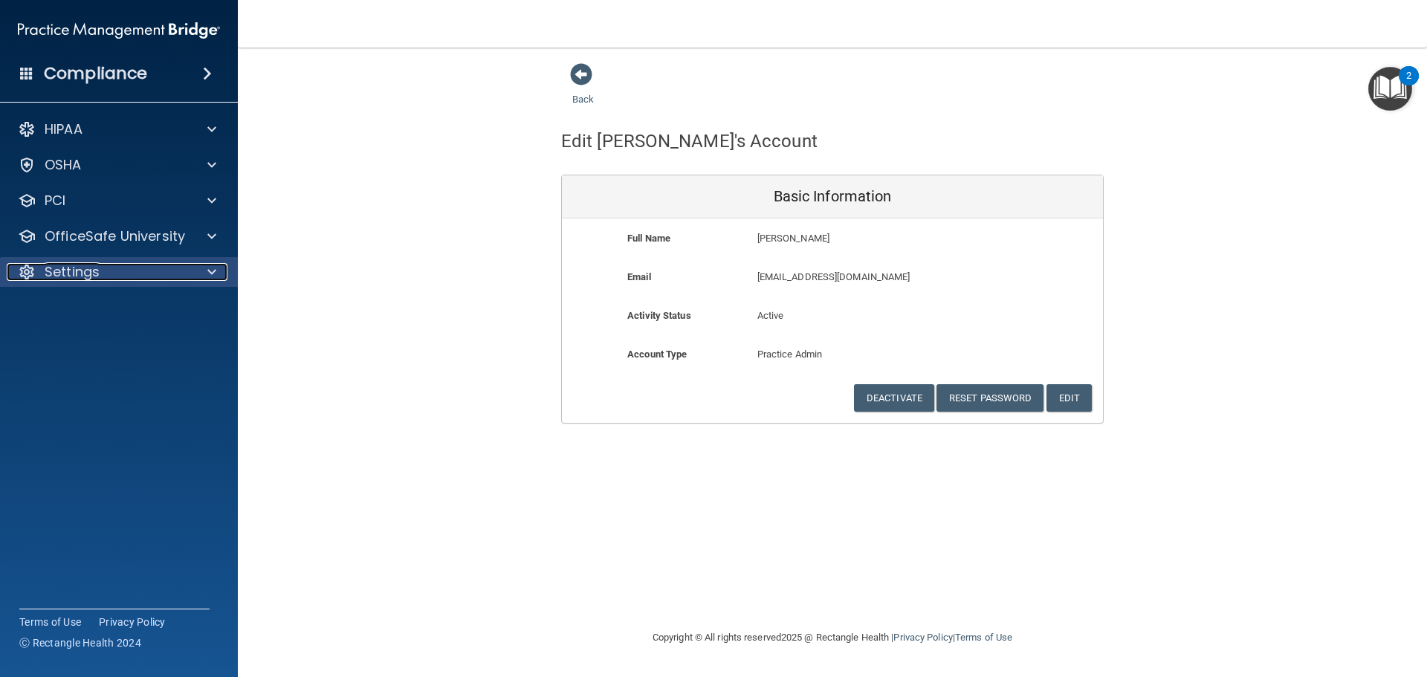
click at [195, 273] on div at bounding box center [209, 272] width 37 height 18
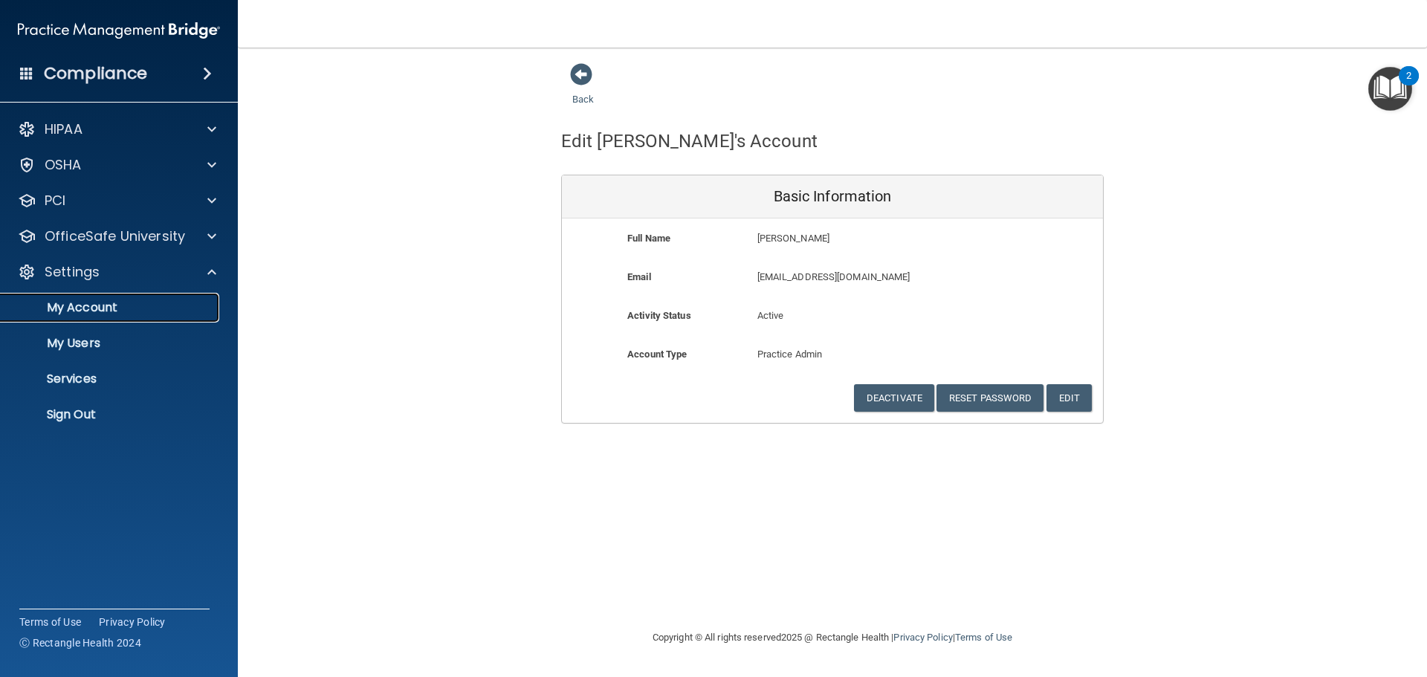
click at [137, 305] on p "My Account" at bounding box center [111, 307] width 203 height 15
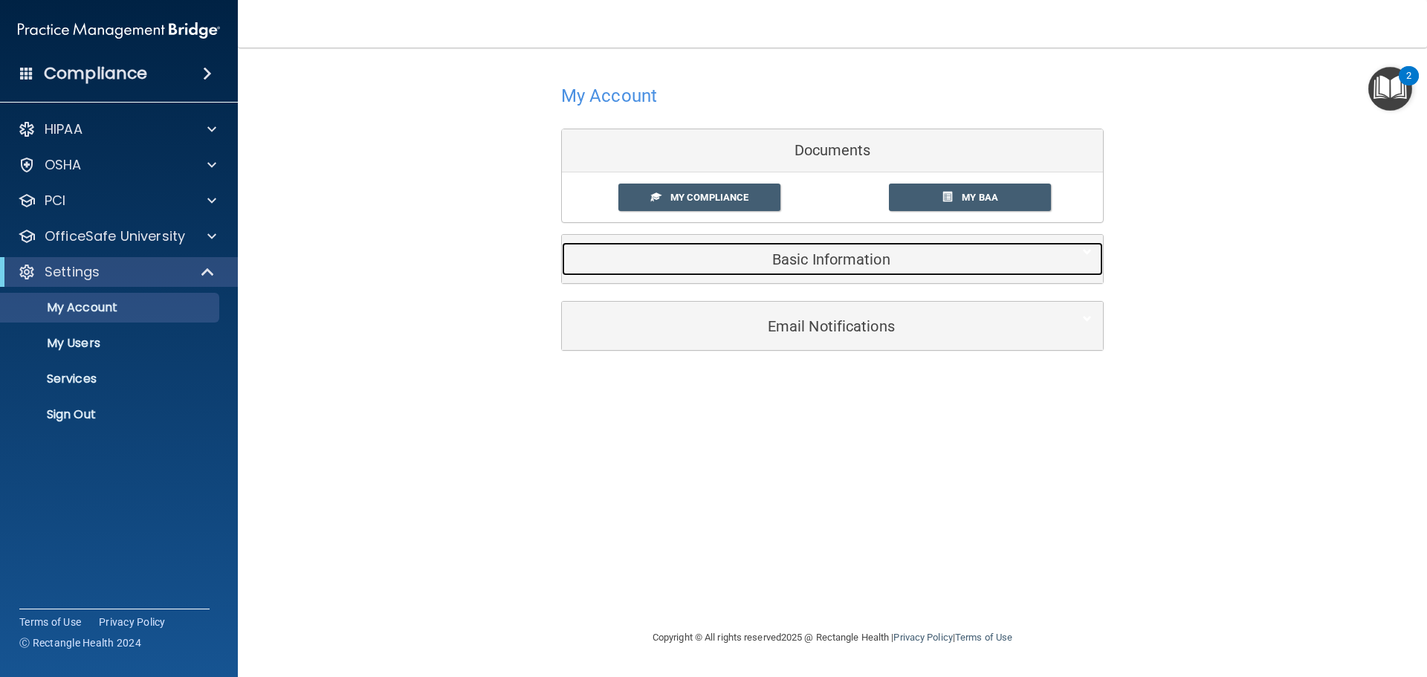
click at [860, 260] on h5 "Basic Information" at bounding box center [809, 259] width 473 height 16
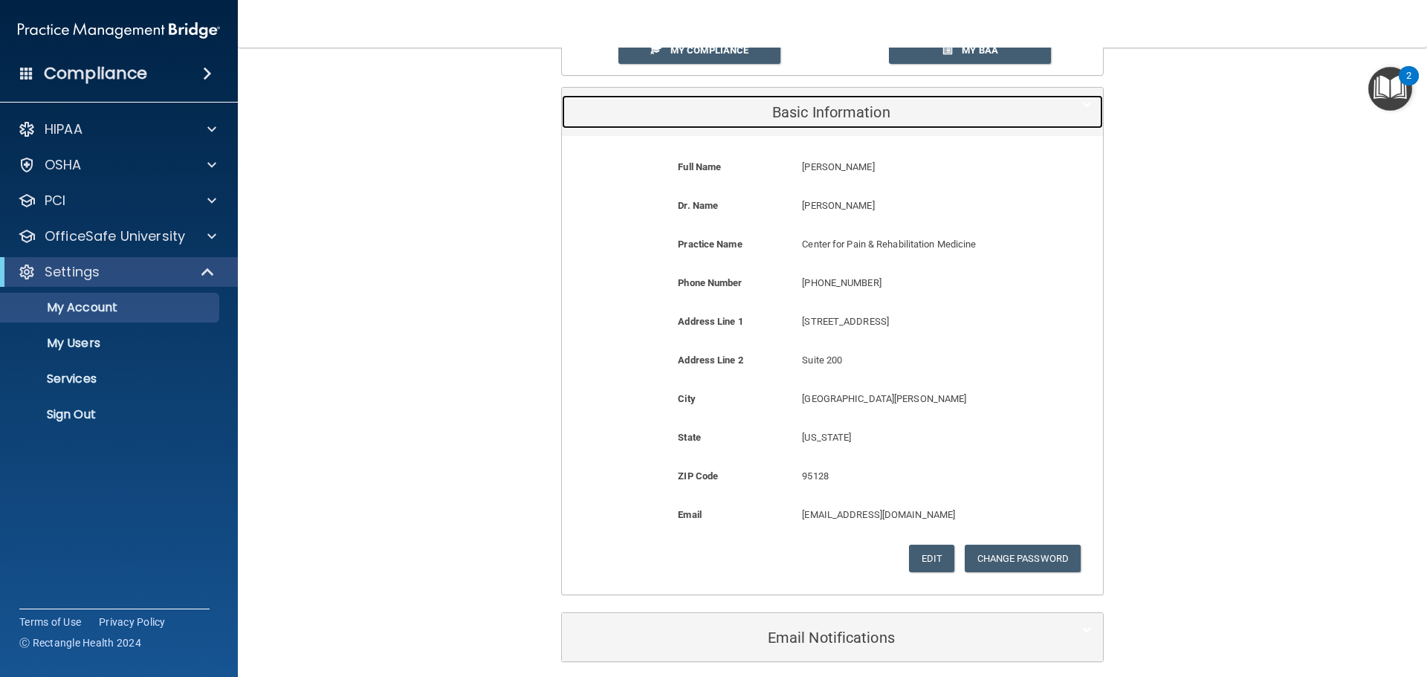
scroll to position [149, 0]
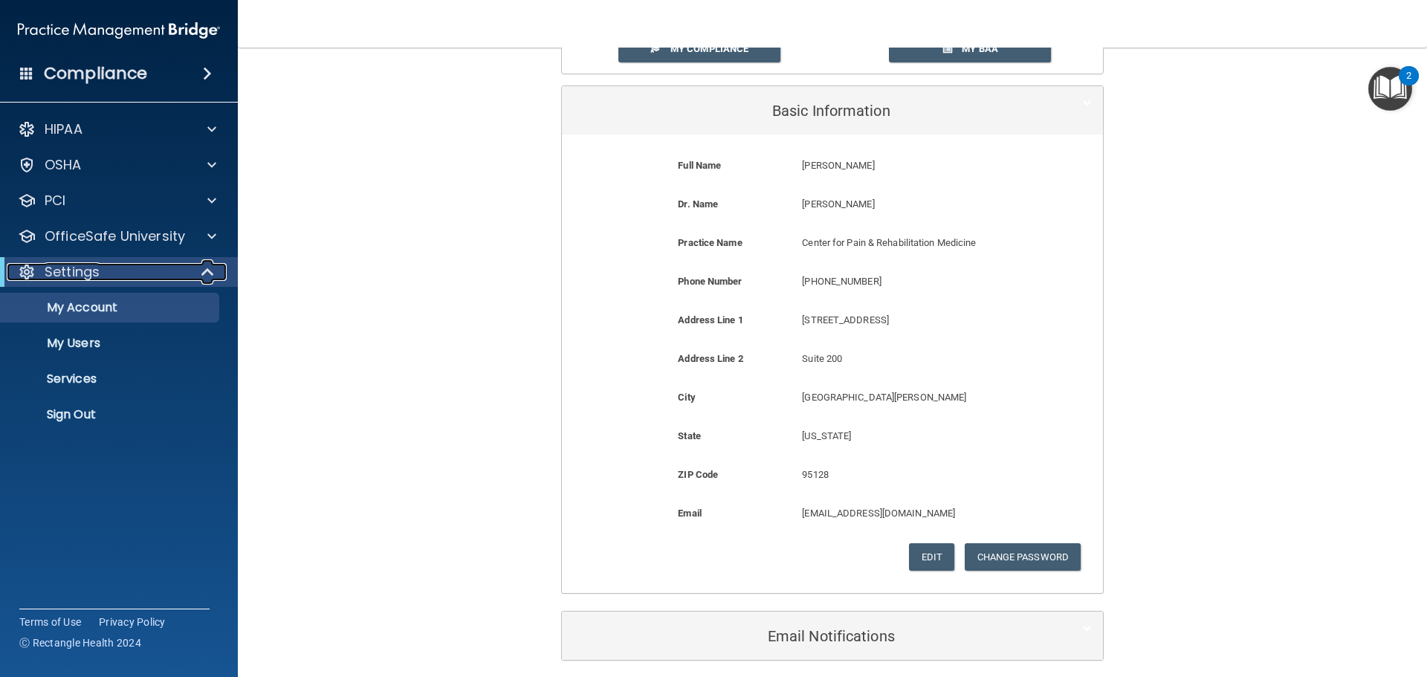
click at [211, 273] on span at bounding box center [209, 272] width 13 height 18
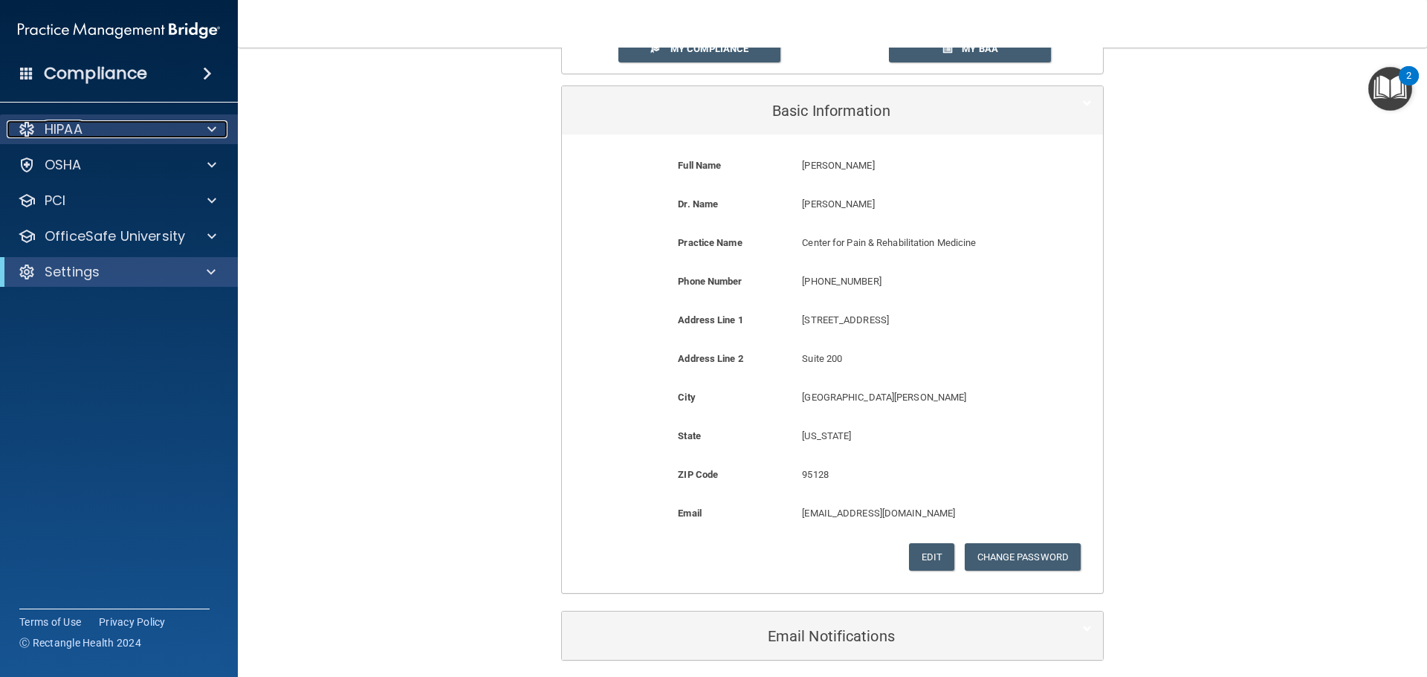
click at [198, 137] on div at bounding box center [209, 129] width 37 height 18
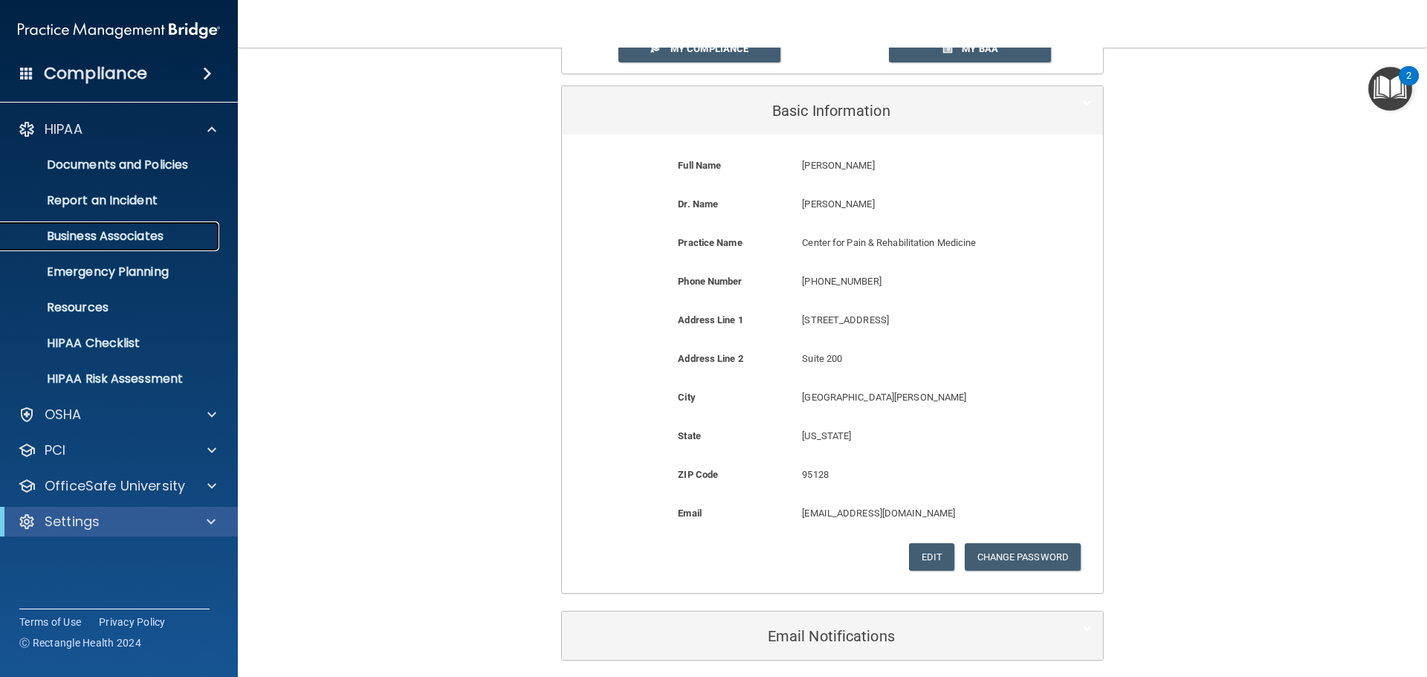
click at [119, 241] on p "Business Associates" at bounding box center [111, 236] width 203 height 15
